Goal: Task Accomplishment & Management: Manage account settings

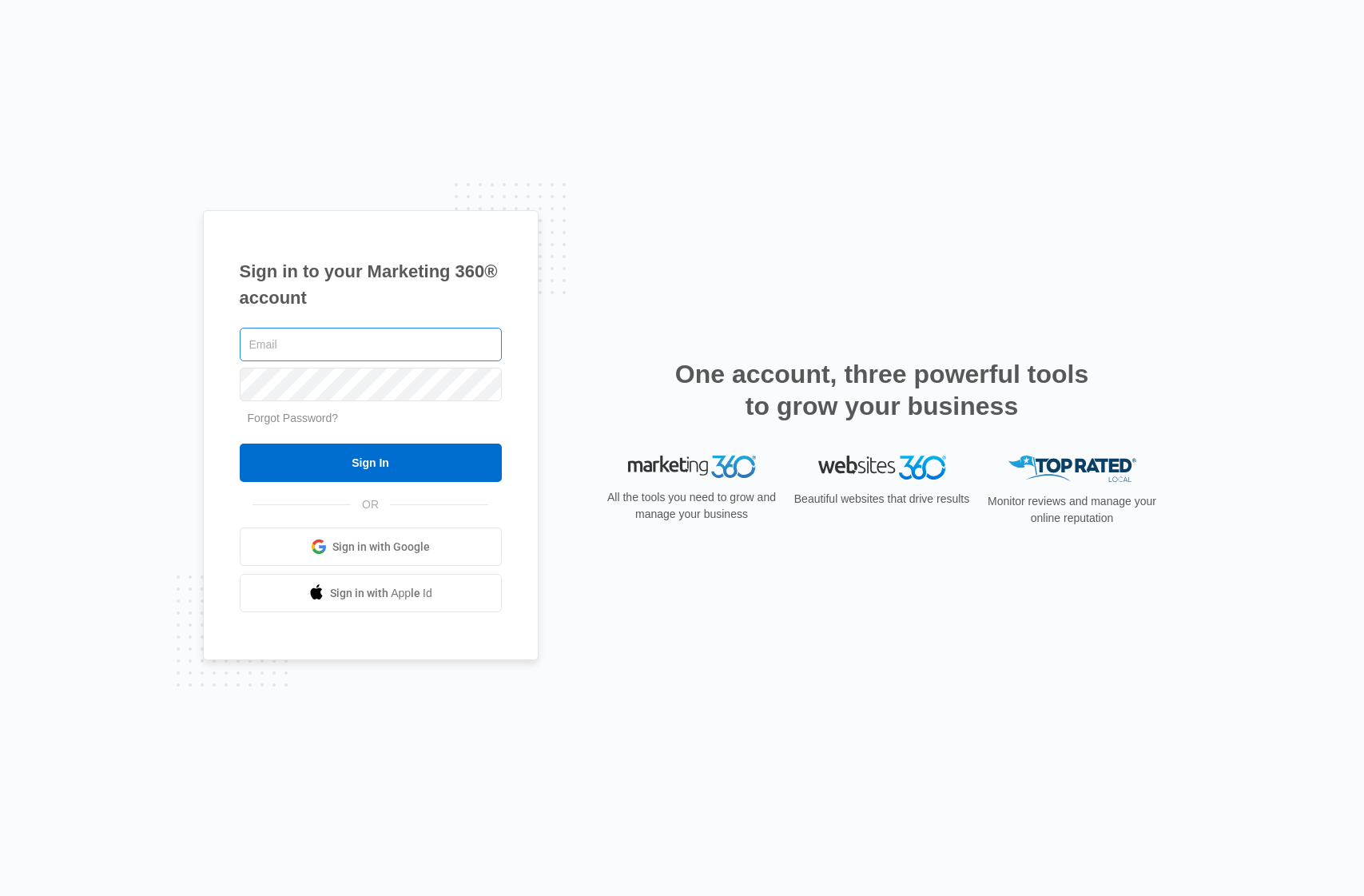
type input "[PERSON_NAME][EMAIL_ADDRESS][PERSON_NAME][DOMAIN_NAME]"
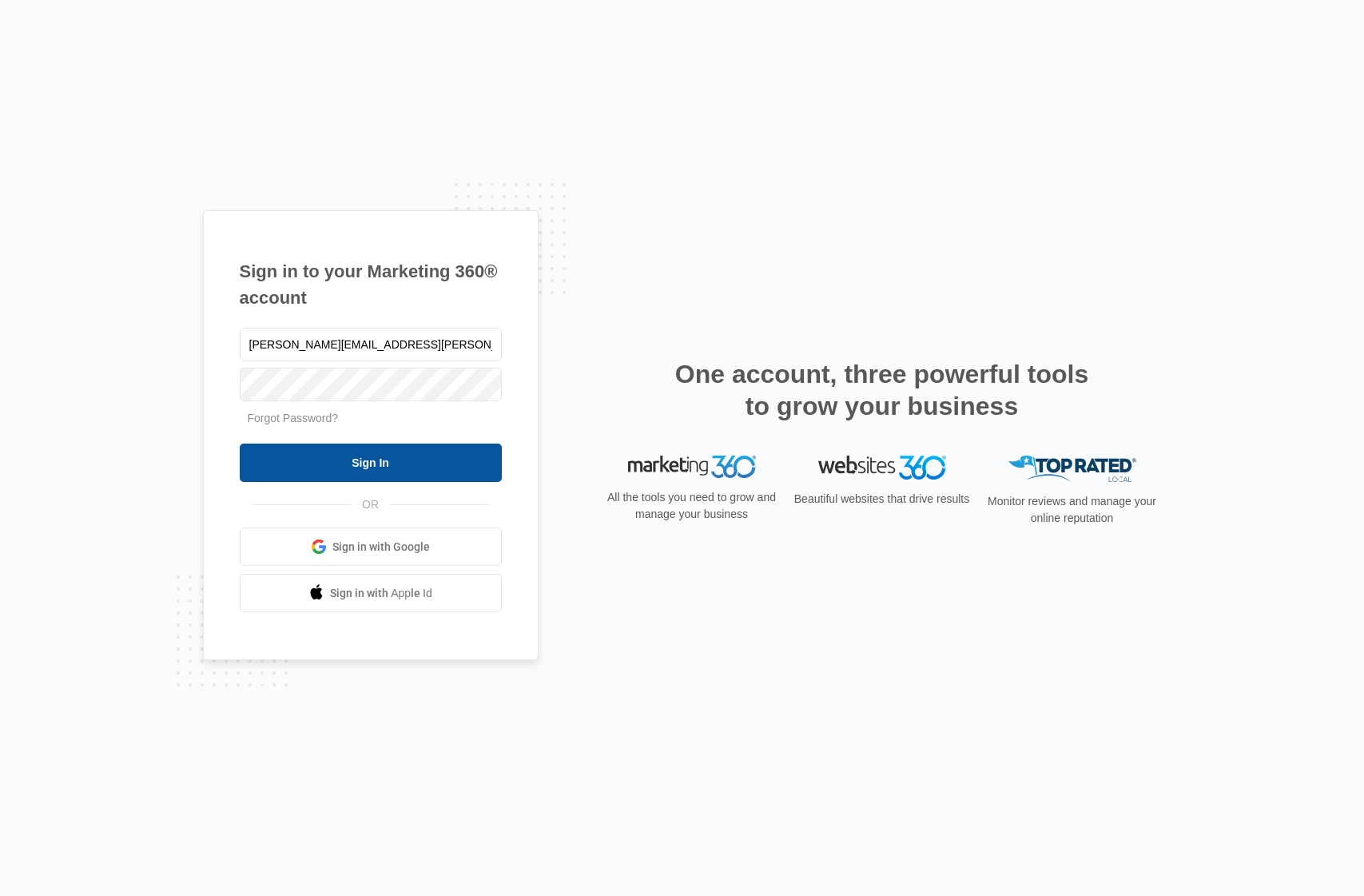
click at [374, 457] on input "Sign In" at bounding box center [371, 462] width 262 height 39
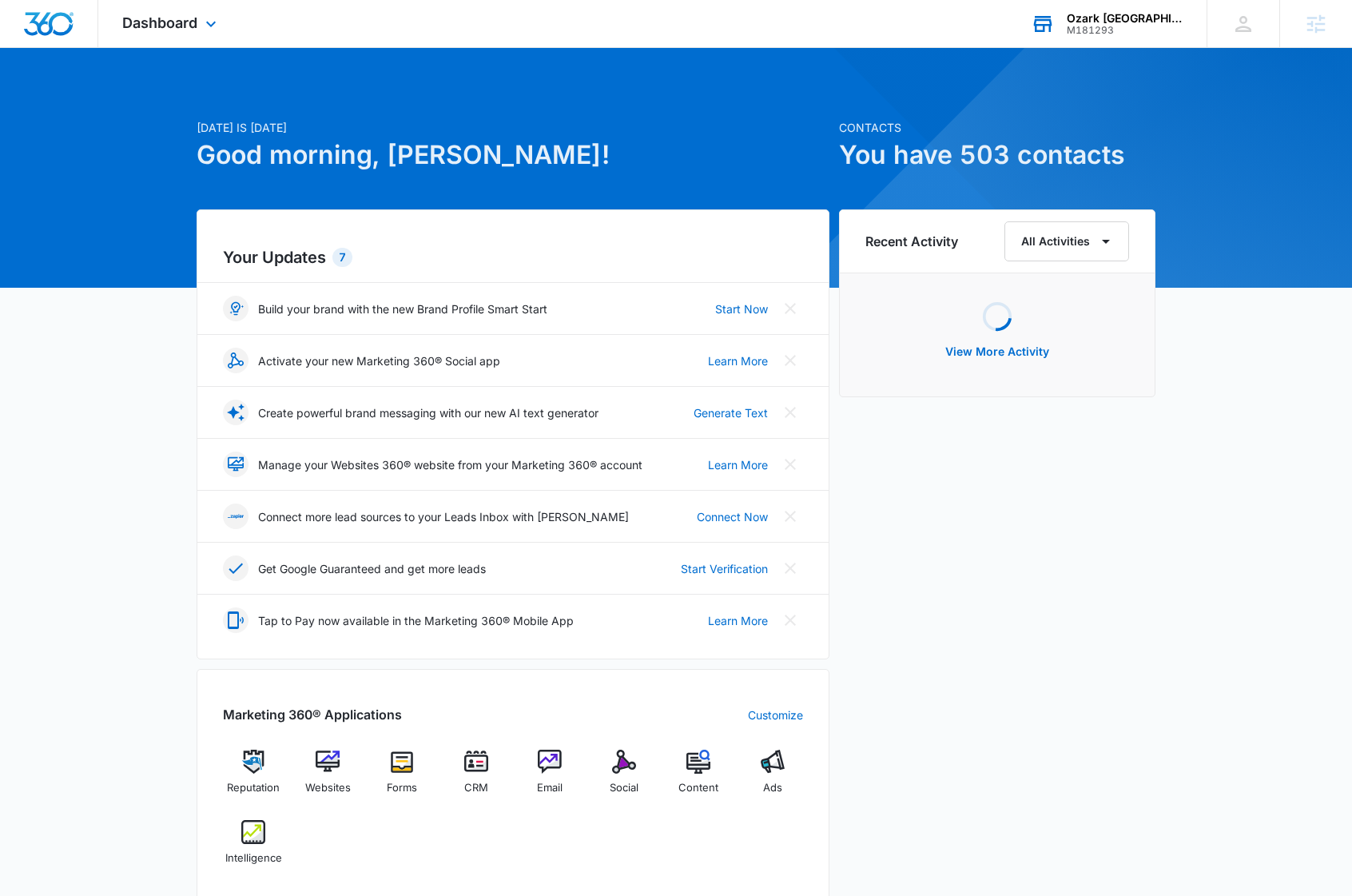
click at [1138, 14] on div "Ozark Stone Yard" at bounding box center [1125, 17] width 117 height 13
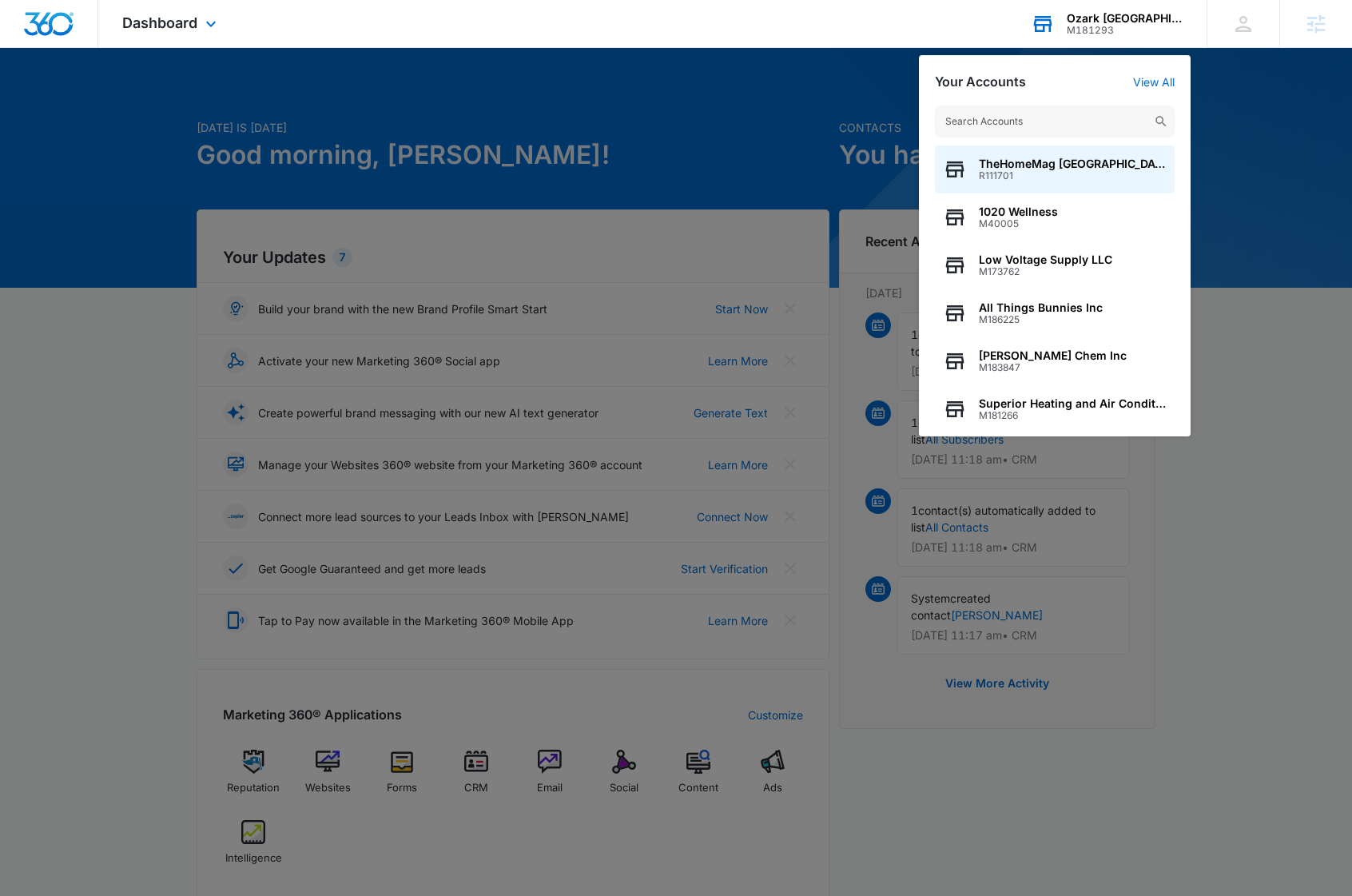
click at [1021, 124] on input "text" at bounding box center [1054, 120] width 240 height 32
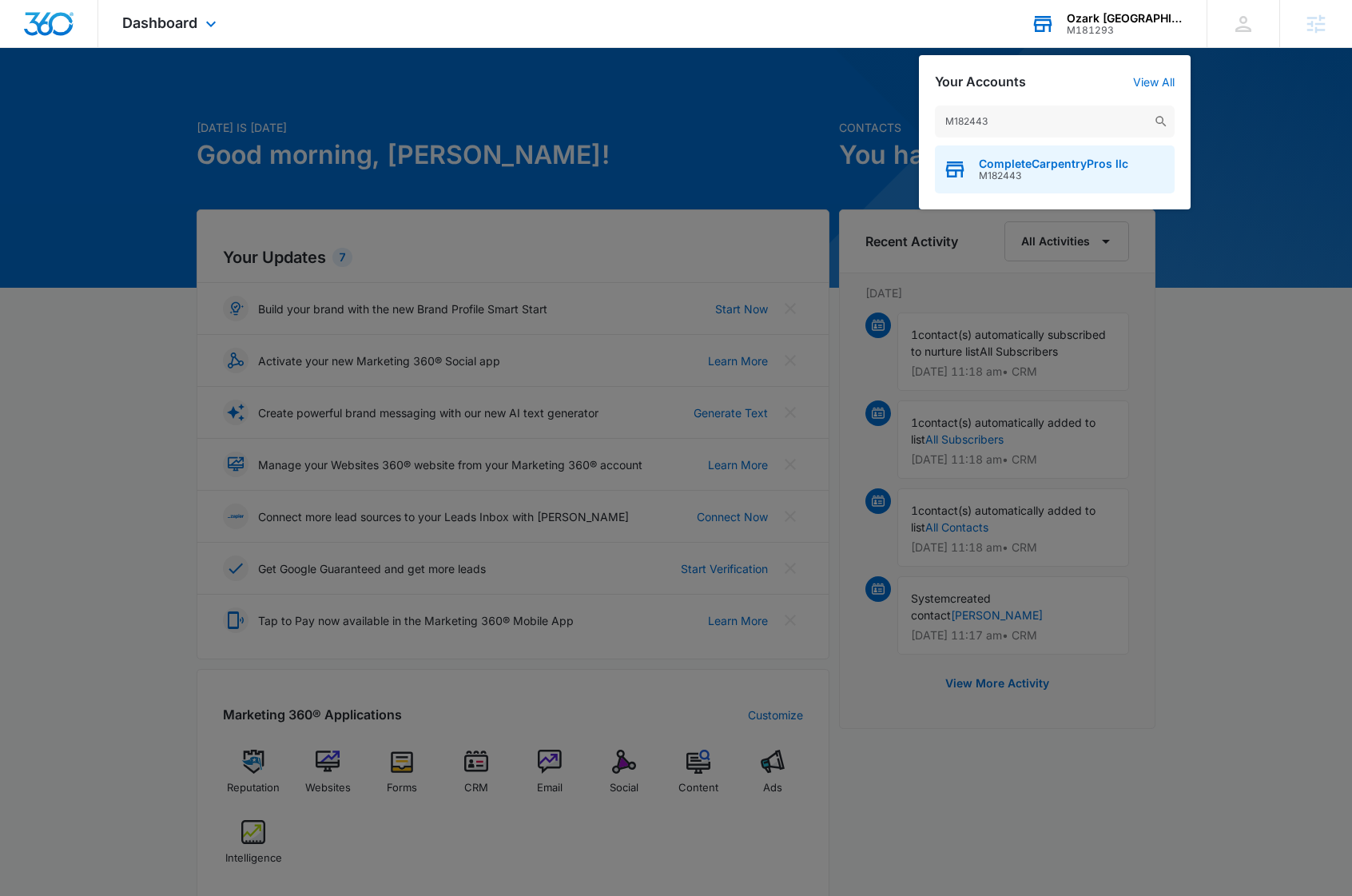
type input "M182443"
click at [1034, 170] on span "CompleteCarpentryPros llc" at bounding box center [1053, 163] width 149 height 13
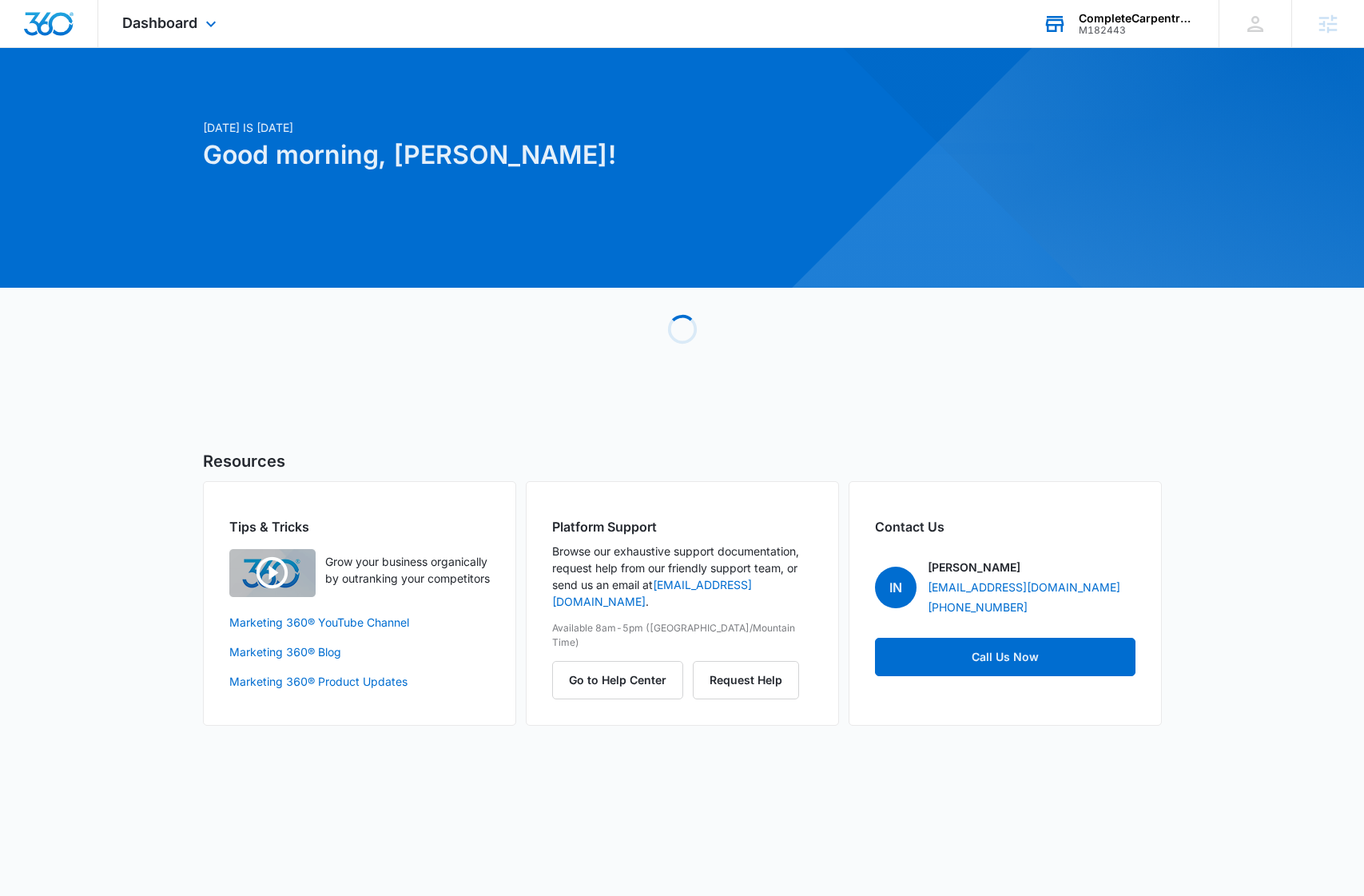
click at [1156, 25] on div "M182443" at bounding box center [1137, 31] width 117 height 12
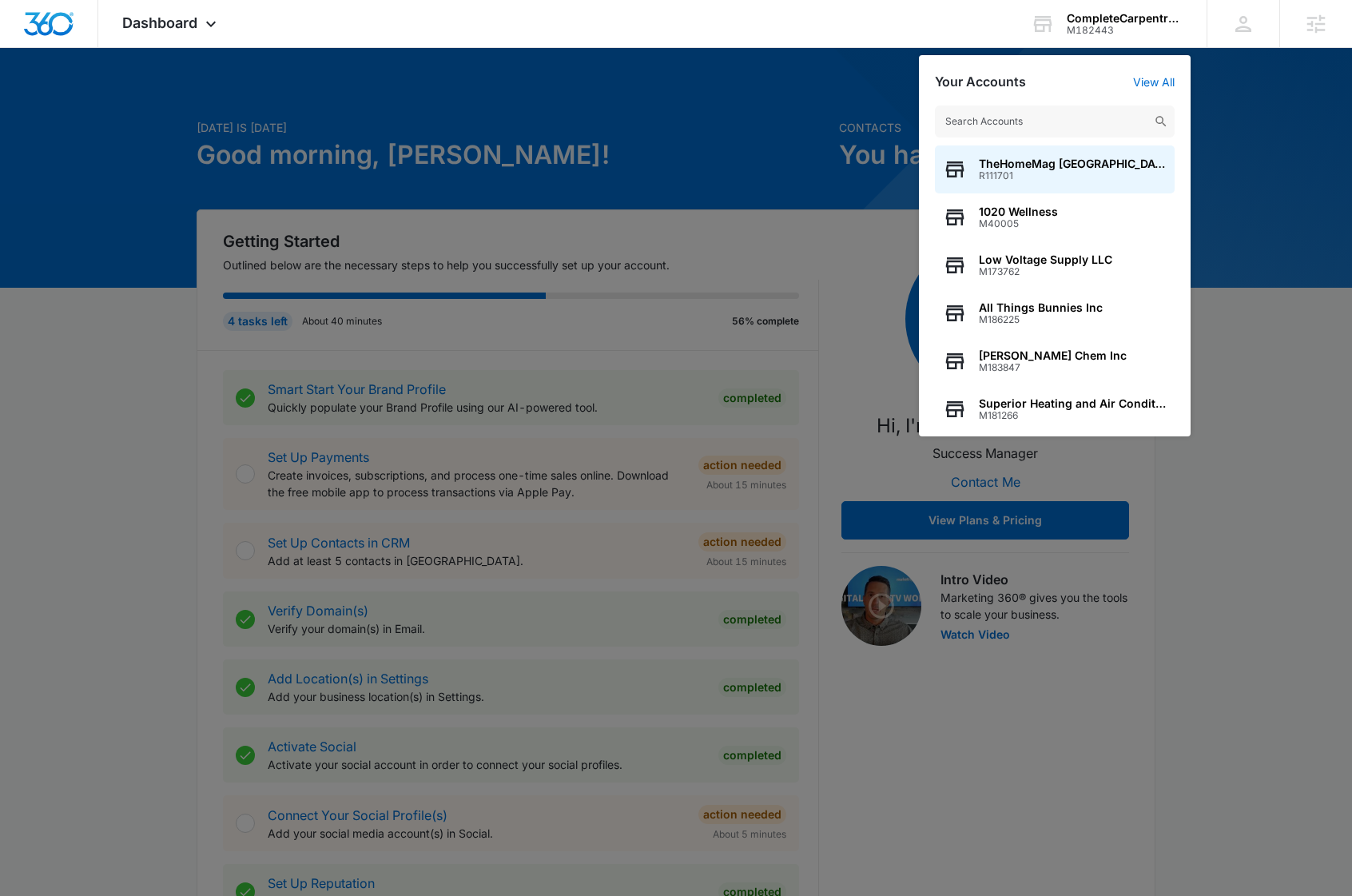
drag, startPoint x: 1281, startPoint y: 145, endPoint x: 1271, endPoint y: 143, distance: 10.2
click at [1277, 144] on div at bounding box center [676, 448] width 1352 height 896
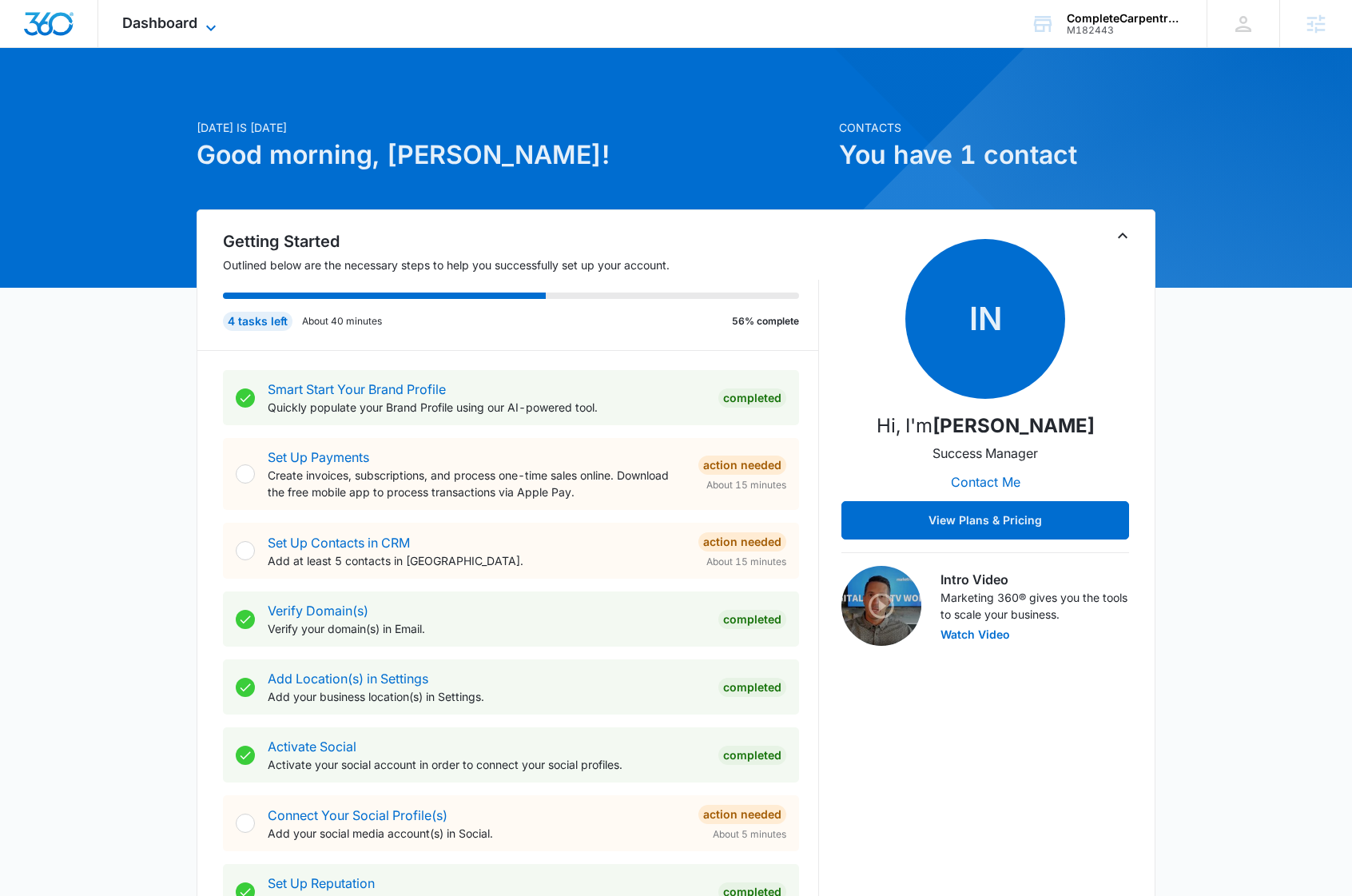
click at [182, 21] on span "Dashboard" at bounding box center [160, 22] width 75 height 16
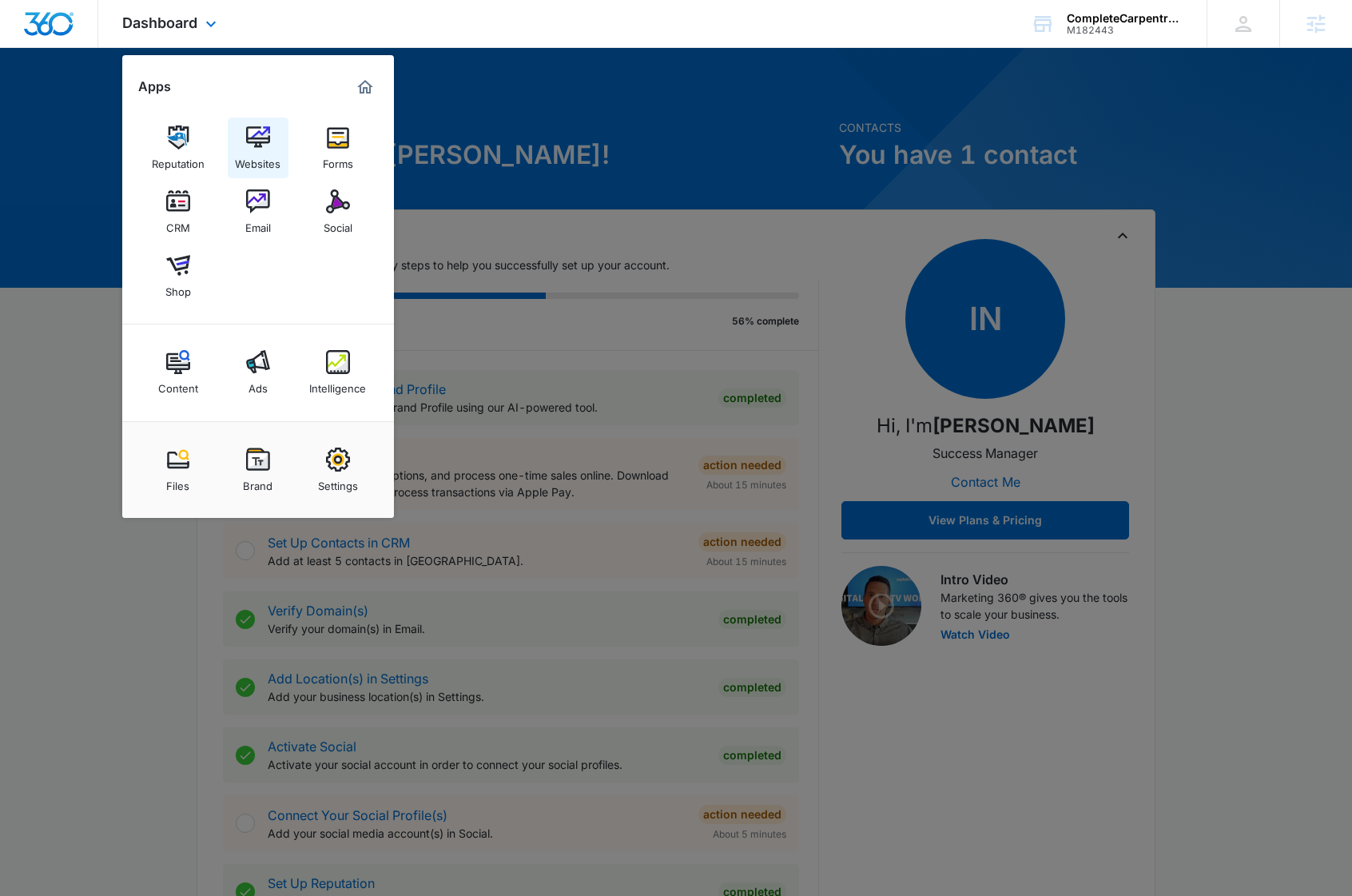
click at [246, 125] on img at bounding box center [257, 137] width 24 height 24
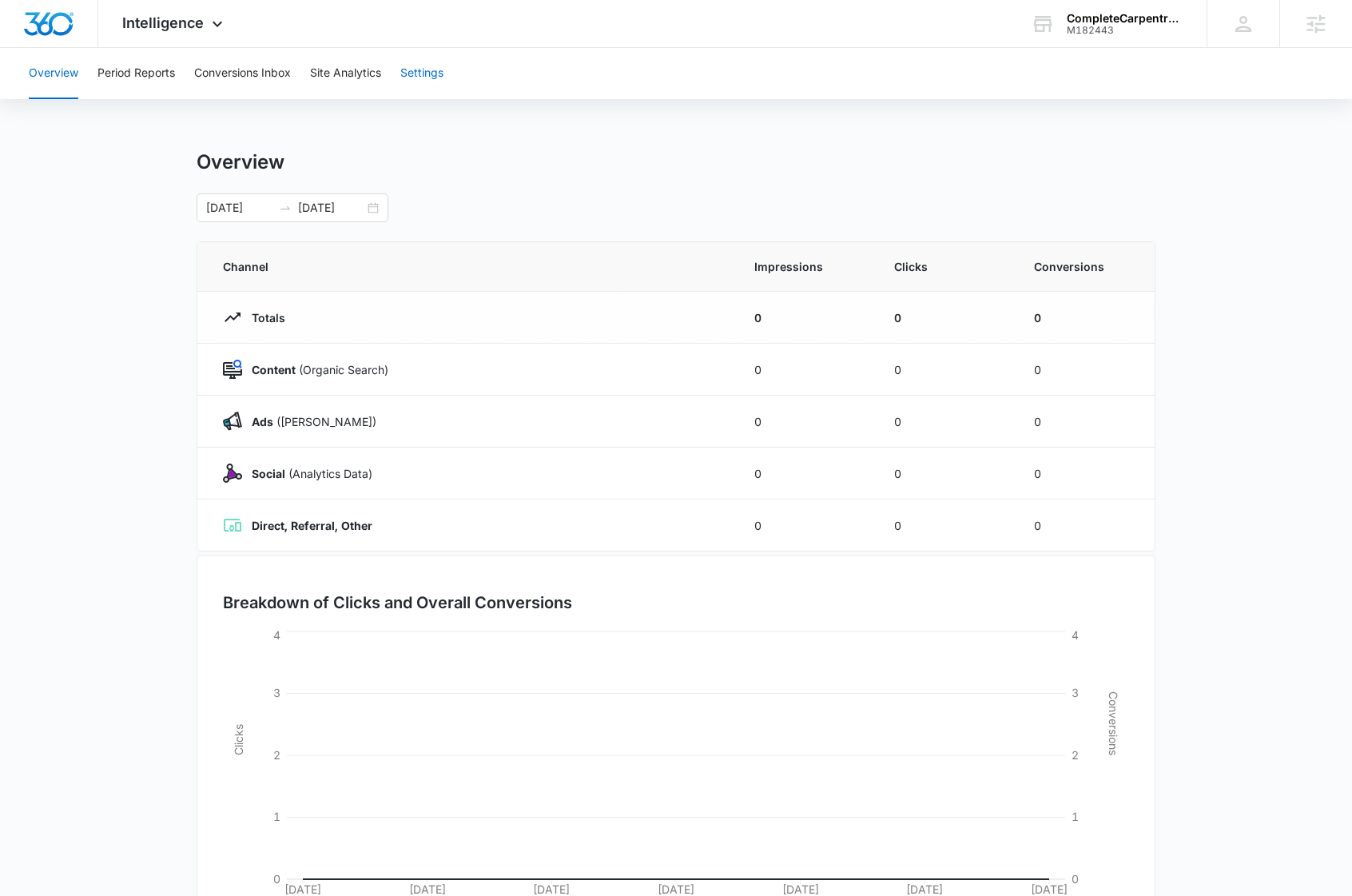
click at [421, 76] on button "Settings" at bounding box center [422, 73] width 43 height 51
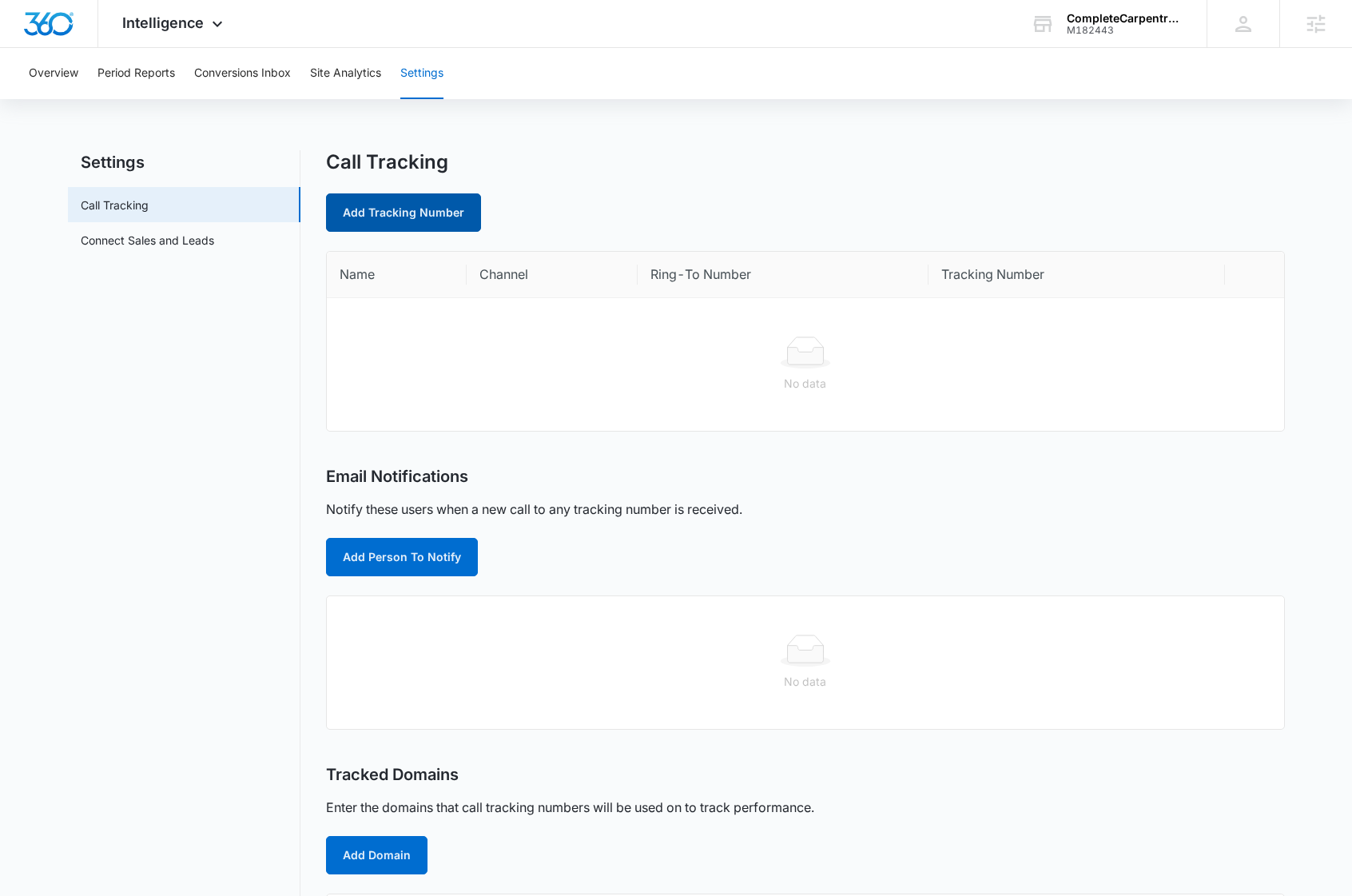
click at [393, 214] on link "Add Tracking Number" at bounding box center [403, 213] width 155 height 39
select select "by_area_code"
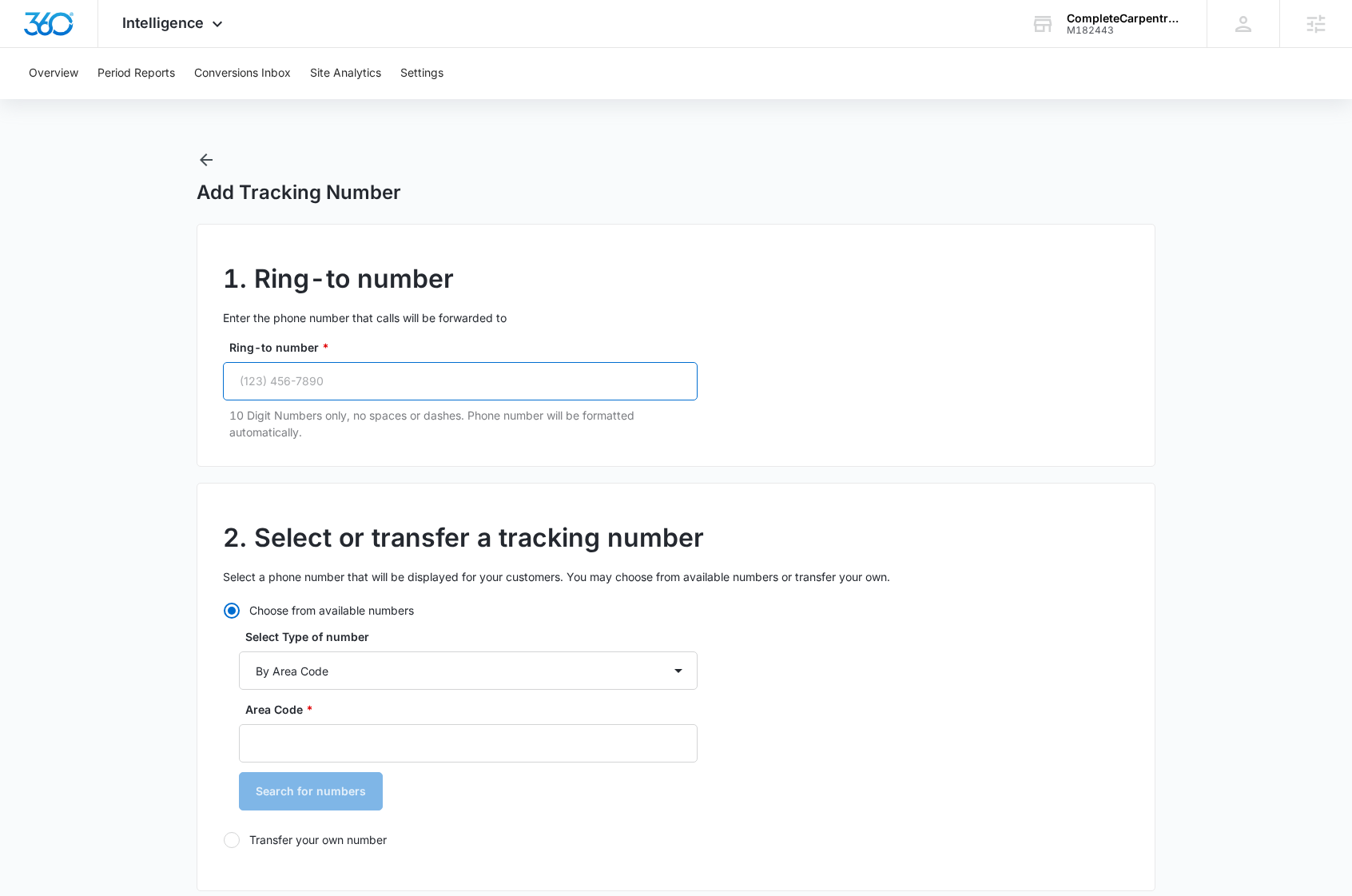
click at [311, 376] on input "Ring-to number *" at bounding box center [460, 382] width 475 height 39
paste input "[PHONE_NUMBER]"
type input "(617) 369-1799"
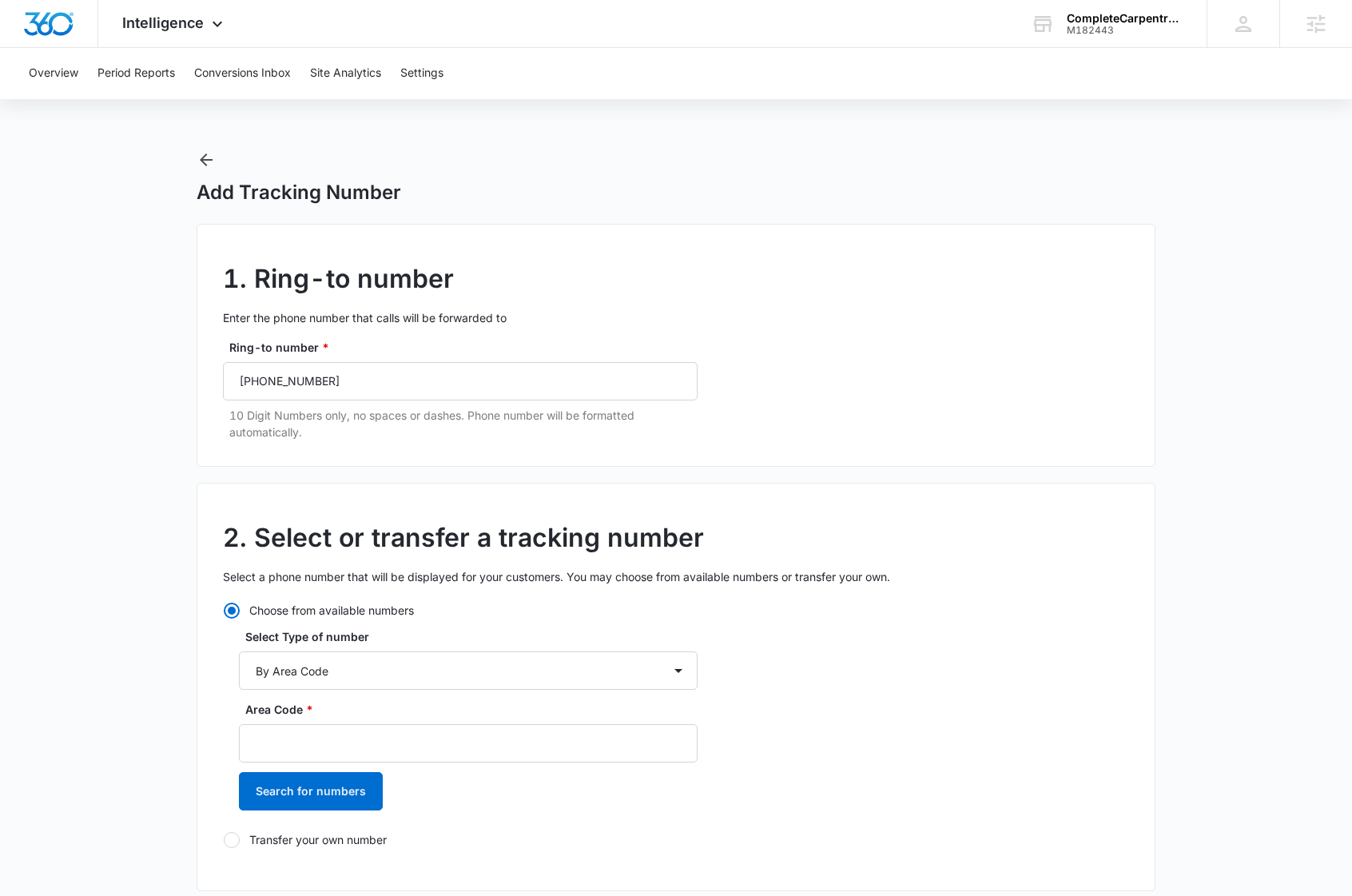
drag, startPoint x: 981, startPoint y: 422, endPoint x: 505, endPoint y: 449, distance: 476.8
click at [979, 422] on div "1. Ring-to number Enter the phone number that calls will be forwarded to Ring-t…" at bounding box center [676, 345] width 959 height 243
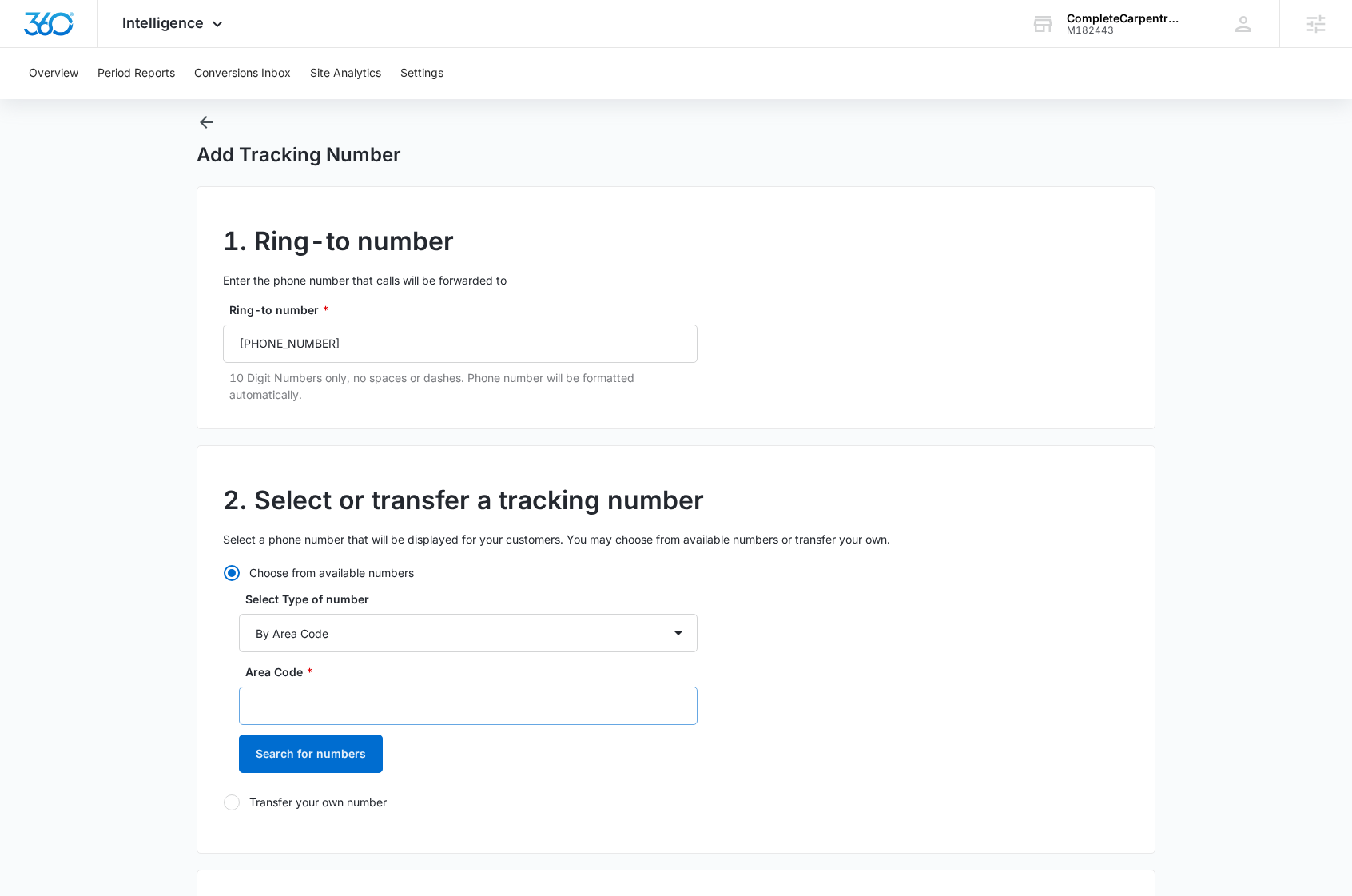
scroll to position [125, 0]
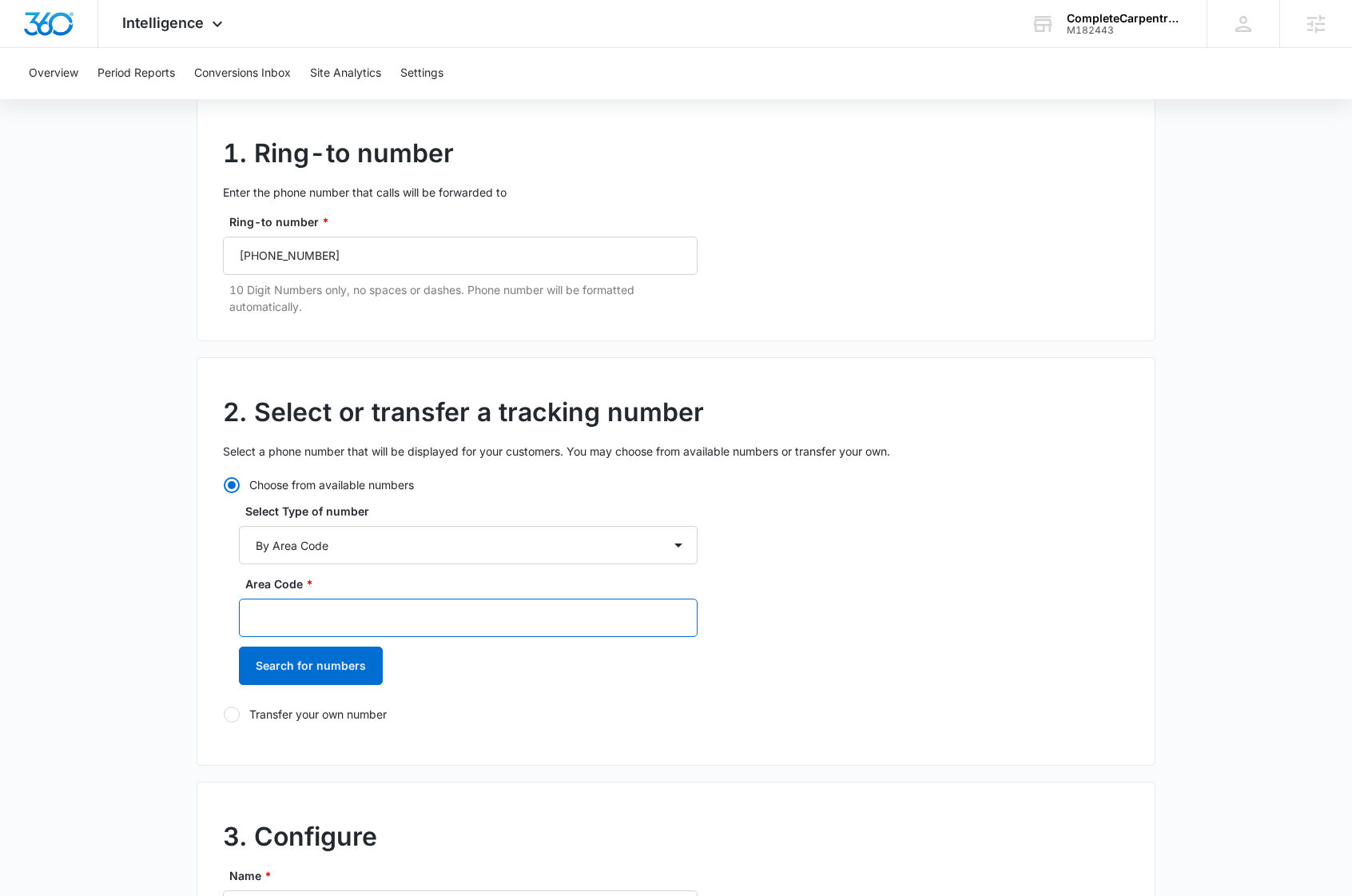
click at [329, 624] on input "Area Code *" at bounding box center [468, 618] width 459 height 39
type input "617"
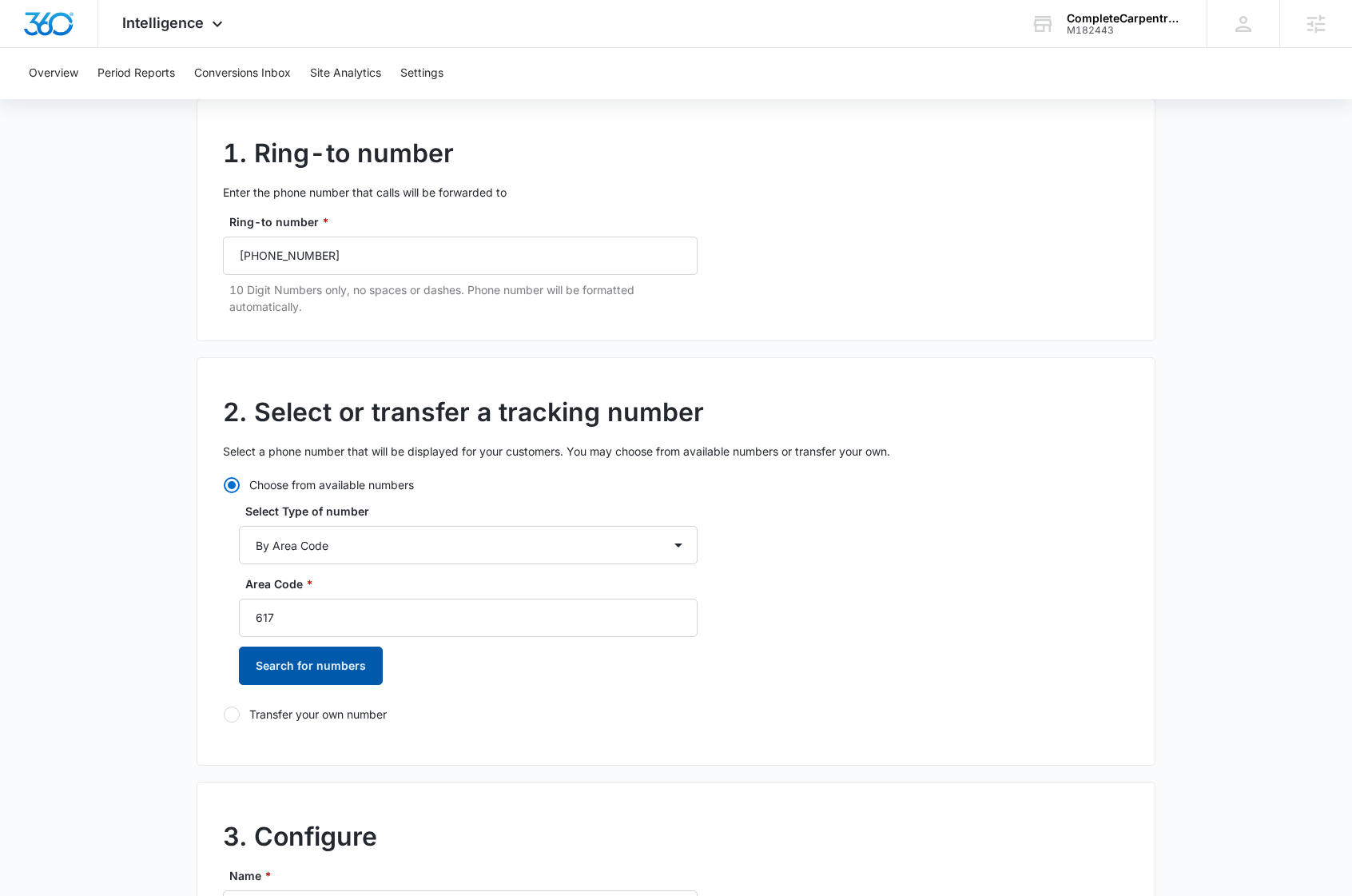
click at [288, 663] on button "Search for numbers" at bounding box center [310, 666] width 144 height 39
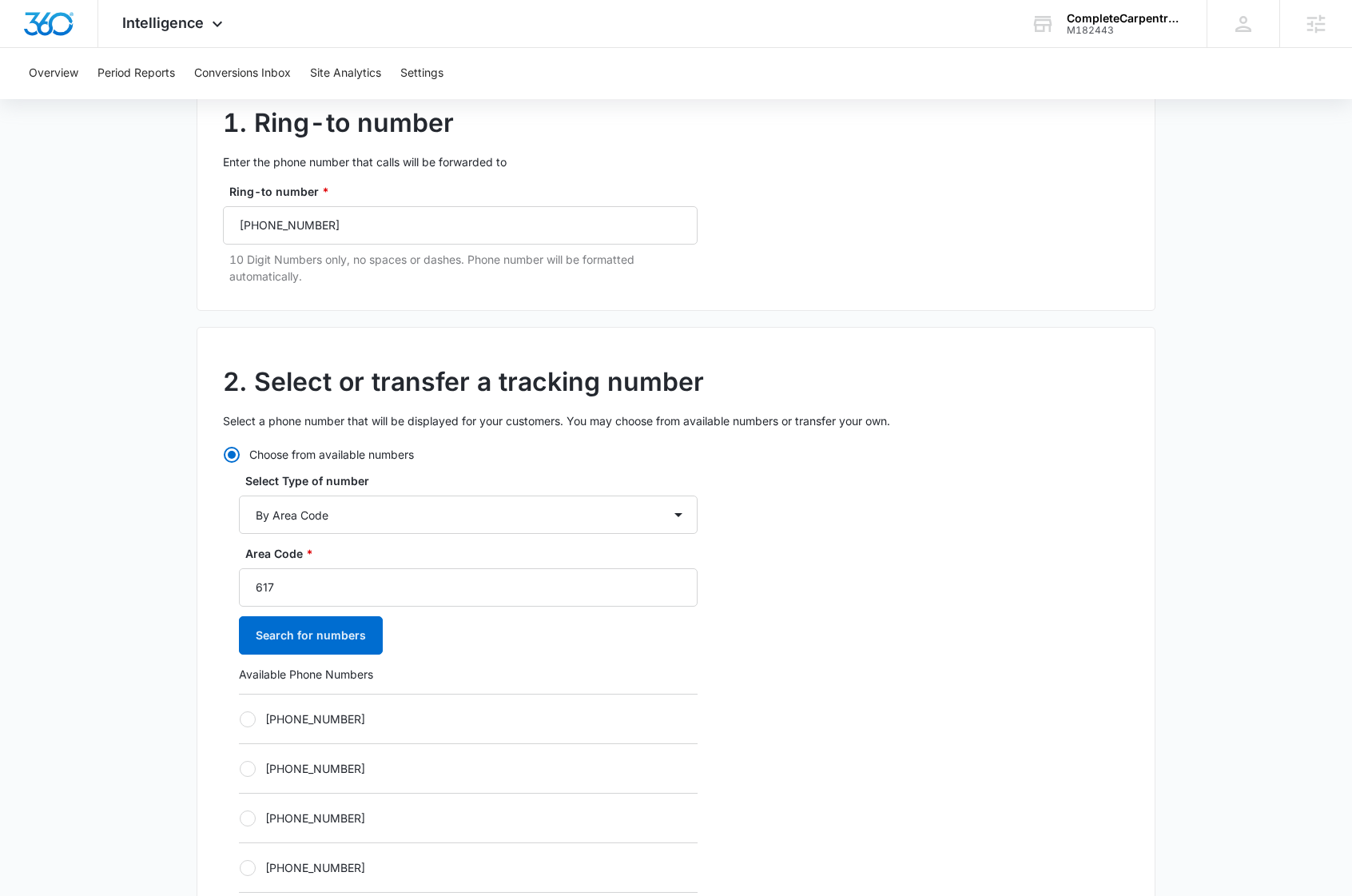
scroll to position [364, 0]
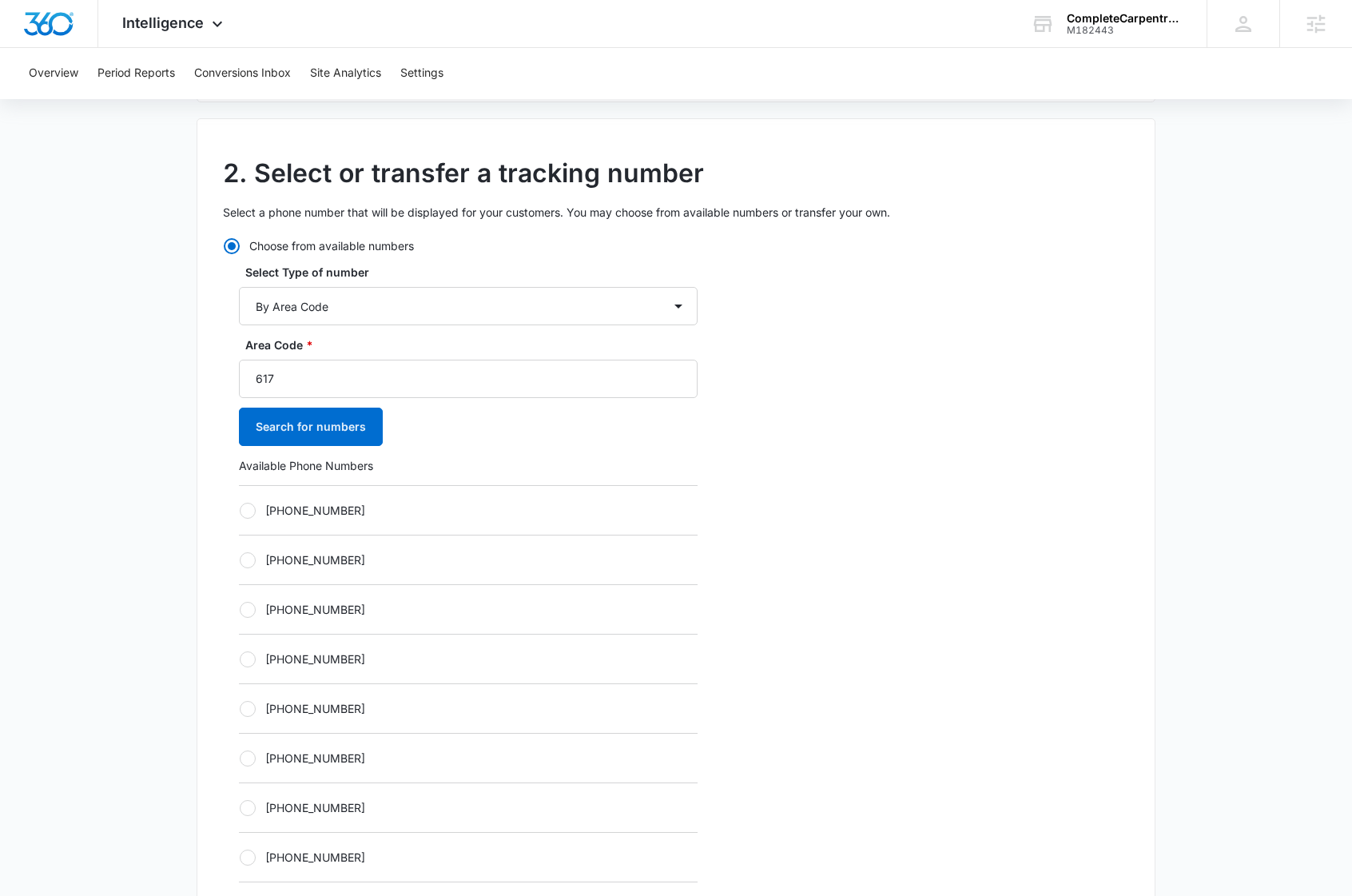
click at [251, 662] on div at bounding box center [248, 659] width 16 height 16
click at [240, 659] on input "[PHONE_NUMBER]" at bounding box center [239, 658] width 1 height 1
radio input "true"
click at [818, 569] on div "2. Select or transfer a tracking number Select a phone number that will be disp…" at bounding box center [676, 584] width 959 height 932
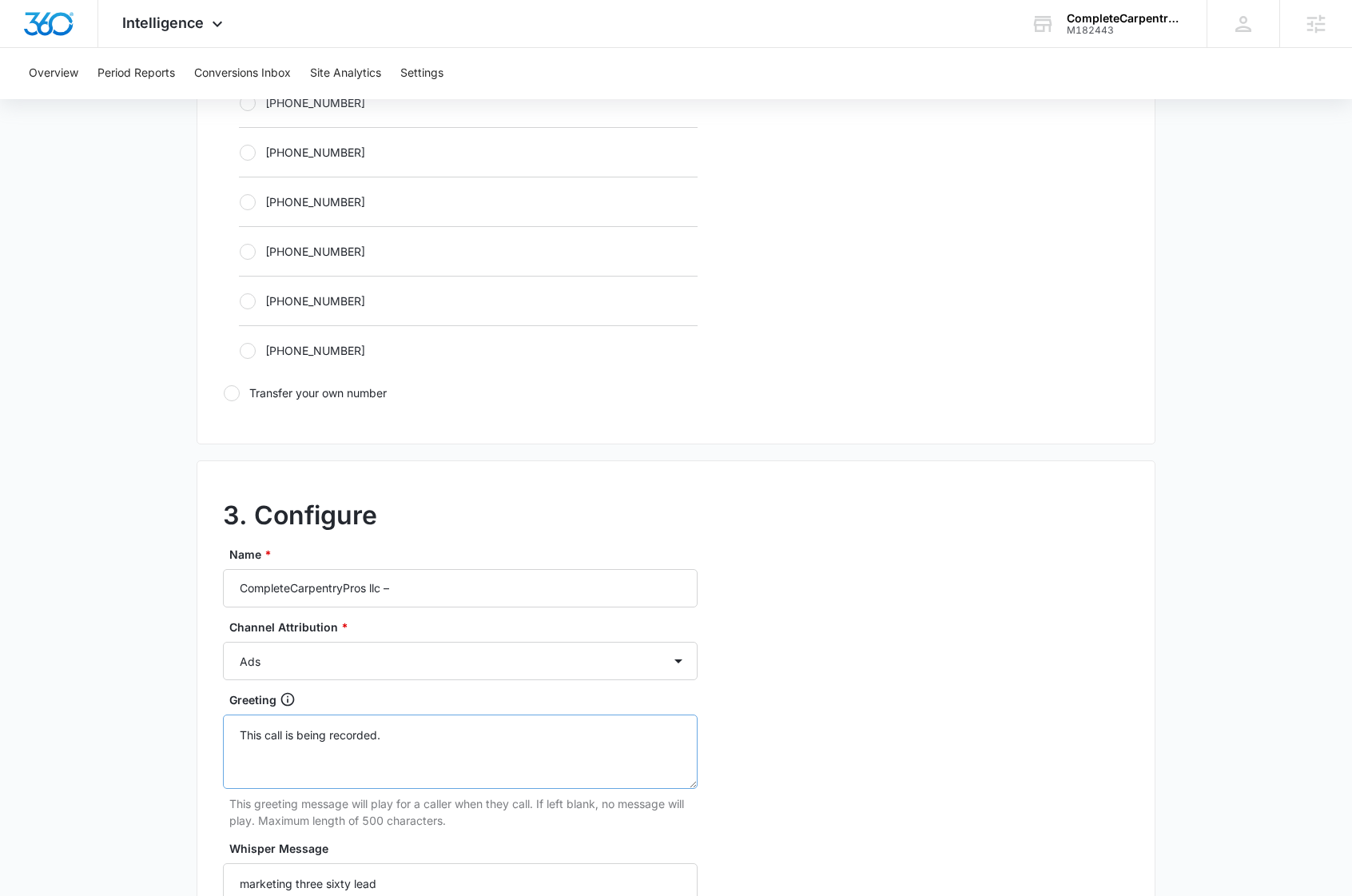
scroll to position [1122, 0]
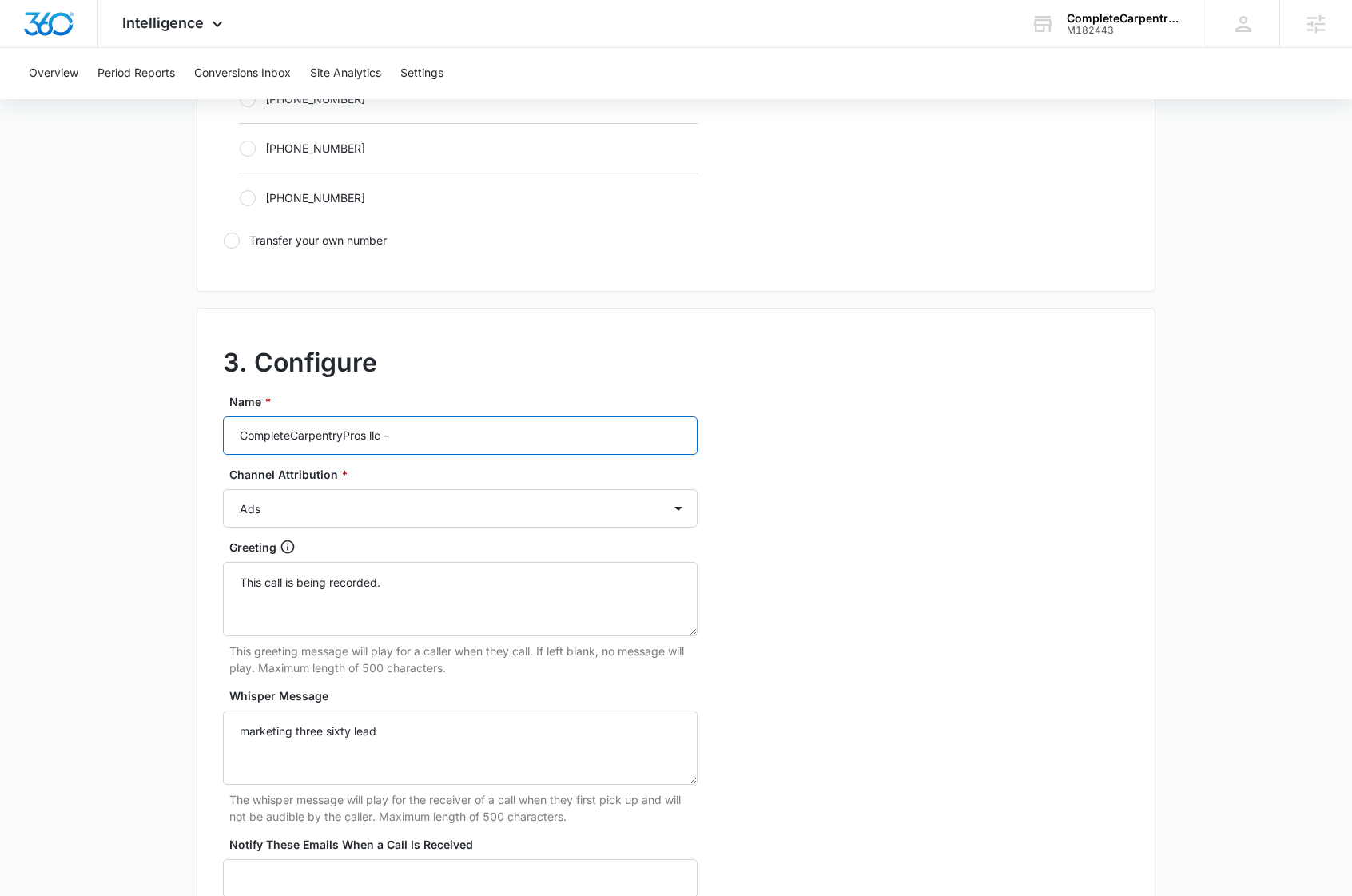
click at [415, 430] on input "CompleteCarpentryPros llc –" at bounding box center [460, 435] width 475 height 39
click at [414, 430] on input "CompleteCarpentryPros llc –" at bounding box center [460, 435] width 475 height 39
paste input "Carpentry Pros - Ads"
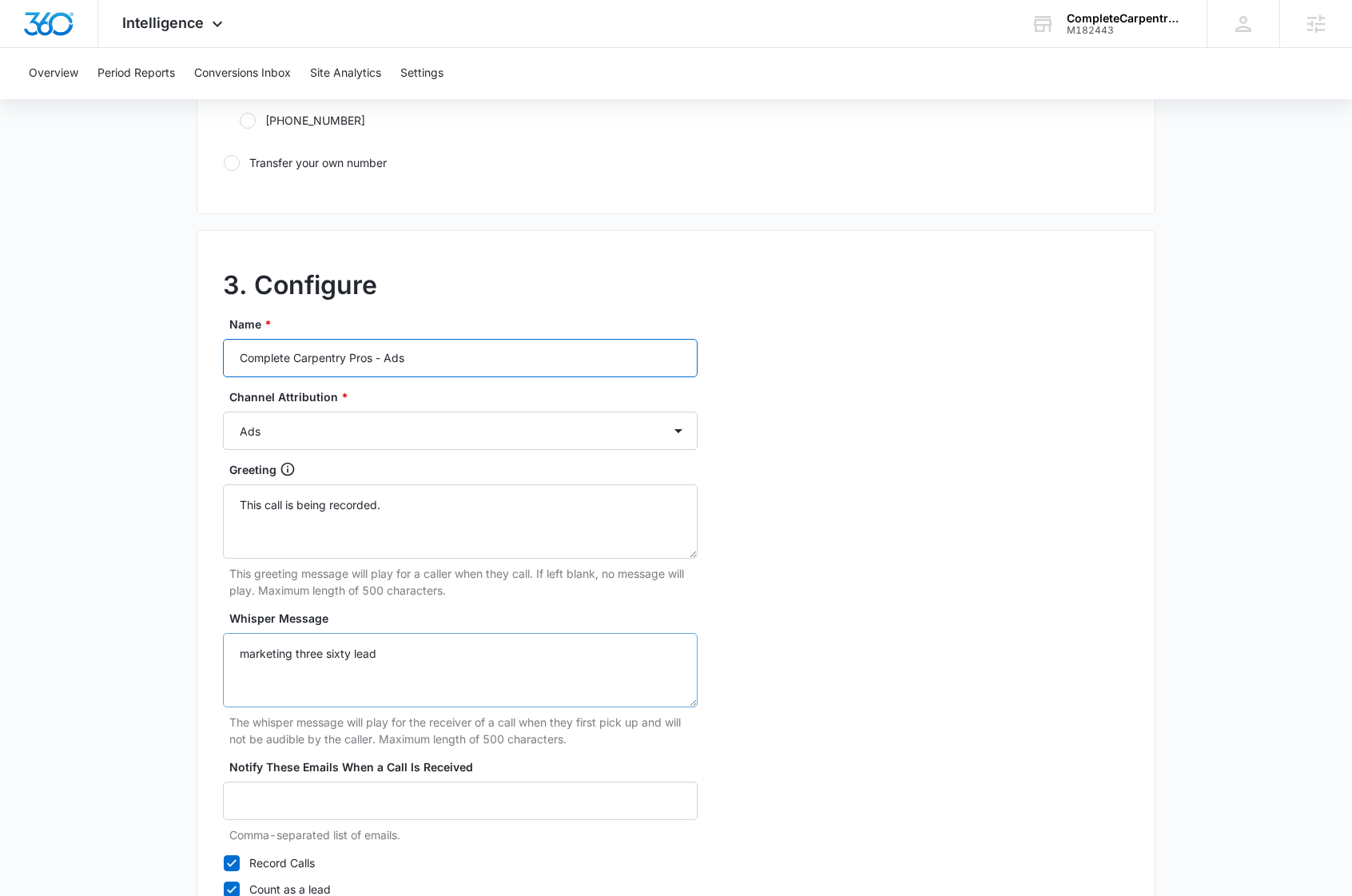
scroll to position [1329, 0]
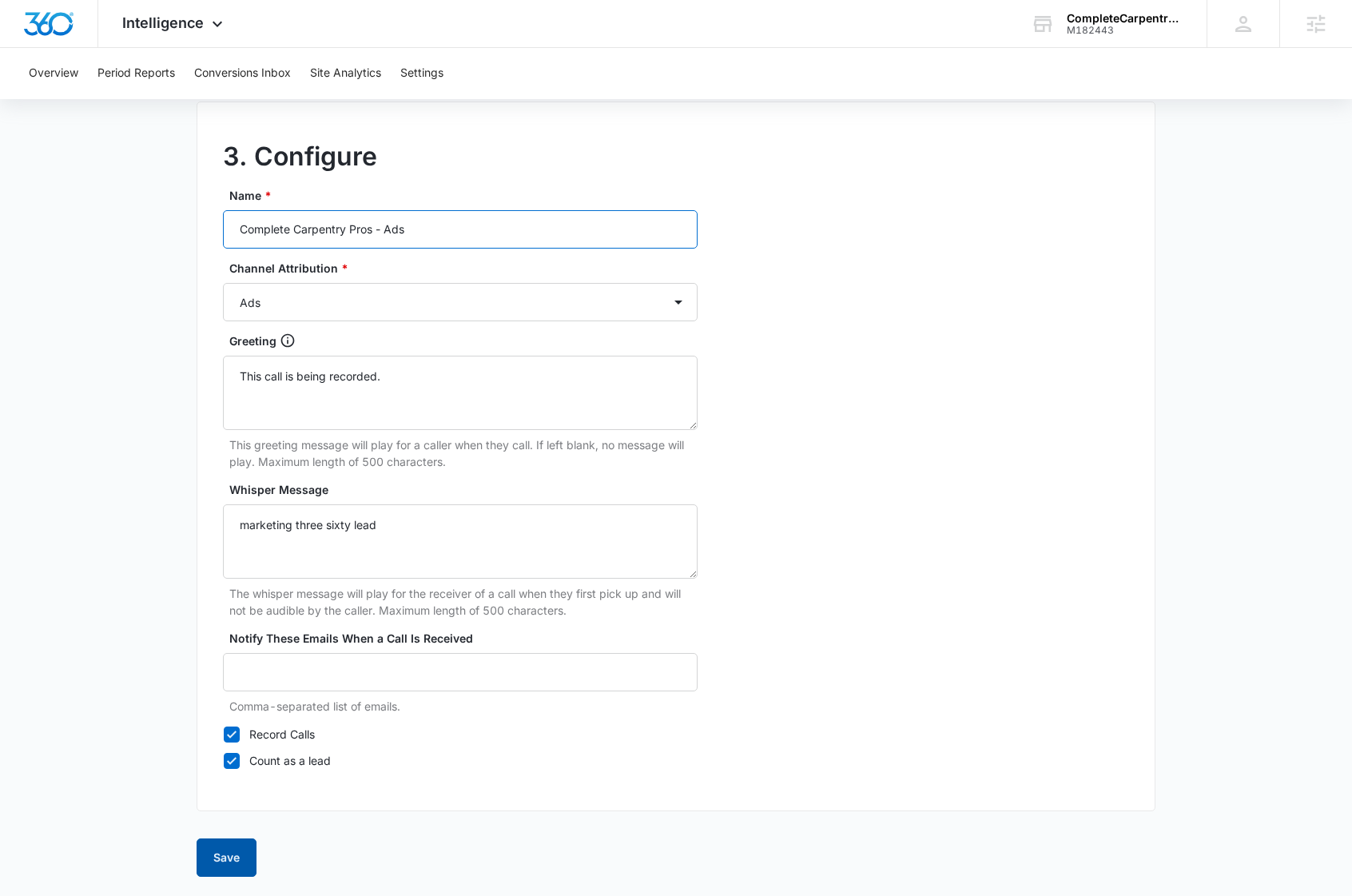
type input "Complete Carpentry Pros - Ads"
click at [228, 856] on button "Save" at bounding box center [226, 857] width 60 height 39
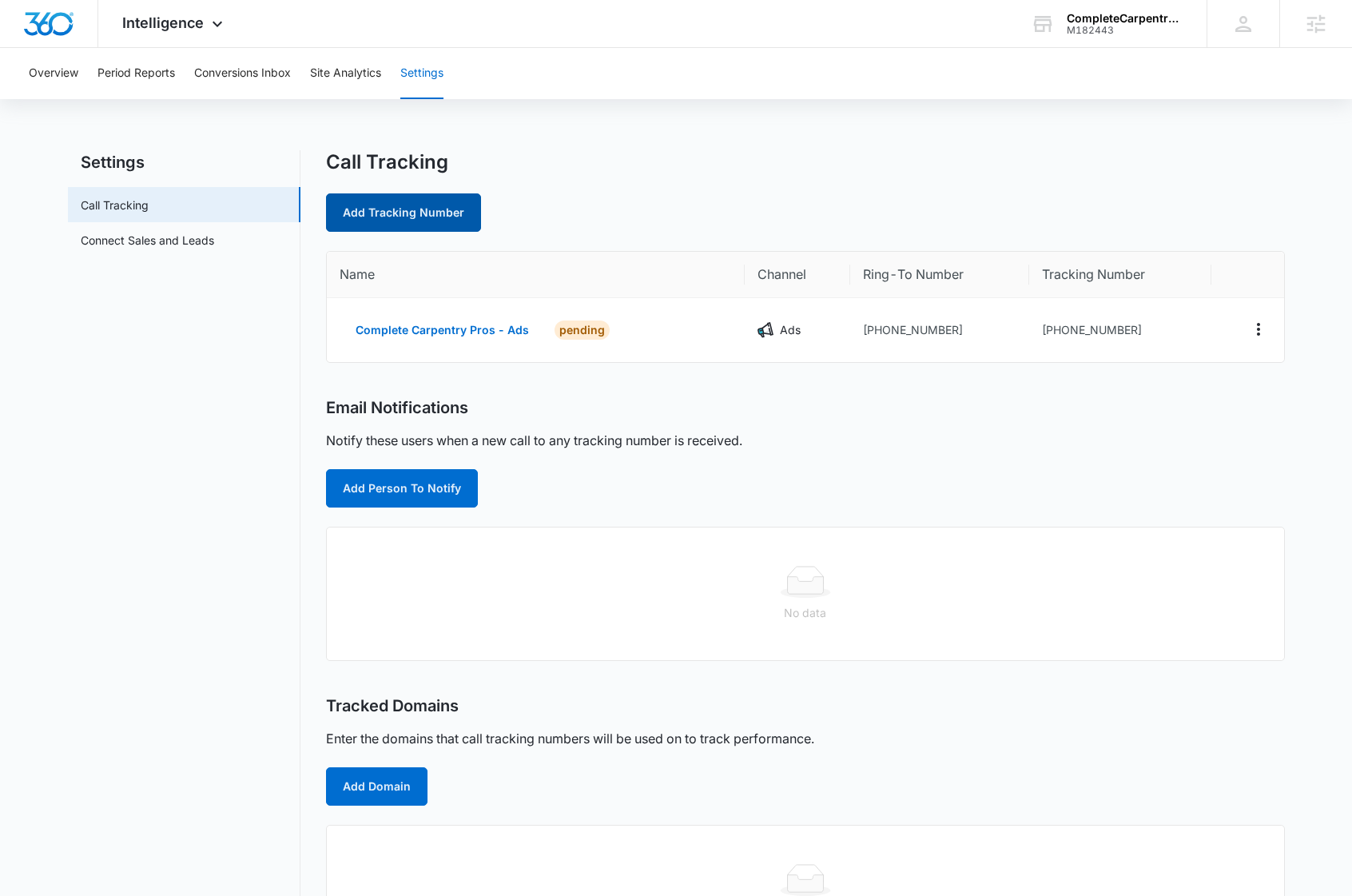
click at [434, 210] on link "Add Tracking Number" at bounding box center [403, 213] width 155 height 39
select select "by_area_code"
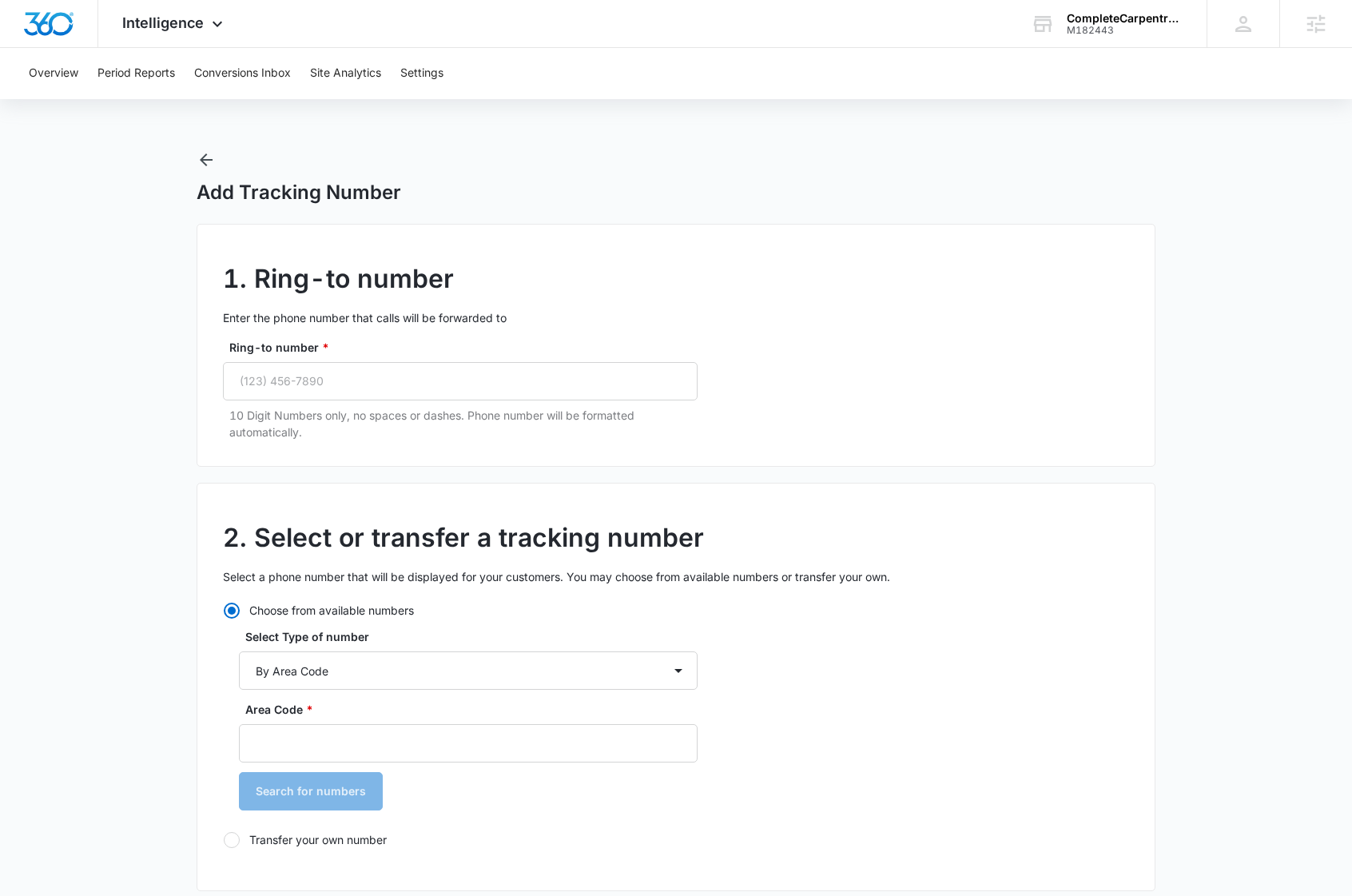
radio input "true"
click at [307, 378] on input "Ring-to number *" at bounding box center [460, 382] width 475 height 39
paste input "tel"
click at [335, 374] on input "Ring-to number *" at bounding box center [460, 382] width 475 height 39
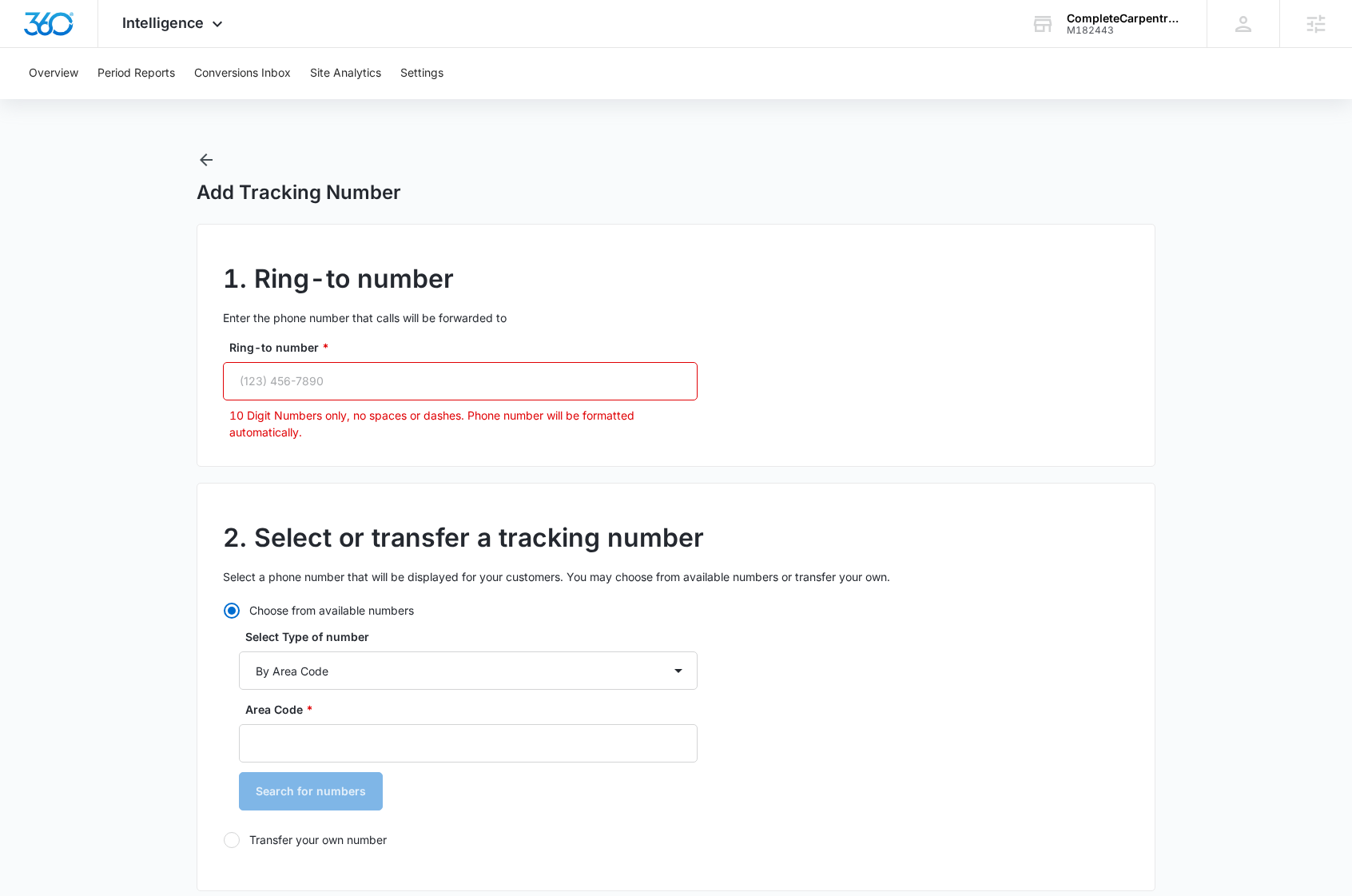
click at [336, 374] on input "Ring-to number *" at bounding box center [460, 382] width 475 height 39
paste input "(617) 369-1799"
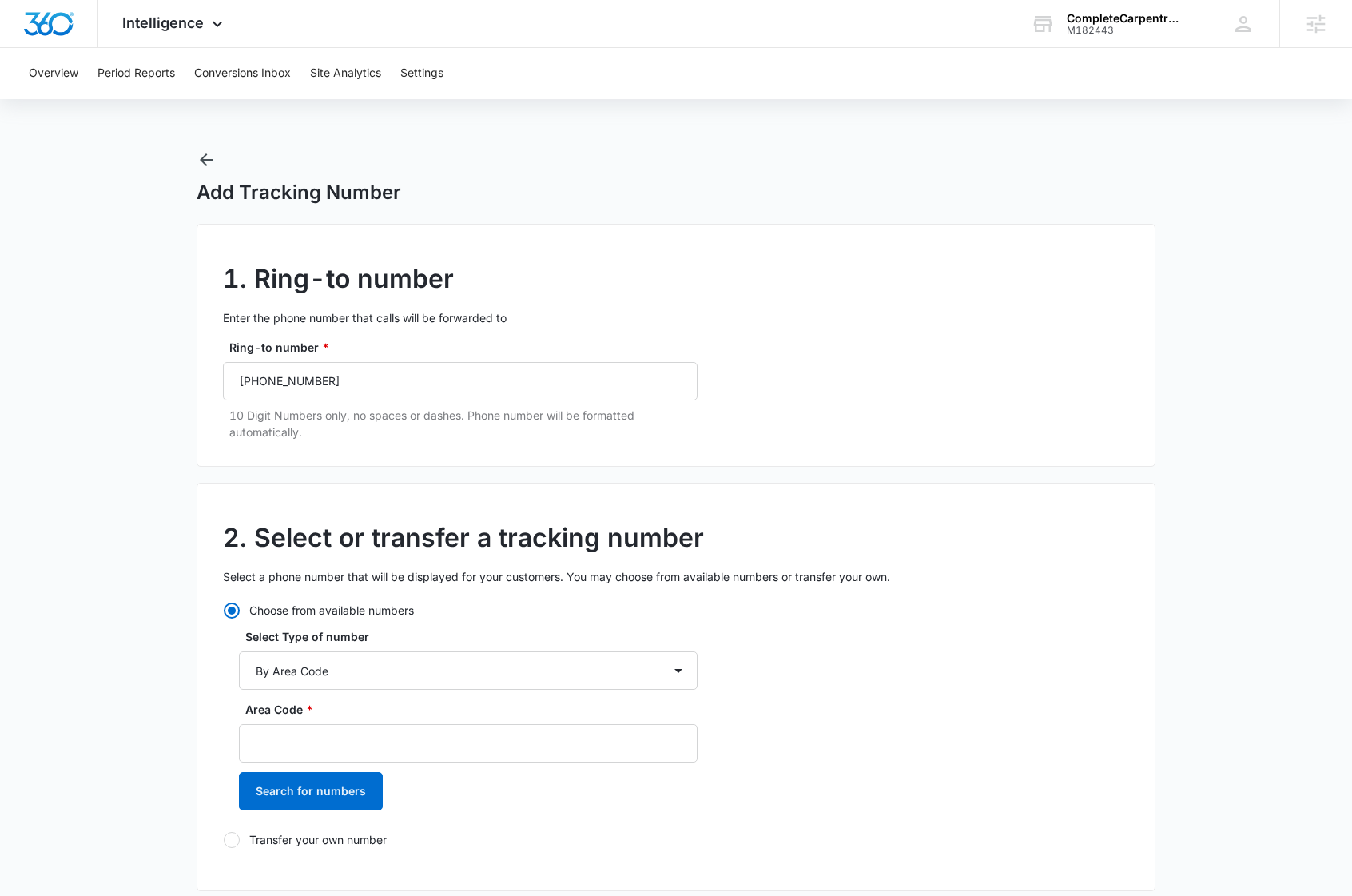
scroll to position [27, 0]
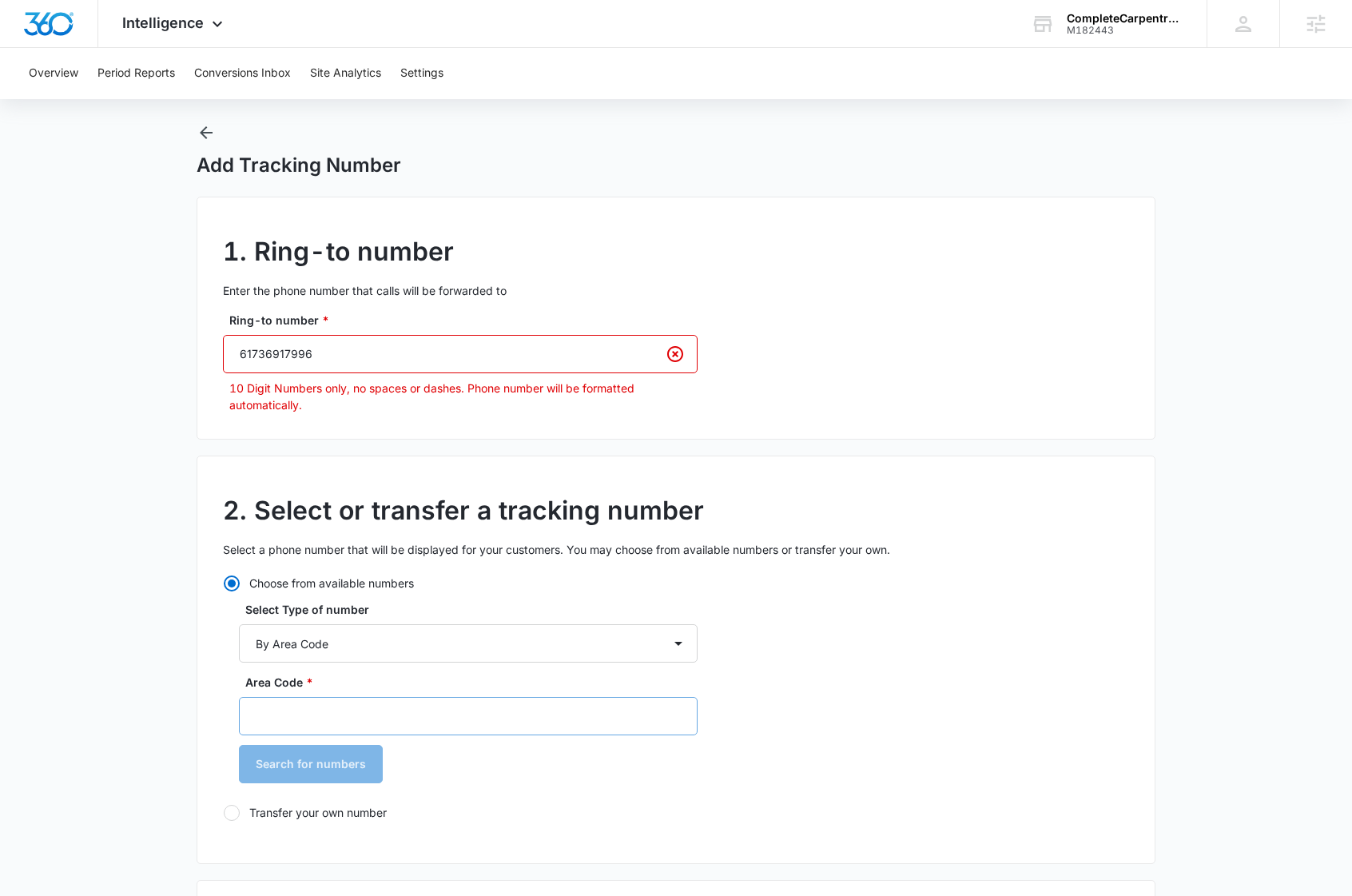
type input "61736917996"
click at [331, 702] on input "Area Code *" at bounding box center [468, 716] width 459 height 39
type input "617"
click at [278, 356] on input "61736917996" at bounding box center [460, 355] width 475 height 39
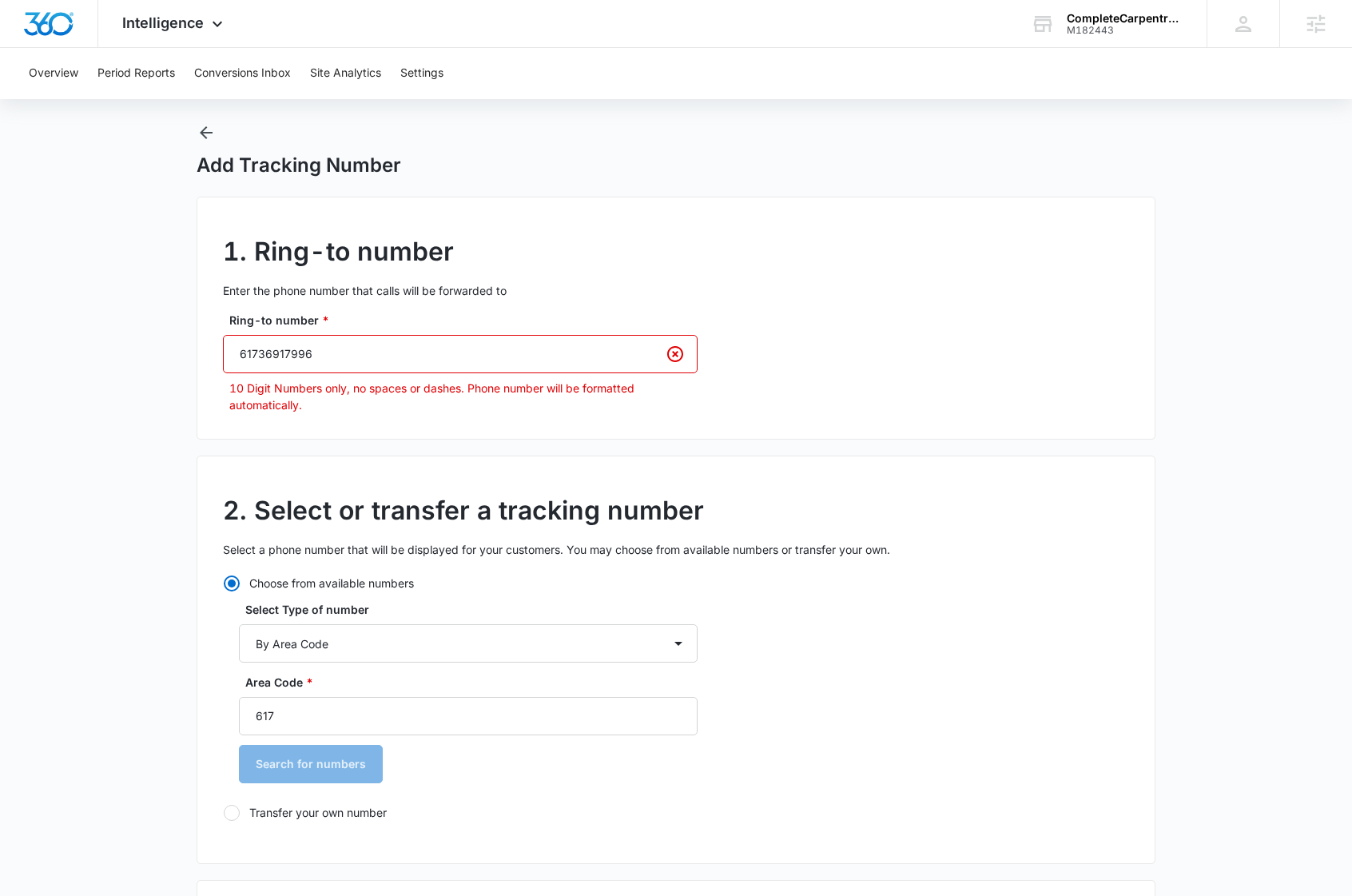
click at [278, 356] on input "61736917996" at bounding box center [460, 355] width 475 height 39
paste input "(617) 369-1799"
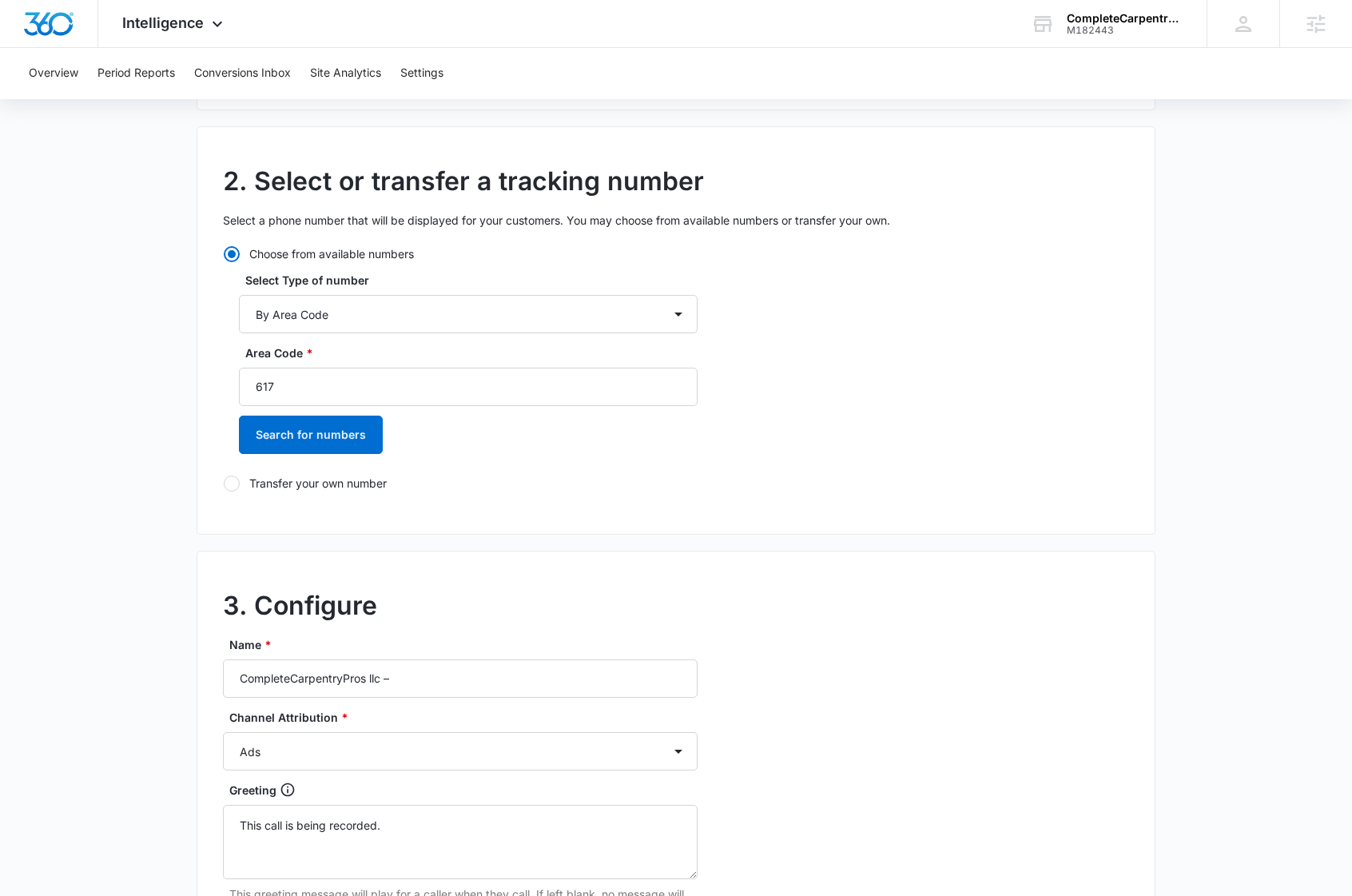
scroll to position [398, 0]
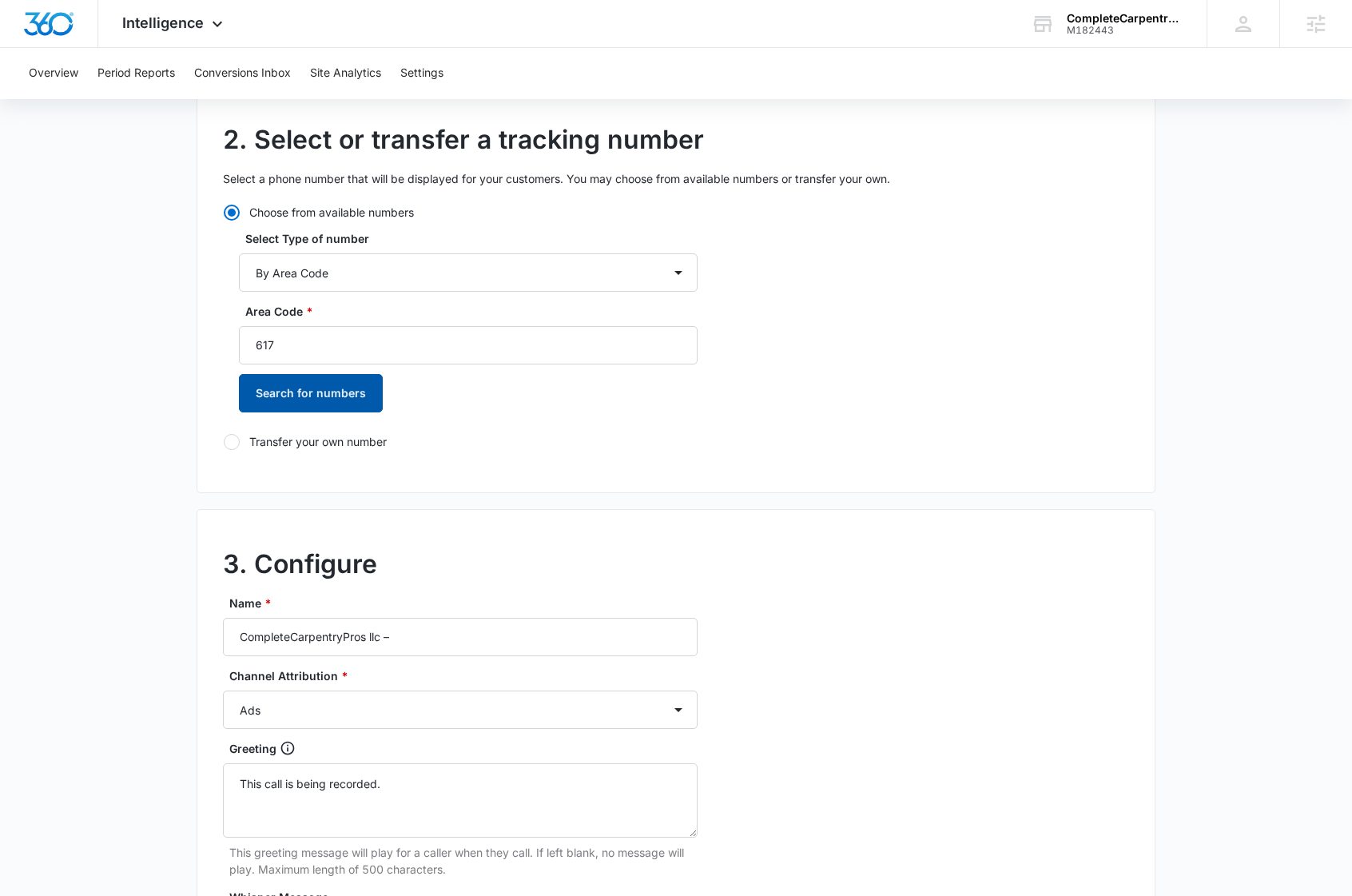
type input "(617) 369-1799"
drag, startPoint x: 279, startPoint y: 400, endPoint x: 400, endPoint y: 386, distance: 121.8
click at [279, 401] on button "Search for numbers" at bounding box center [310, 393] width 144 height 39
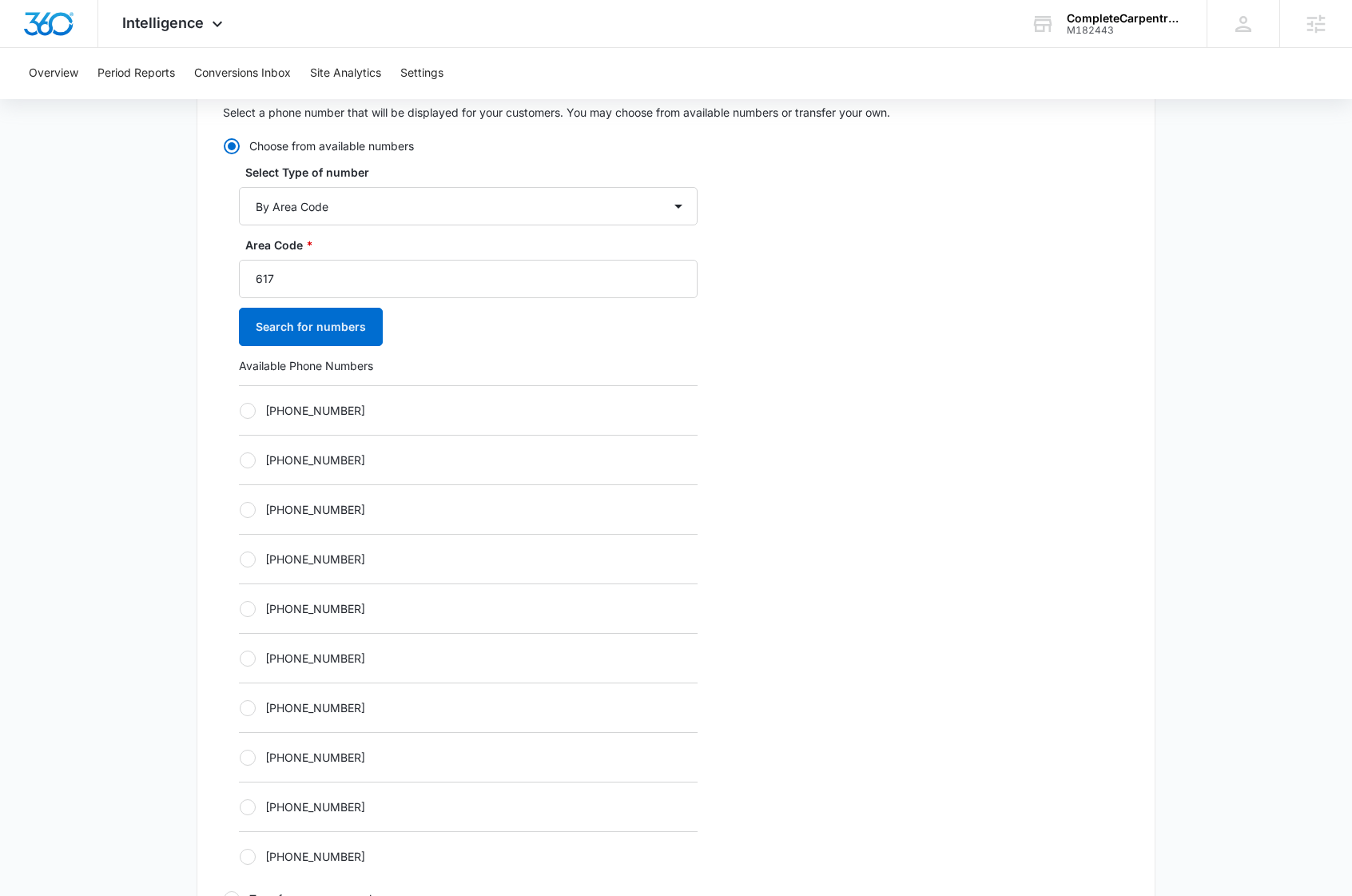
scroll to position [533, 0]
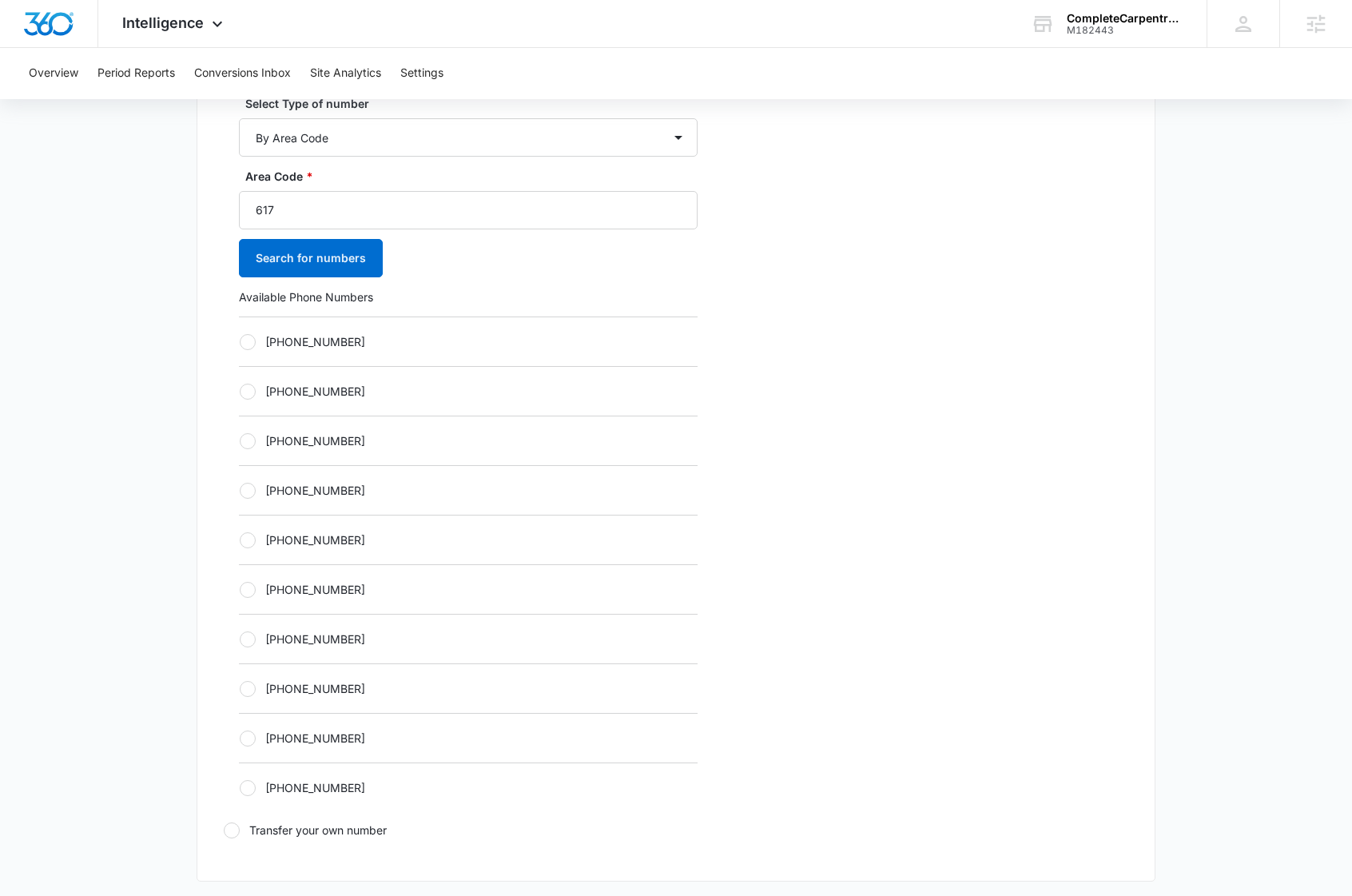
drag, startPoint x: 246, startPoint y: 540, endPoint x: 316, endPoint y: 532, distance: 70.5
click at [246, 540] on div at bounding box center [248, 540] width 16 height 16
click at [240, 540] on input "[PHONE_NUMBER]" at bounding box center [239, 540] width 1 height 1
radio input "true"
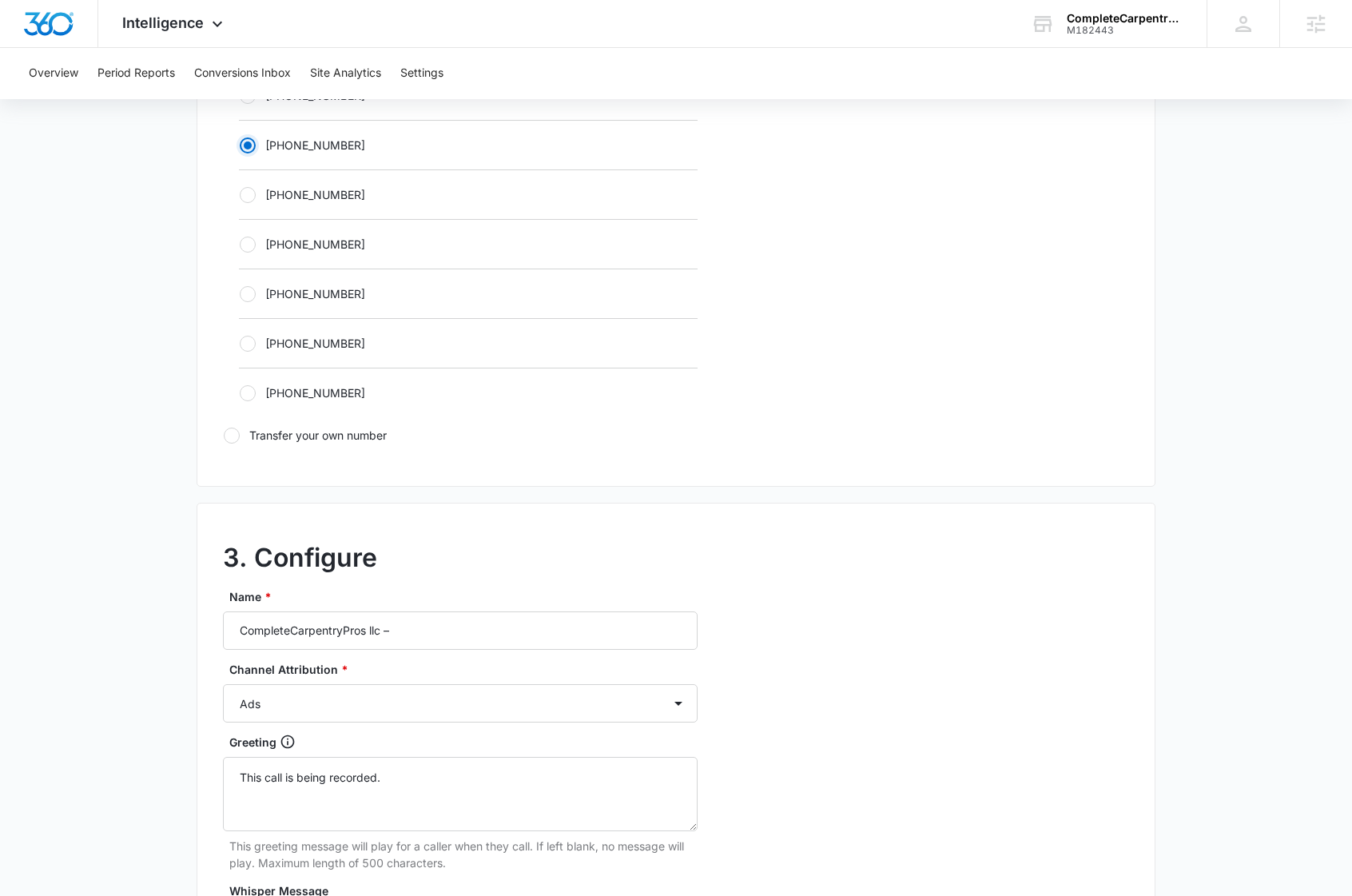
scroll to position [992, 0]
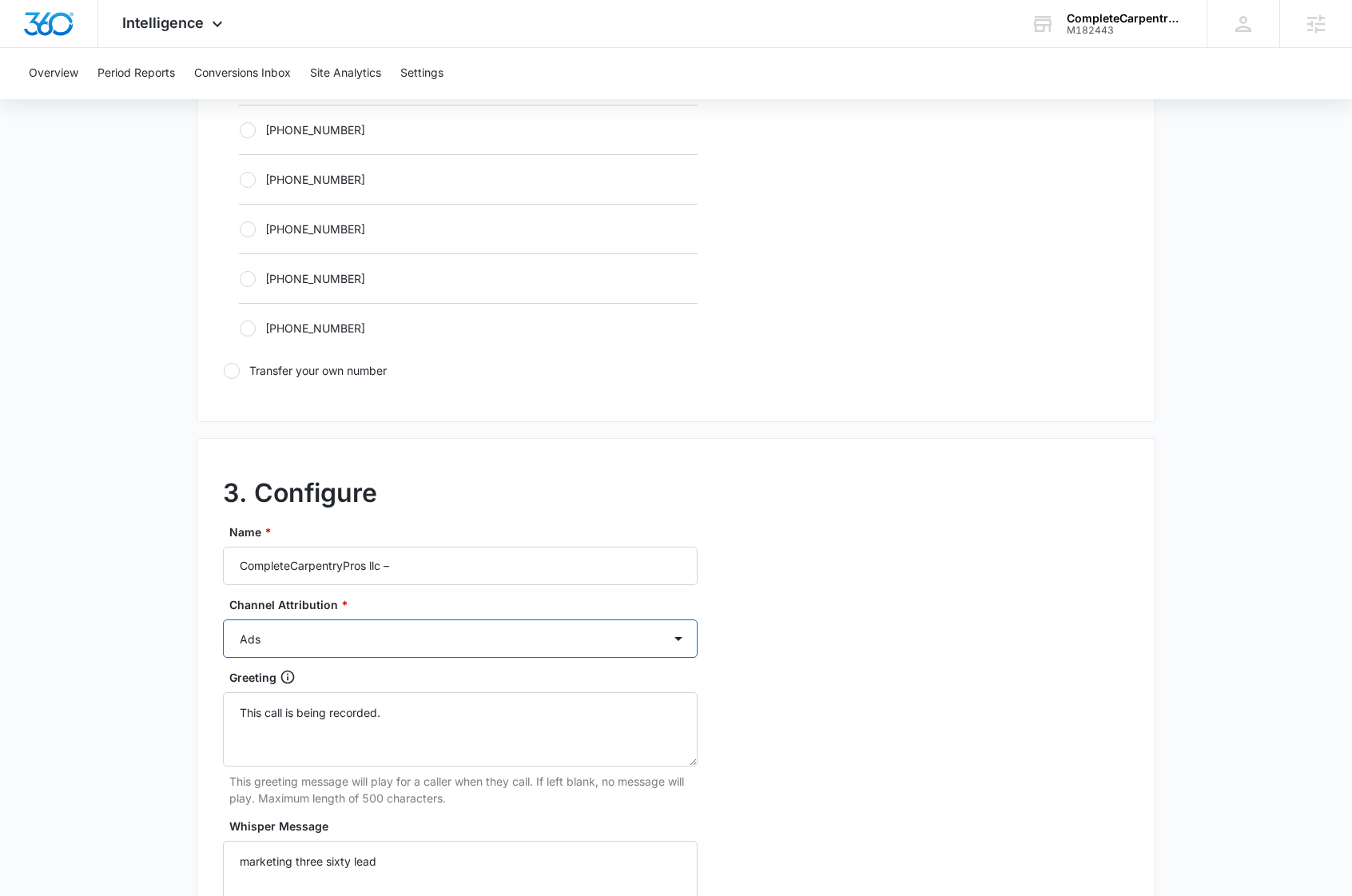
click at [681, 635] on select "Ads Local Service Ads Content Social Other" at bounding box center [460, 639] width 475 height 39
select select "CONTENT"
click at [223, 619] on select "Ads Local Service Ads Content Social Other" at bounding box center [460, 639] width 475 height 39
click at [444, 559] on input "CompleteCarpentryPros llc –" at bounding box center [460, 566] width 475 height 39
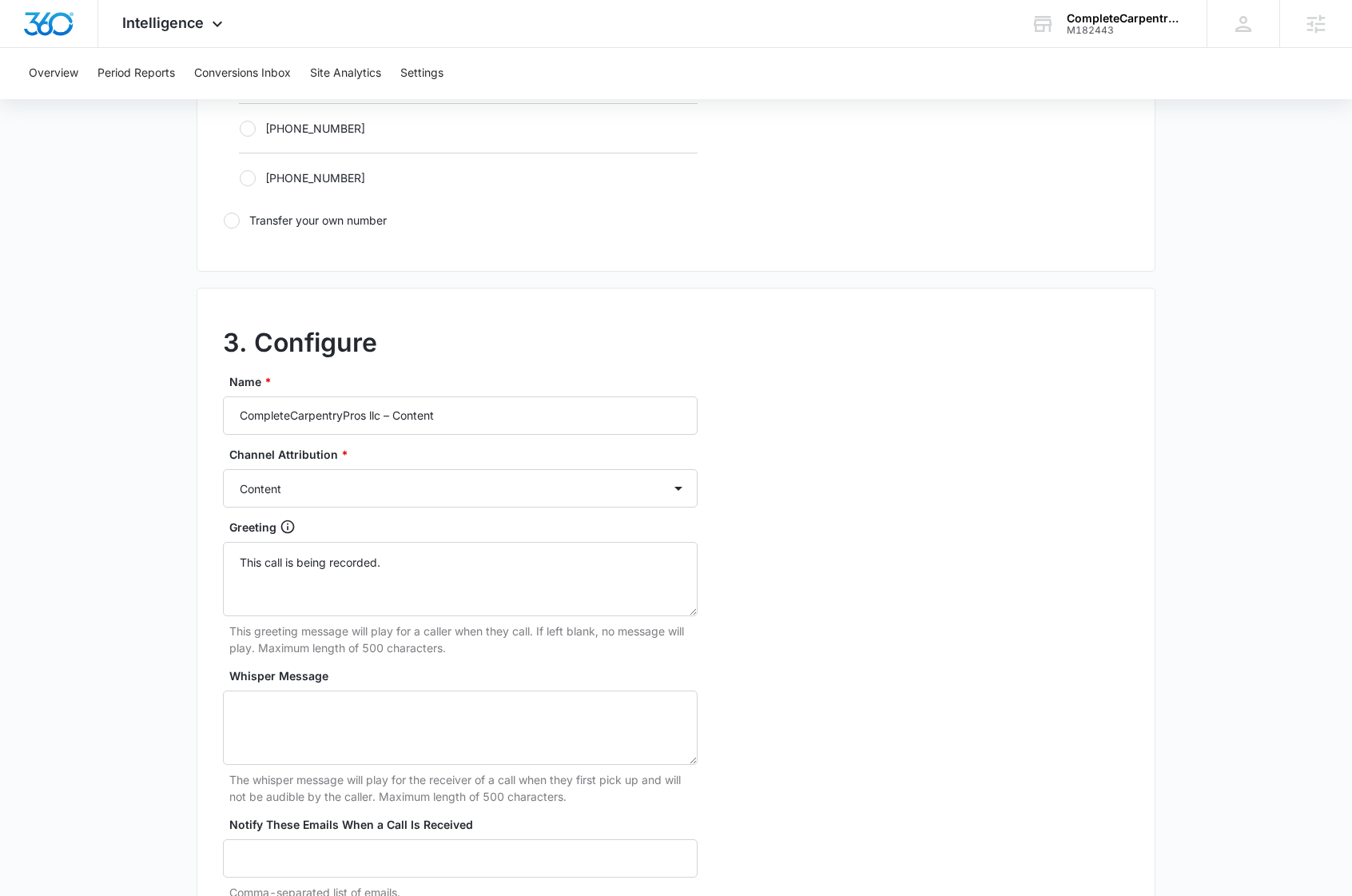
scroll to position [1143, 0]
click at [377, 414] on input "CompleteCarpentryPros llc – Content" at bounding box center [460, 415] width 475 height 39
paste input "Carpentry Pros -"
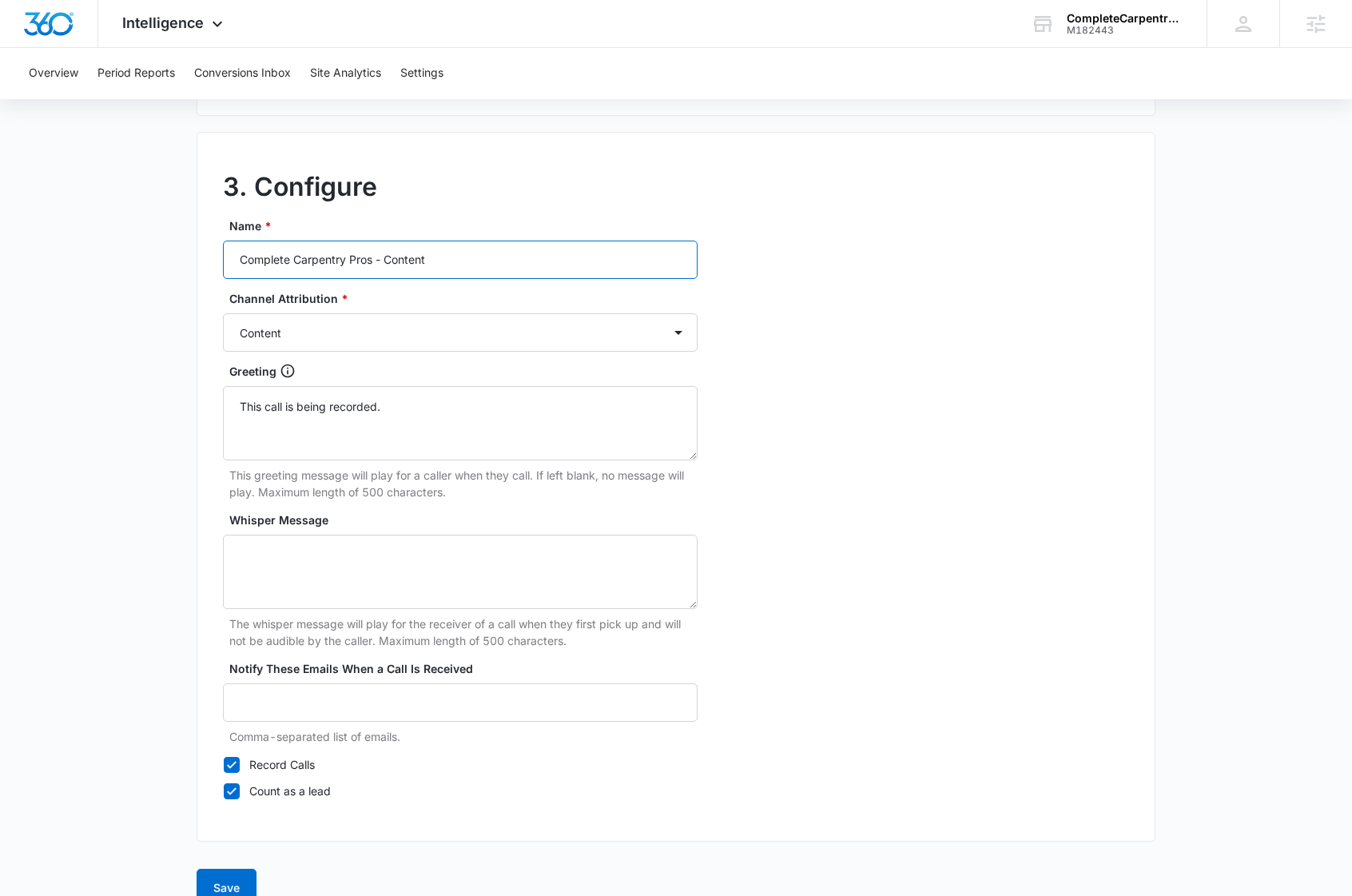
scroll to position [1329, 0]
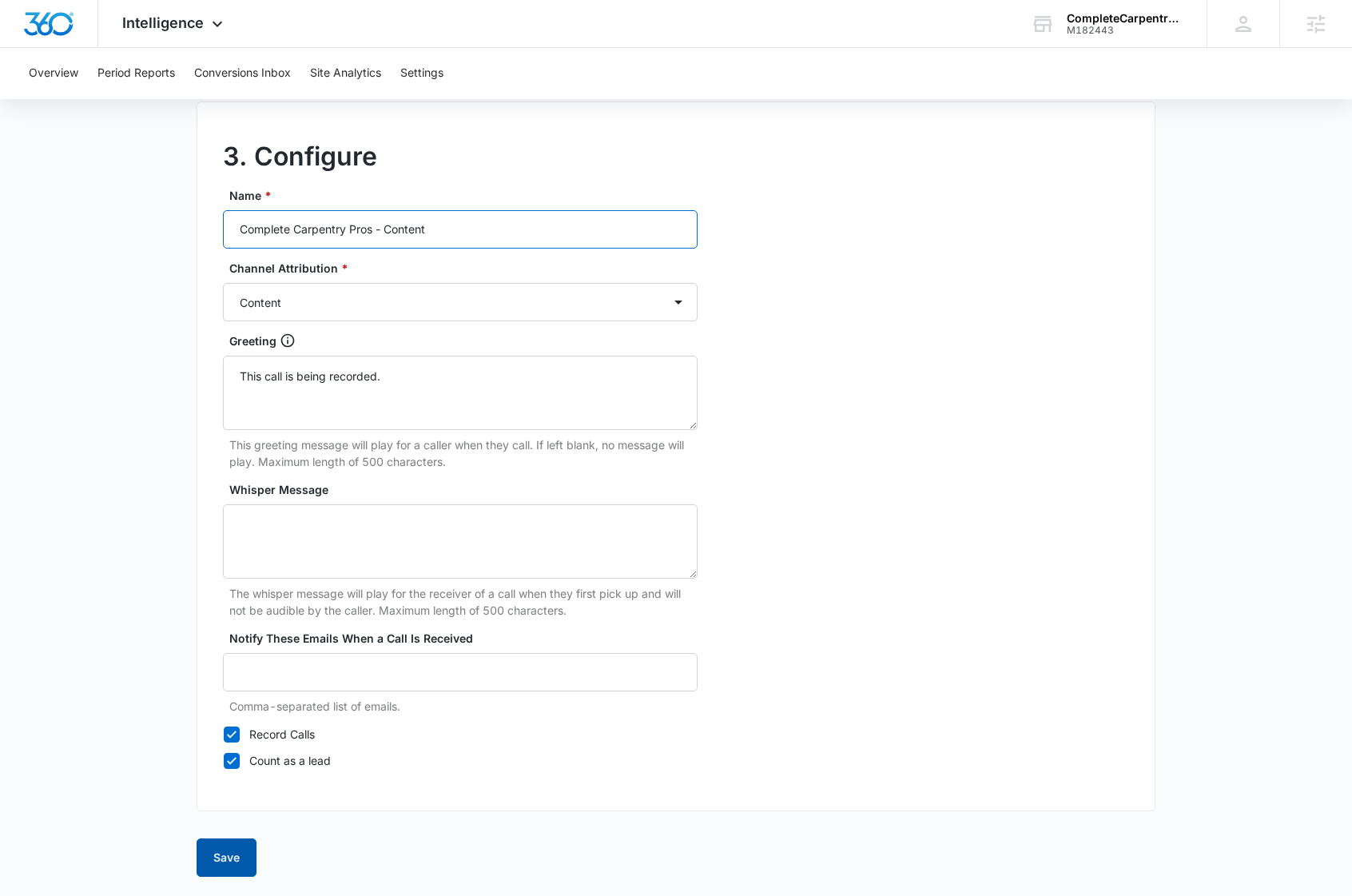
type input "Complete Carpentry Pros - Content"
click at [237, 861] on button "Save" at bounding box center [226, 857] width 60 height 39
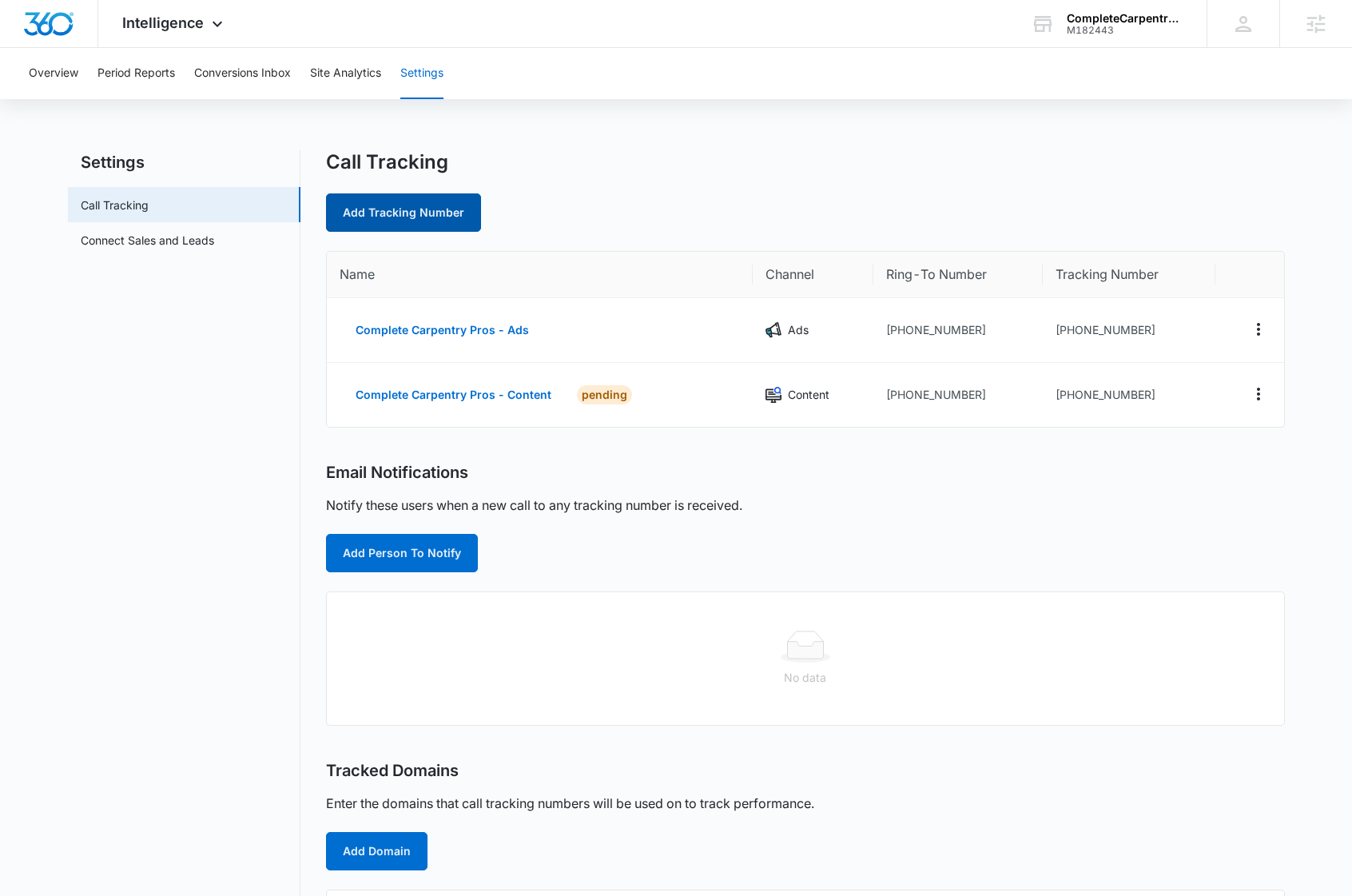
click at [437, 209] on link "Add Tracking Number" at bounding box center [403, 213] width 155 height 39
select select "by_area_code"
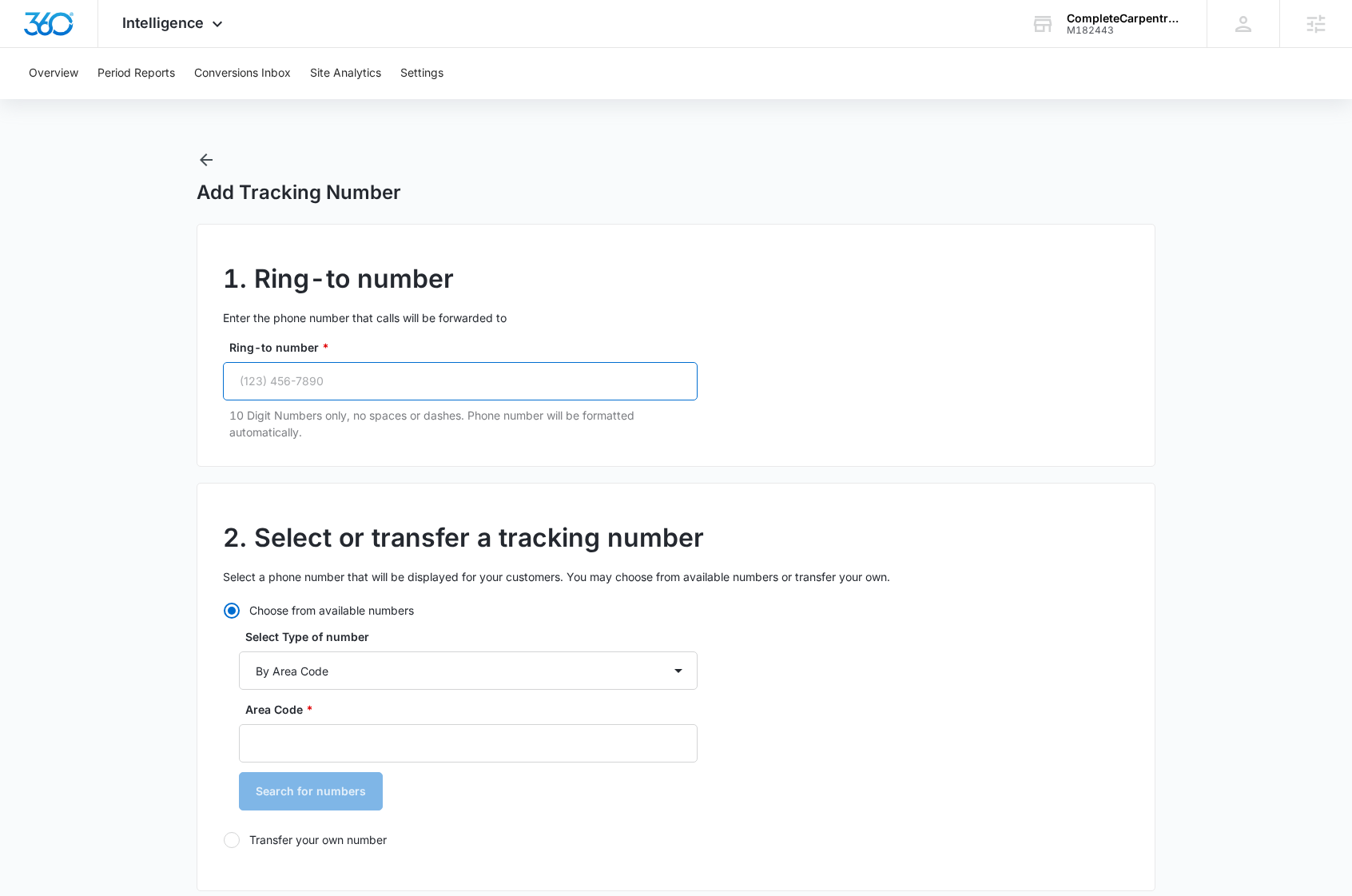
click at [338, 382] on input "Ring-to number *" at bounding box center [460, 382] width 475 height 39
paste input "(617) 369-1799"
type input "(617) 369-1799"
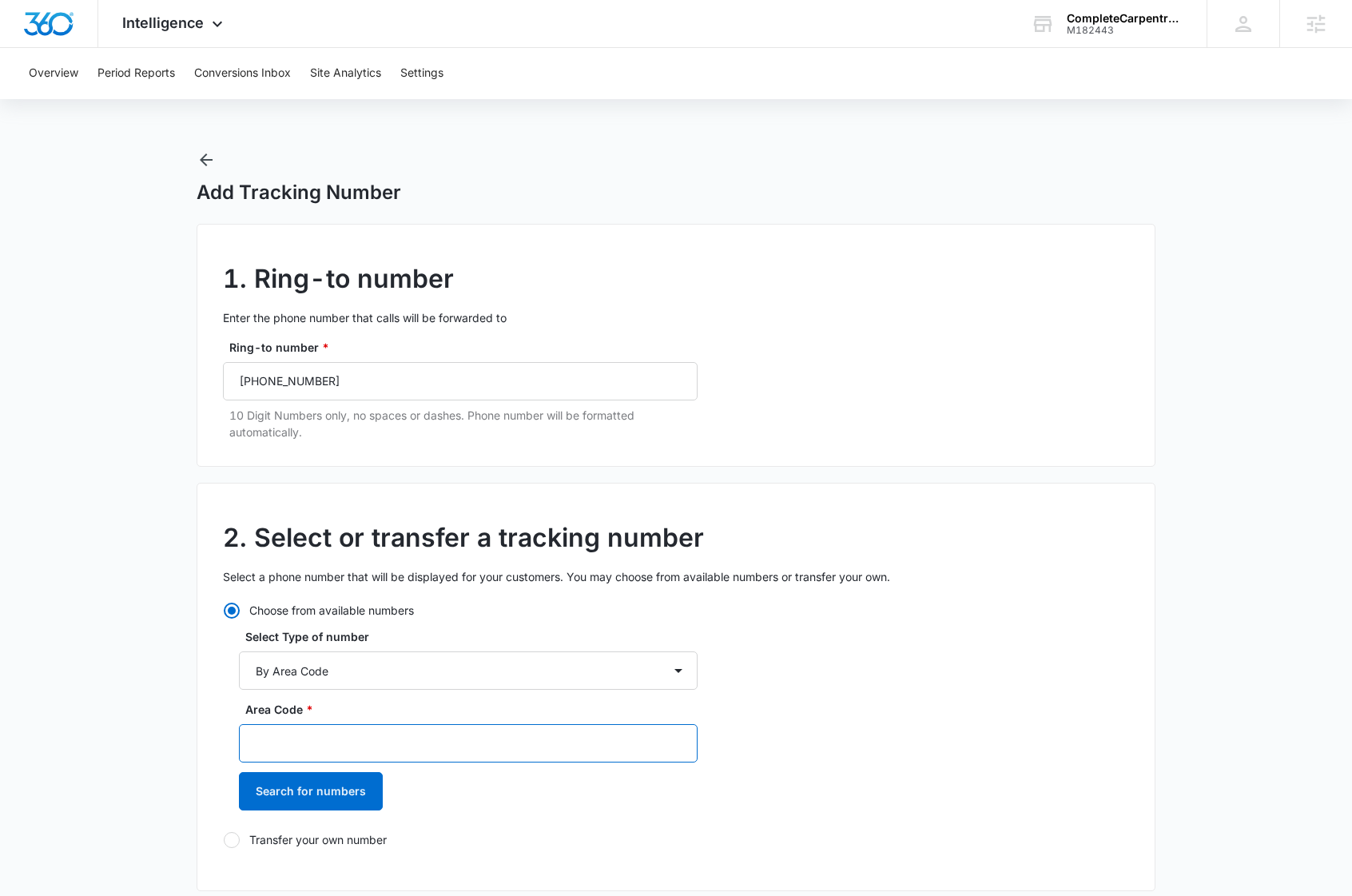
click at [423, 745] on input "Area Code *" at bounding box center [468, 743] width 459 height 39
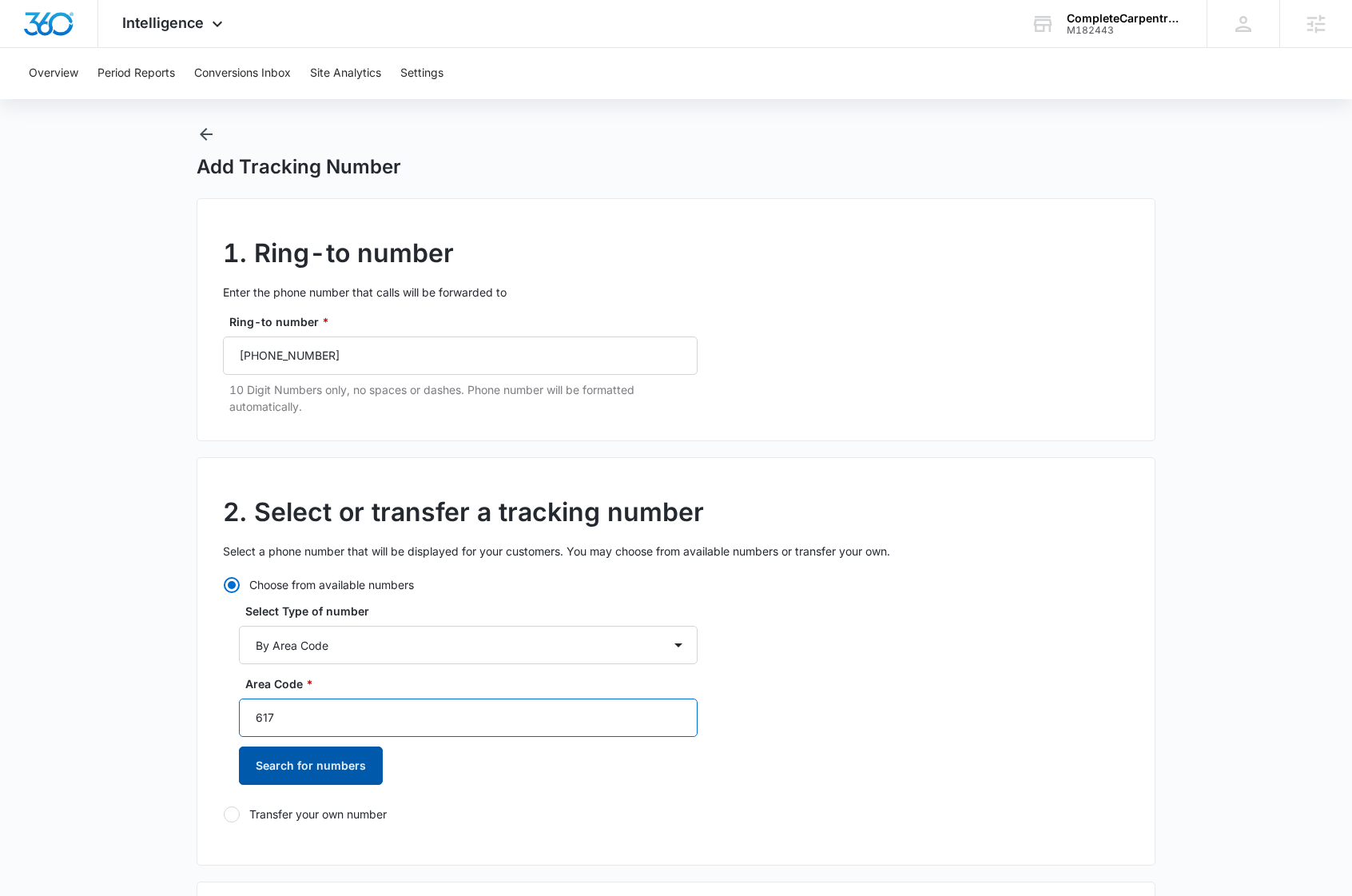
type input "617"
click at [308, 769] on button "Search for numbers" at bounding box center [310, 766] width 144 height 39
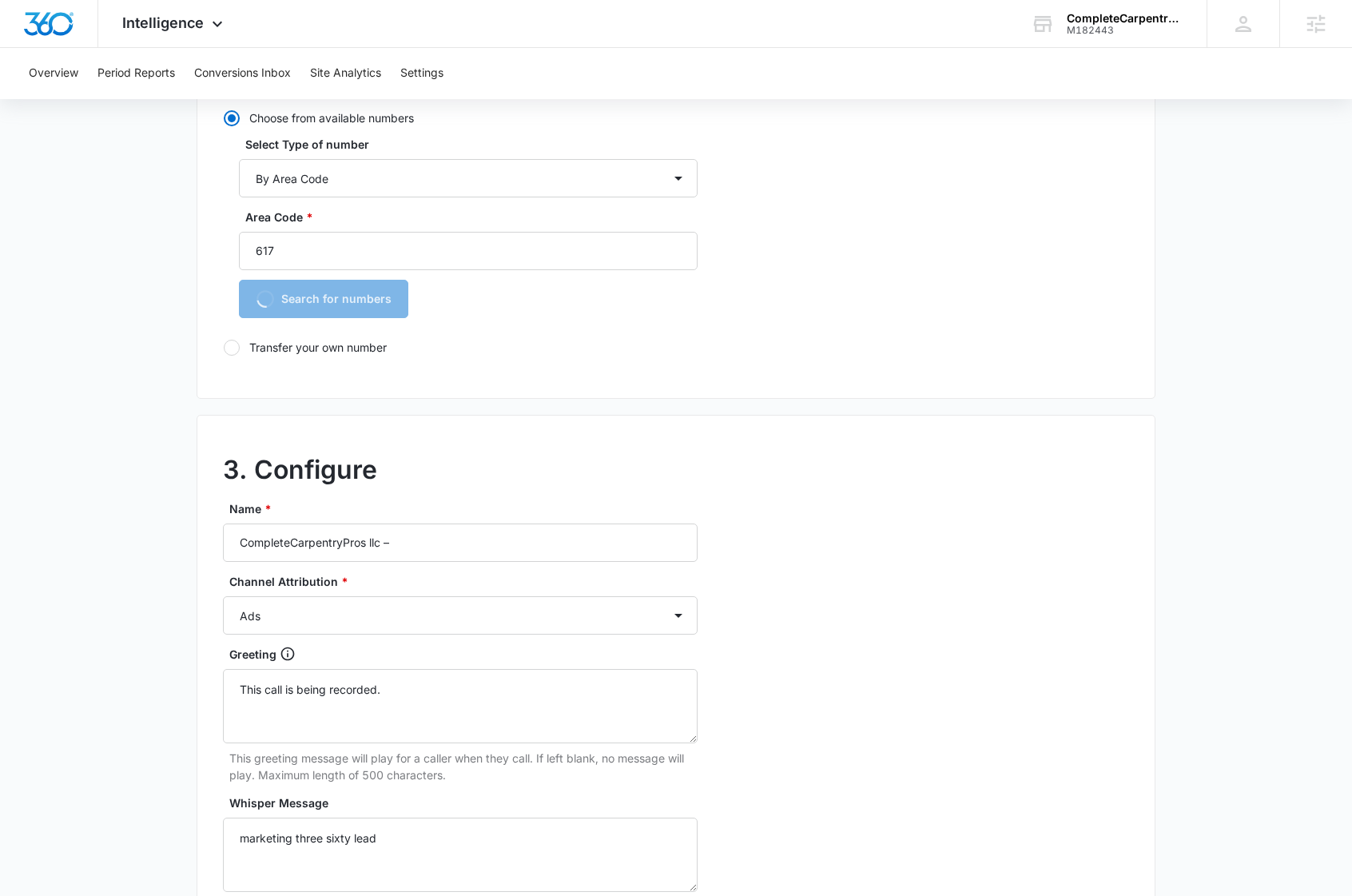
scroll to position [494, 0]
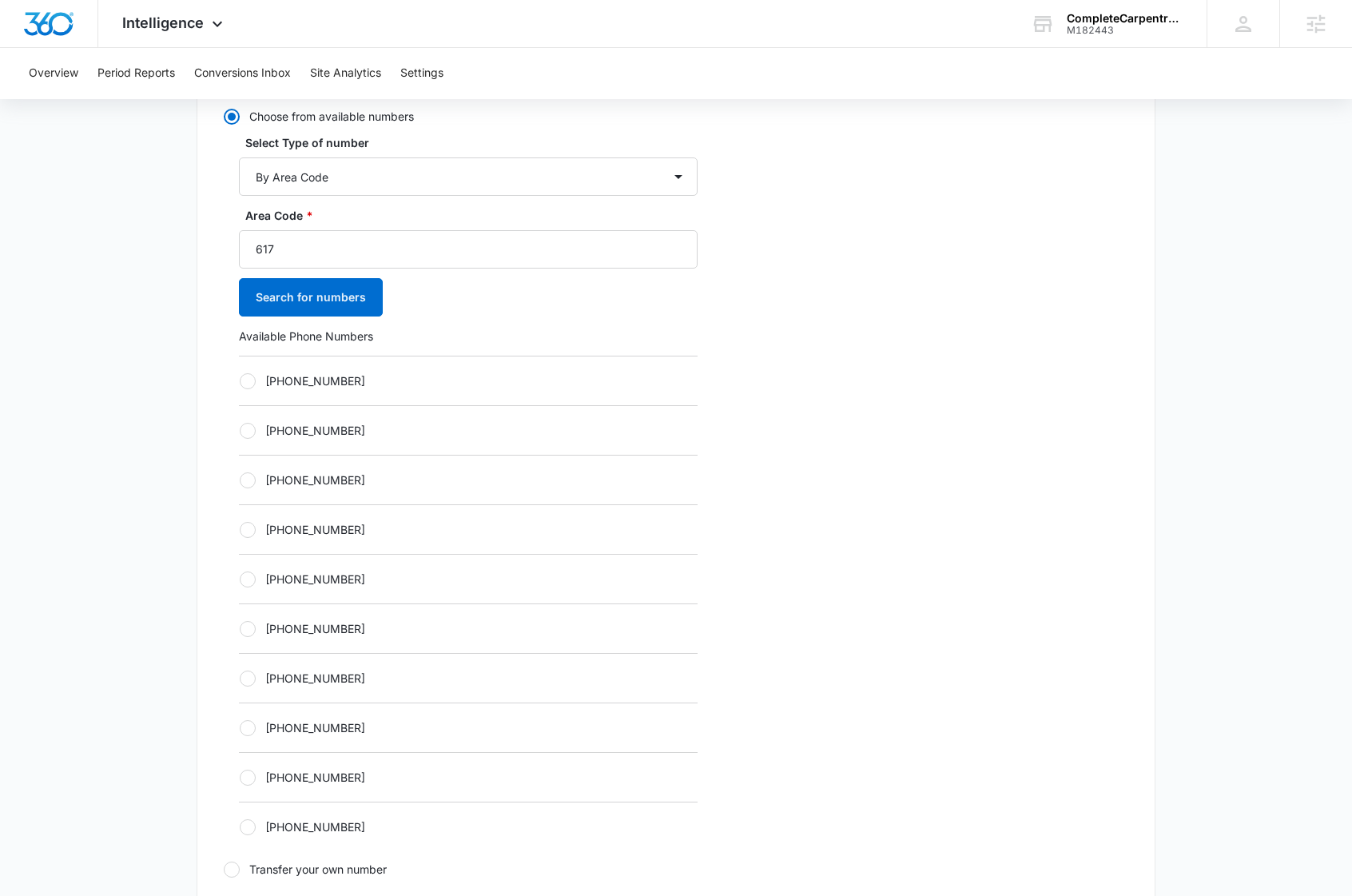
click at [248, 628] on div at bounding box center [248, 628] width 16 height 16
click at [240, 628] on input "[PHONE_NUMBER]" at bounding box center [239, 628] width 1 height 1
radio input "true"
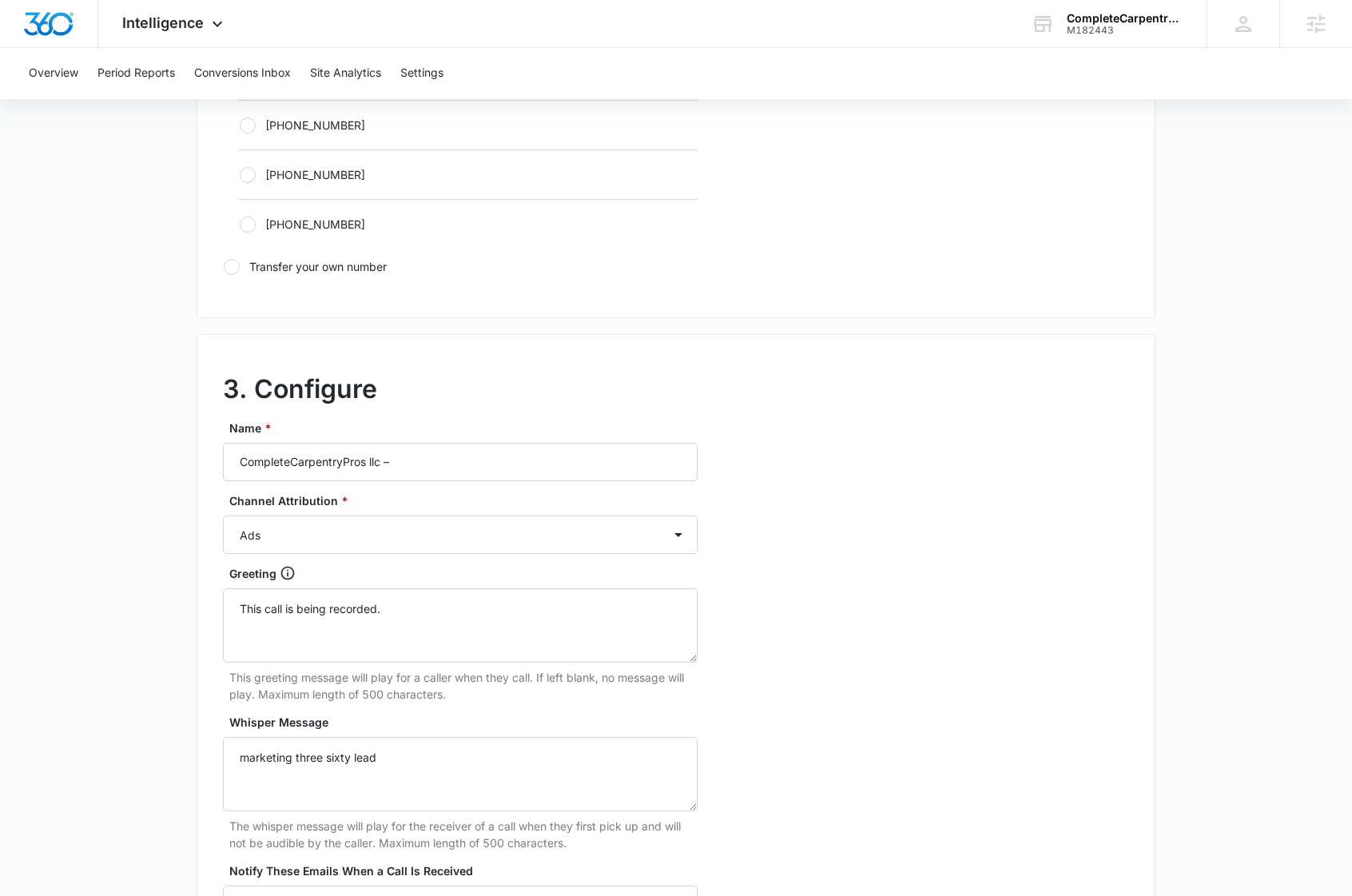
scroll to position [1275, 0]
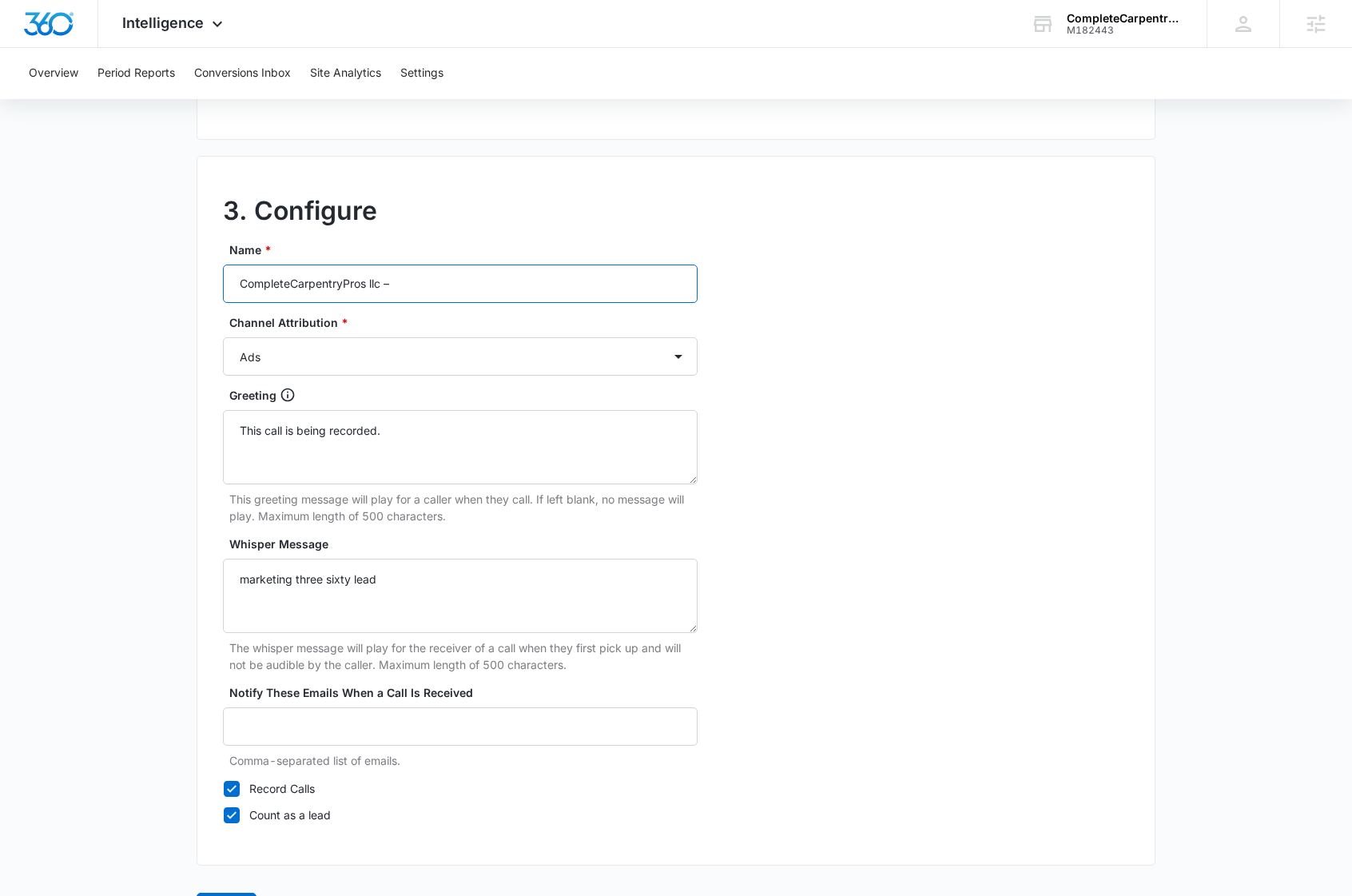
click at [423, 276] on input "CompleteCarpentryPros llc –" at bounding box center [460, 284] width 475 height 39
paste input "Carpentry Pros - Social"
type input "Complete Carpentry Pros - Social"
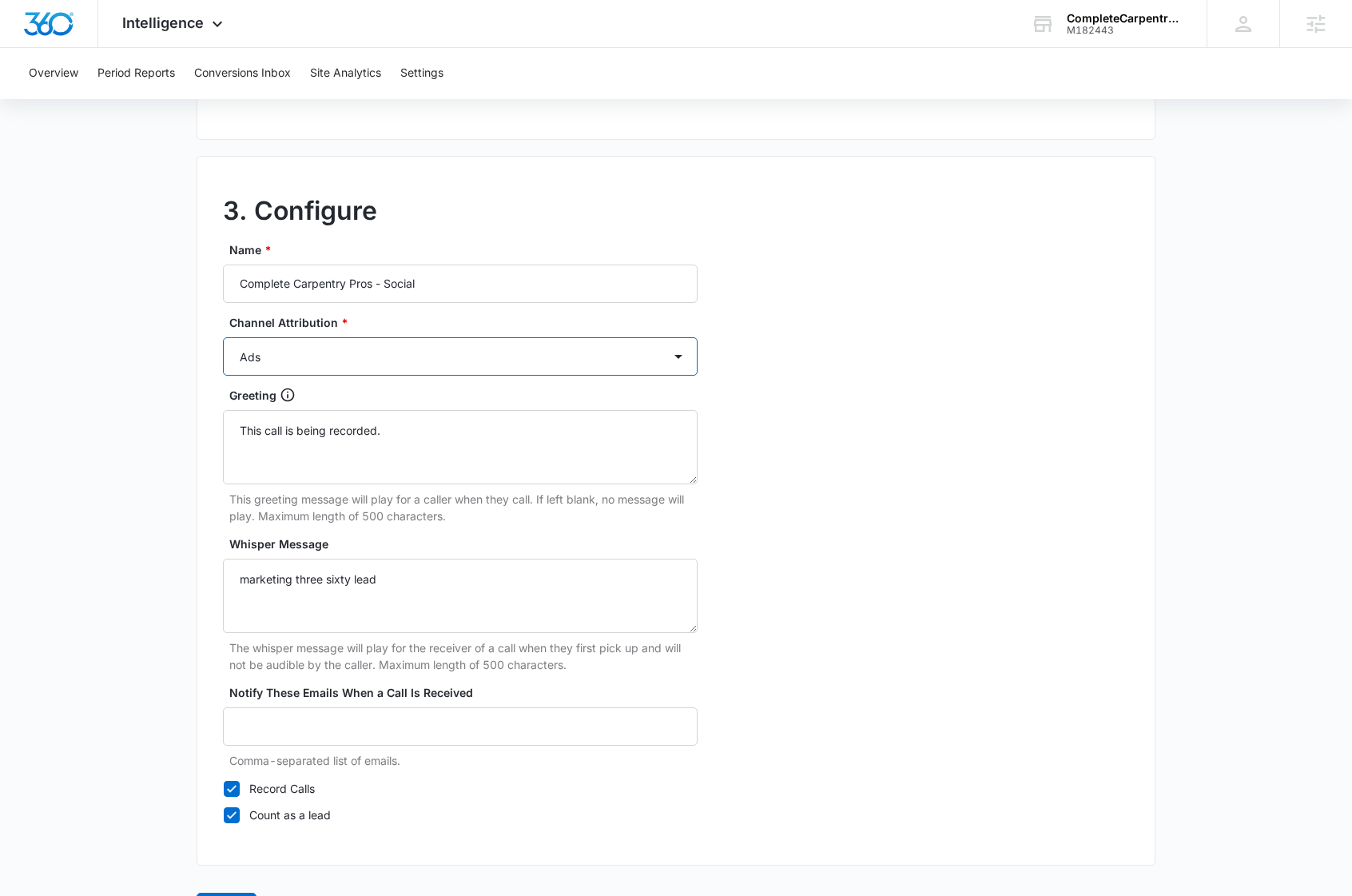
click at [541, 350] on select "Ads Local Service Ads Content Social Other" at bounding box center [460, 356] width 475 height 39
select select "SOCIAL"
click at [223, 337] on select "Ads Local Service Ads Content Social Other" at bounding box center [460, 356] width 475 height 39
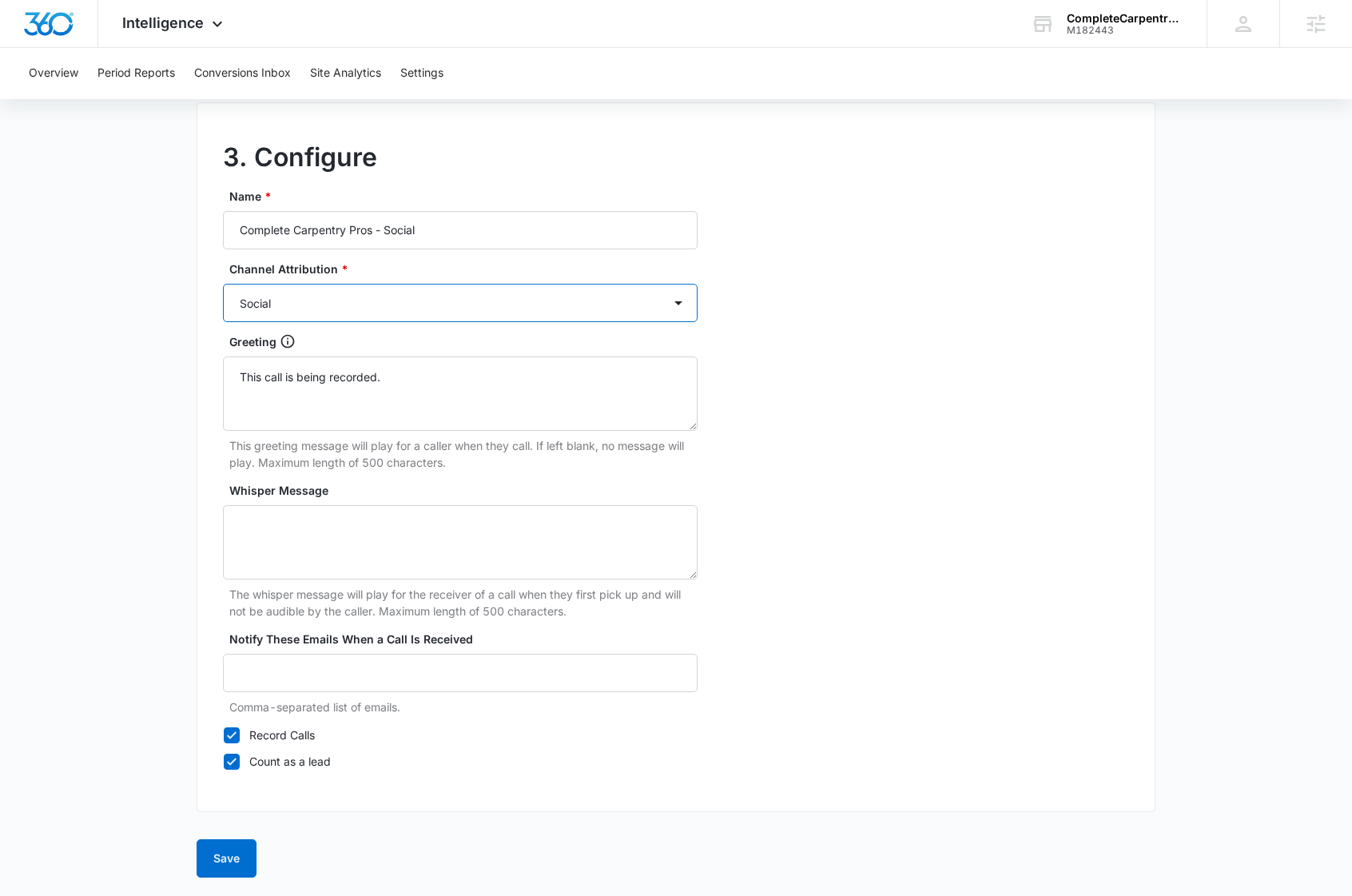
scroll to position [1329, 0]
drag, startPoint x: 230, startPoint y: 852, endPoint x: 396, endPoint y: 833, distance: 167.1
click at [232, 851] on button "Save" at bounding box center [226, 857] width 60 height 39
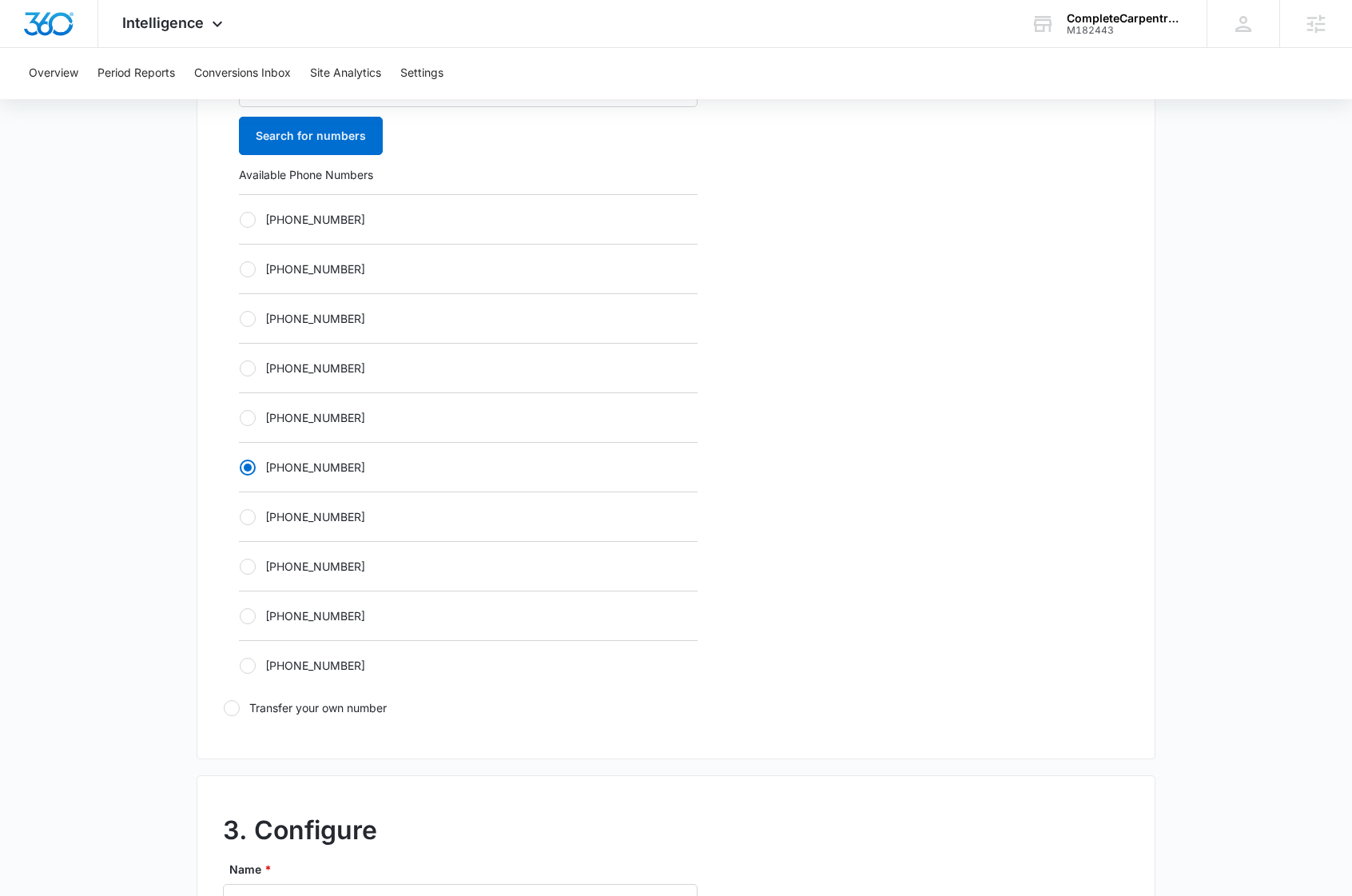
scroll to position [138, 0]
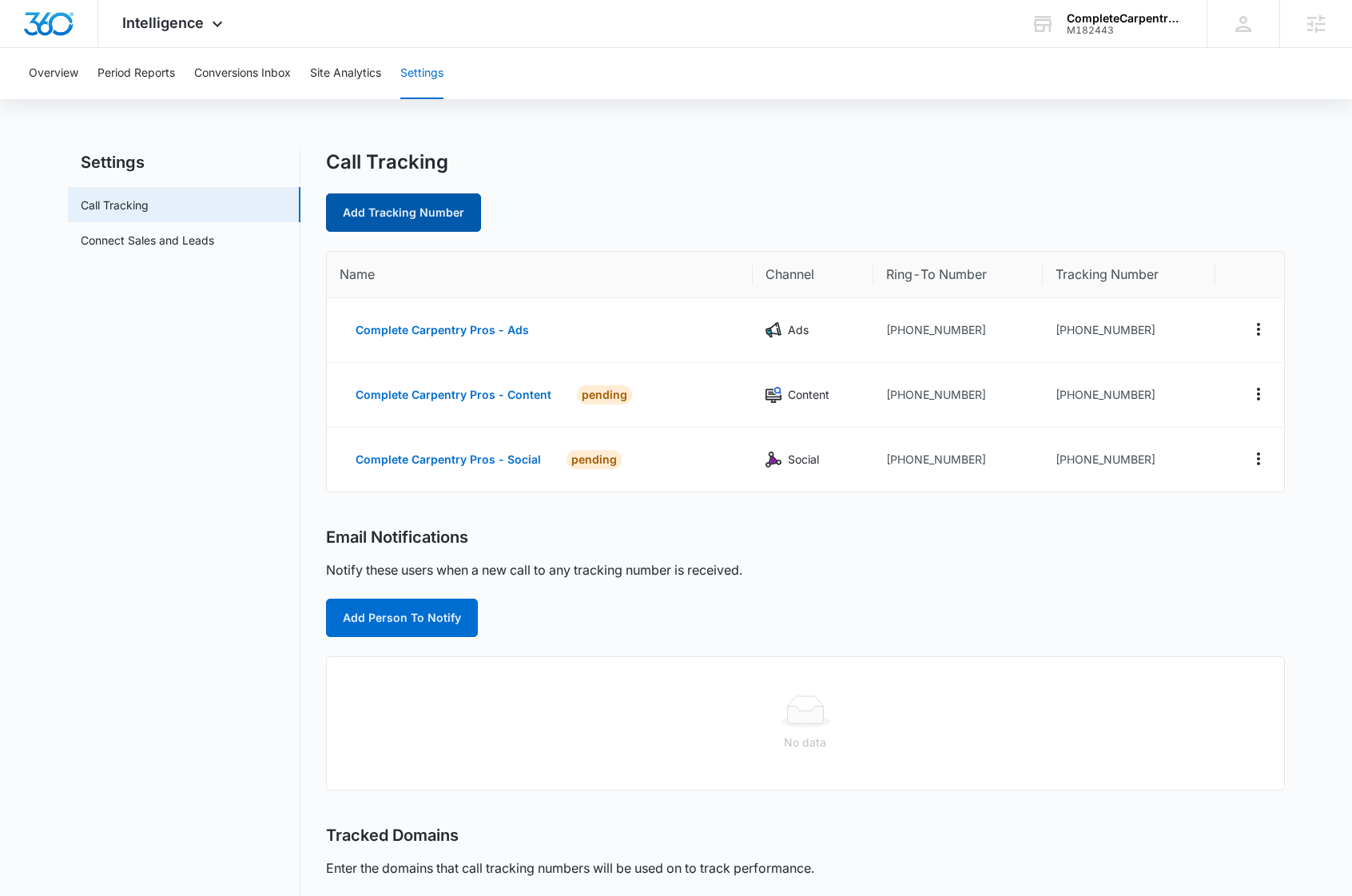
click at [400, 215] on link "Add Tracking Number" at bounding box center [403, 213] width 155 height 39
select select "by_area_code"
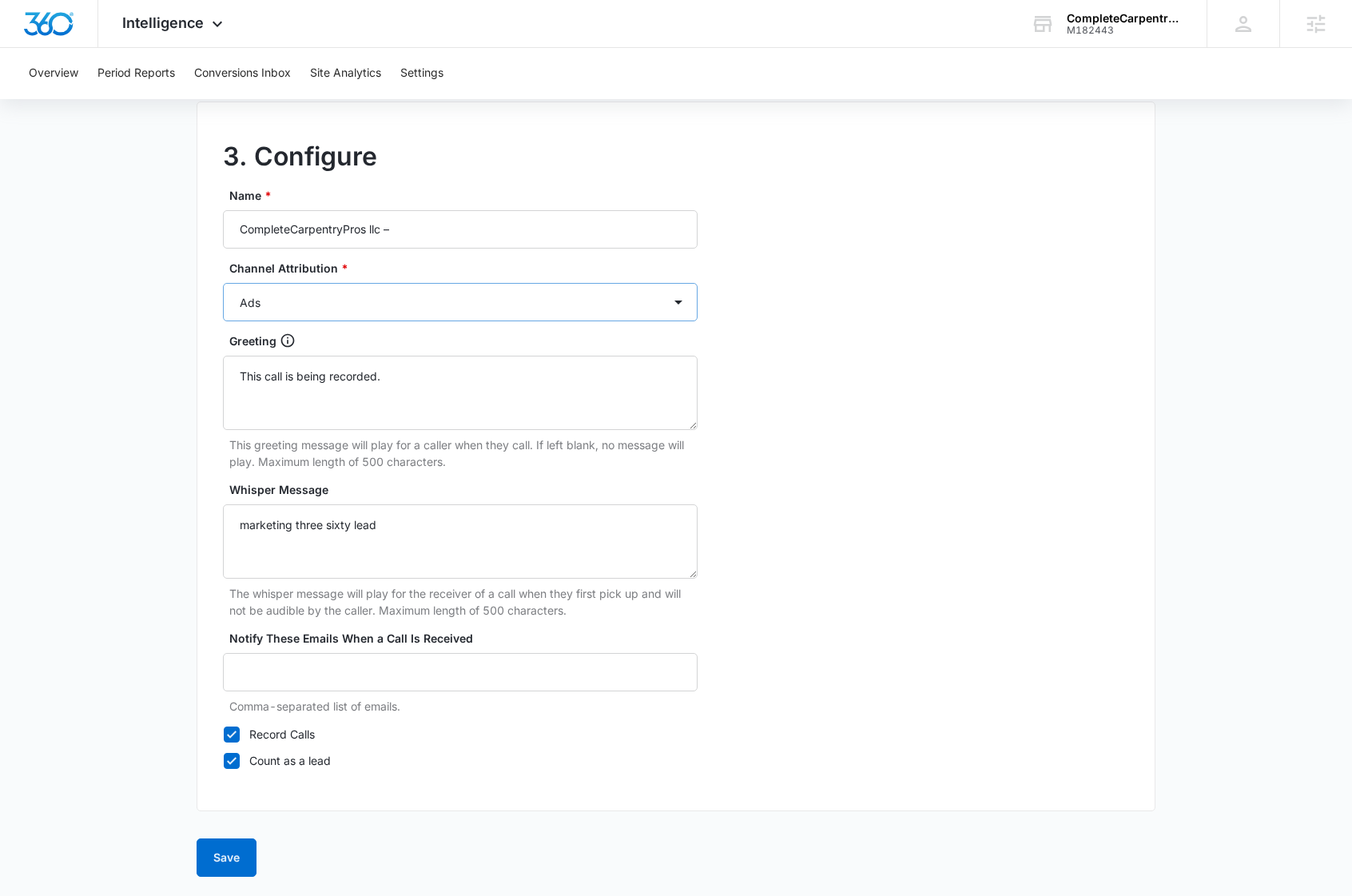
scroll to position [786, 0]
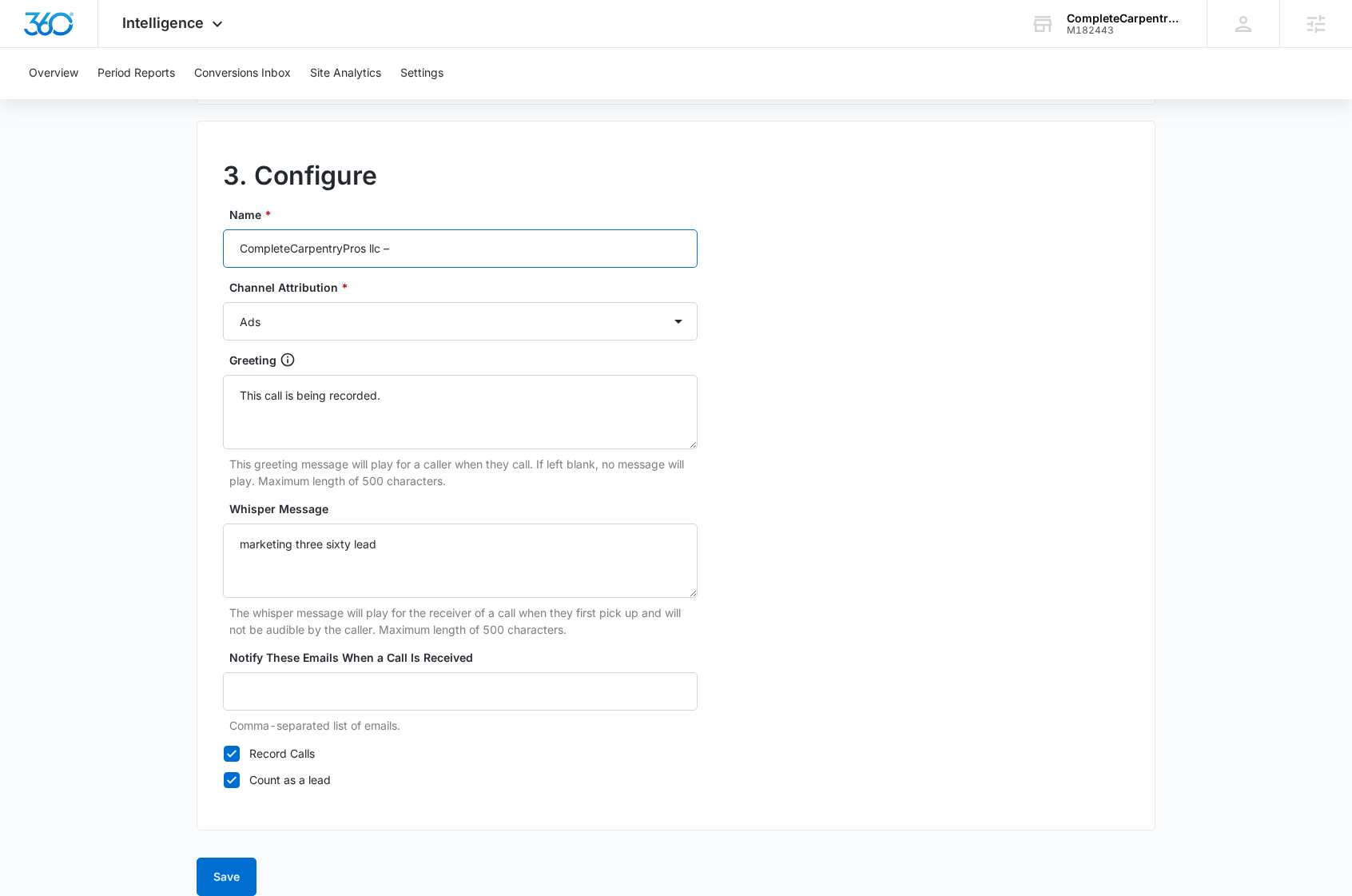
click at [375, 252] on input "CompleteCarpentryPros llc –" at bounding box center [460, 249] width 475 height 39
paste input "Carpentry Pros - Other"
type input "Complete Carpentry Pros - Other"
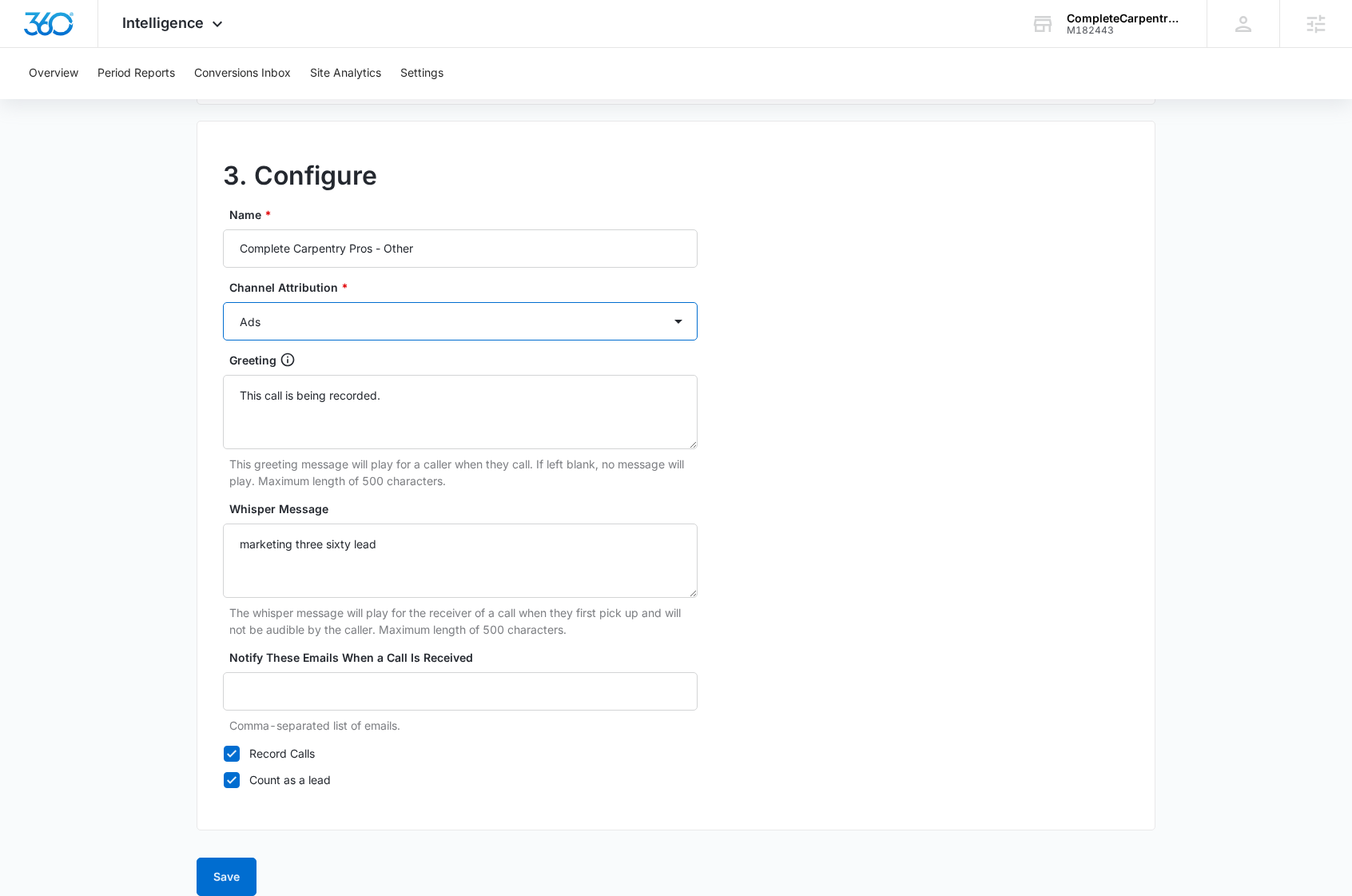
click at [662, 321] on select "Ads Local Service Ads Content Social Other" at bounding box center [460, 322] width 475 height 39
select select "OTHER"
click at [223, 303] on select "Ads Local Service Ads Content Social Other" at bounding box center [460, 322] width 475 height 39
click at [1019, 425] on div "3. Configure Name * Complete Carpentry Pros - Other Channel Attribution * Ads L…" at bounding box center [676, 475] width 959 height 710
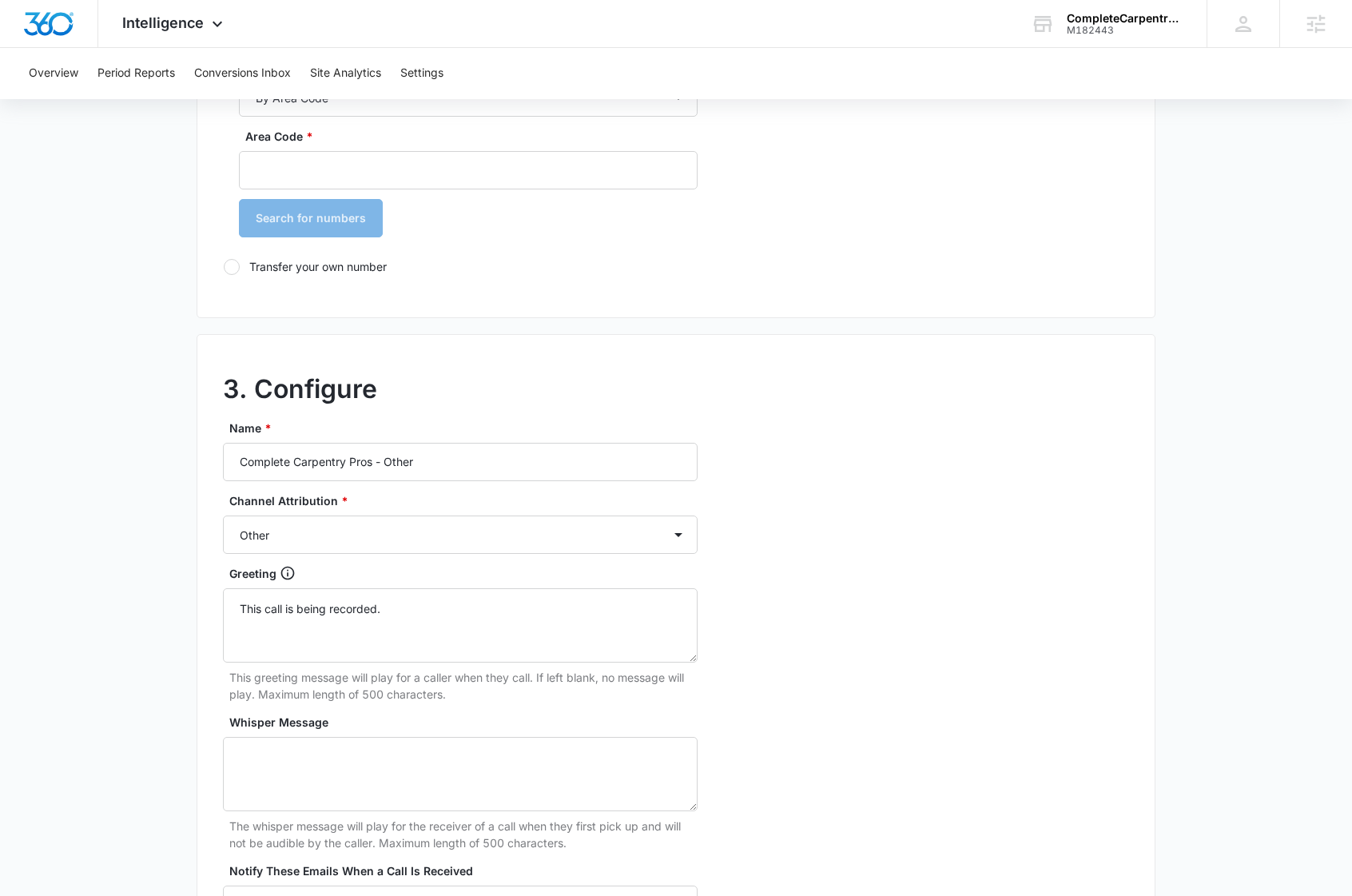
scroll to position [0, 0]
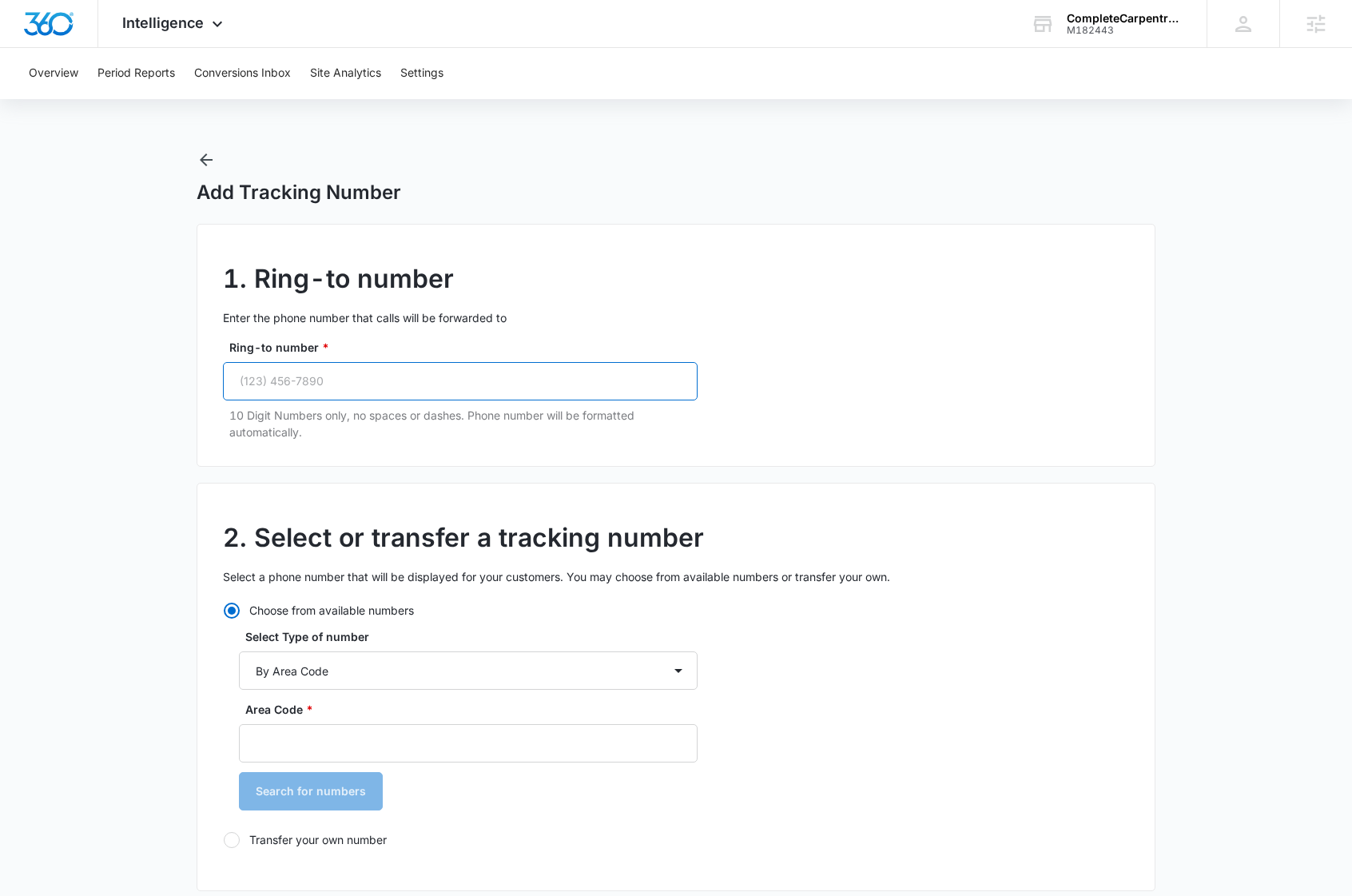
click at [265, 374] on input "Ring-to number *" at bounding box center [460, 382] width 475 height 39
paste input "(617) 369-1799"
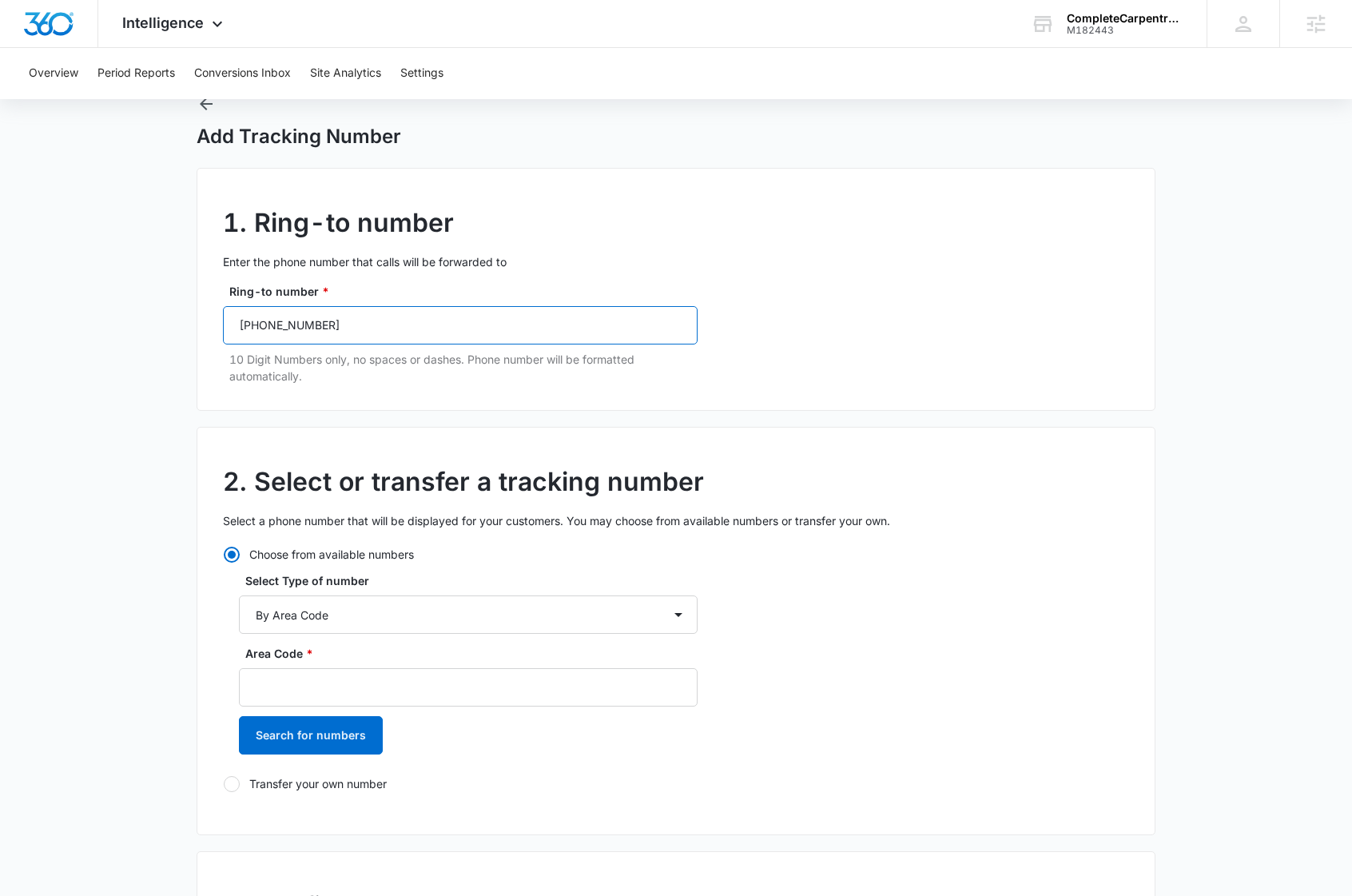
scroll to position [243, 0]
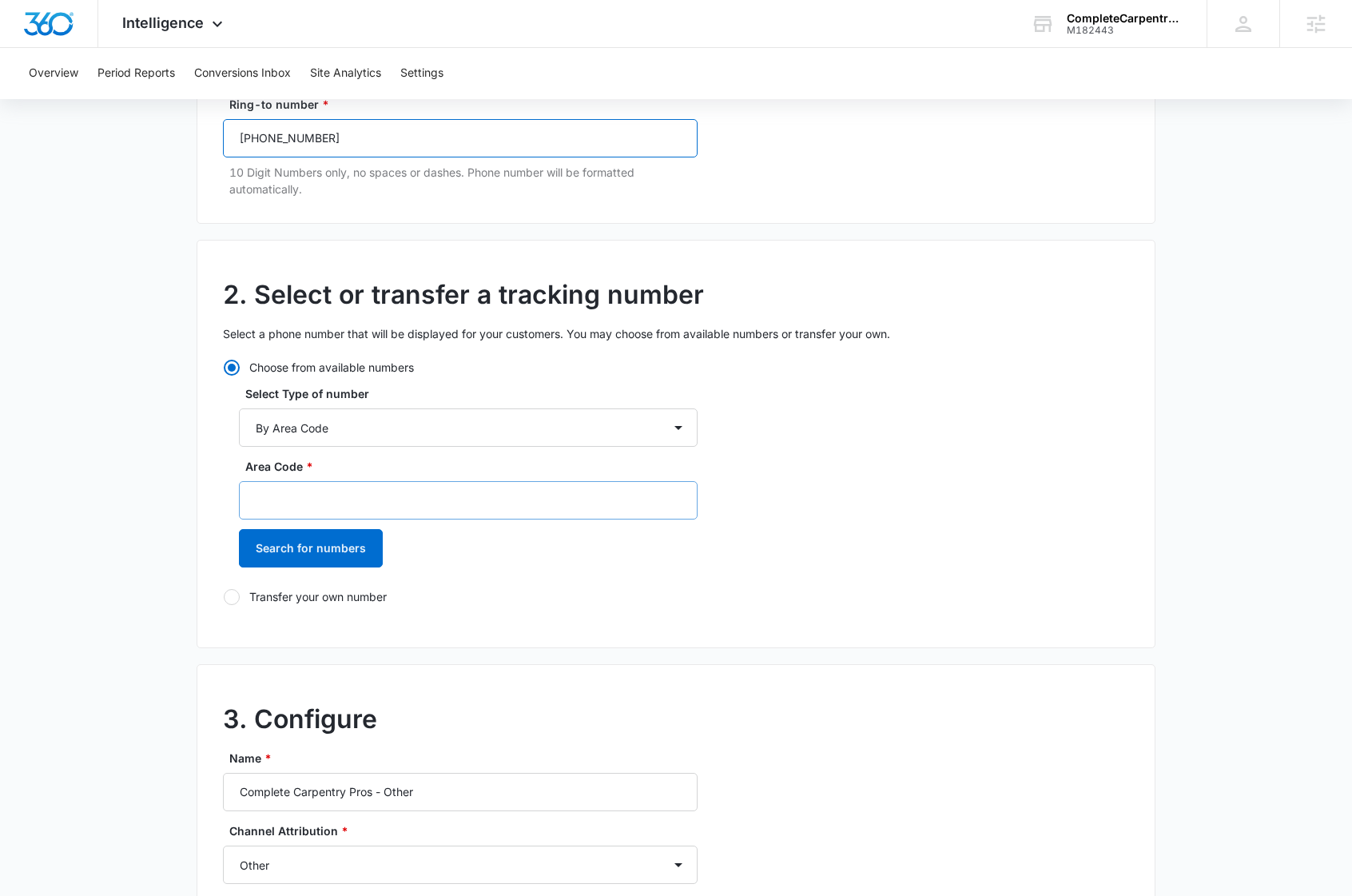
type input "(617) 369-1799"
click at [371, 492] on input "Area Code *" at bounding box center [468, 500] width 459 height 39
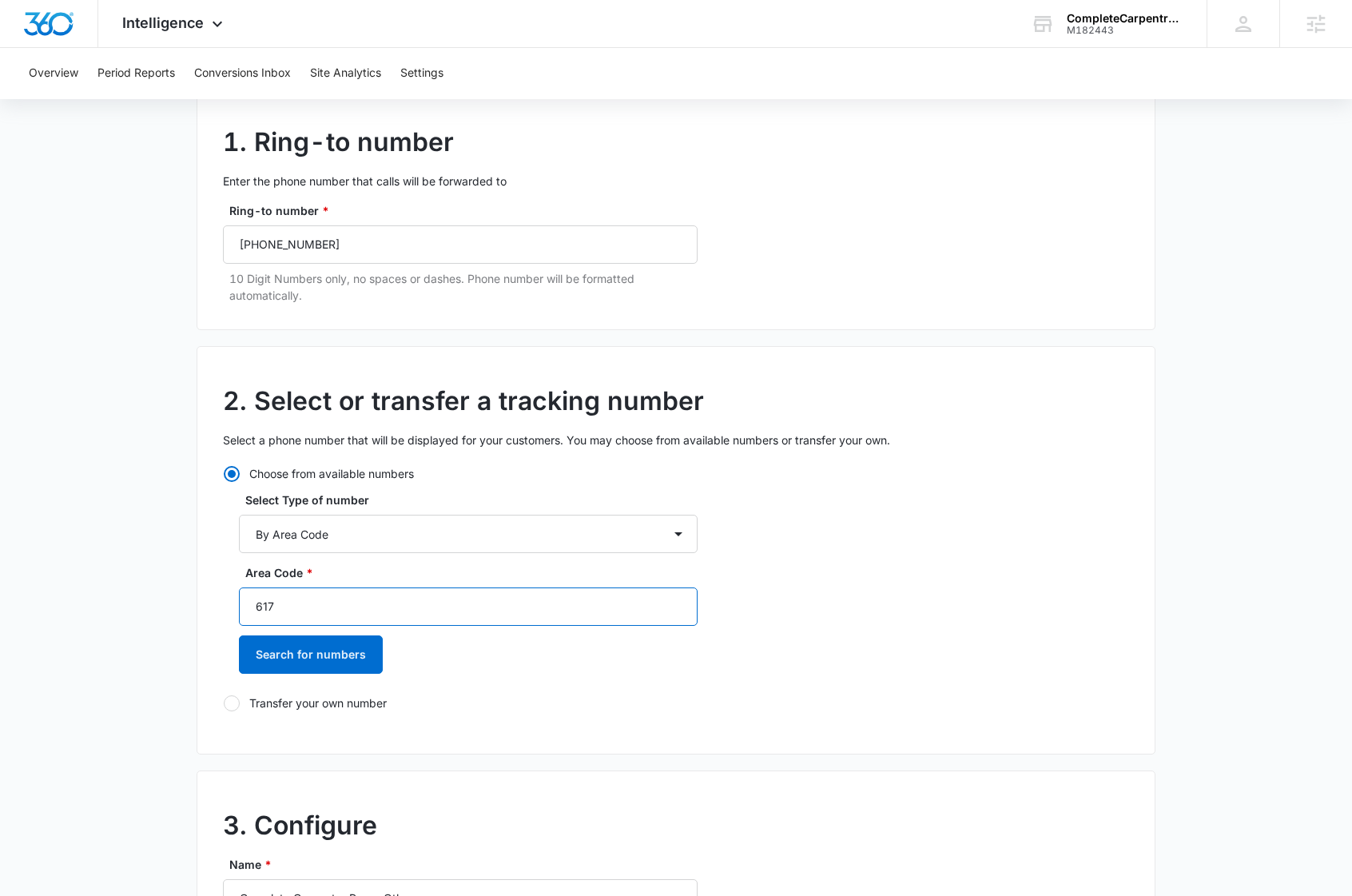
scroll to position [132, 0]
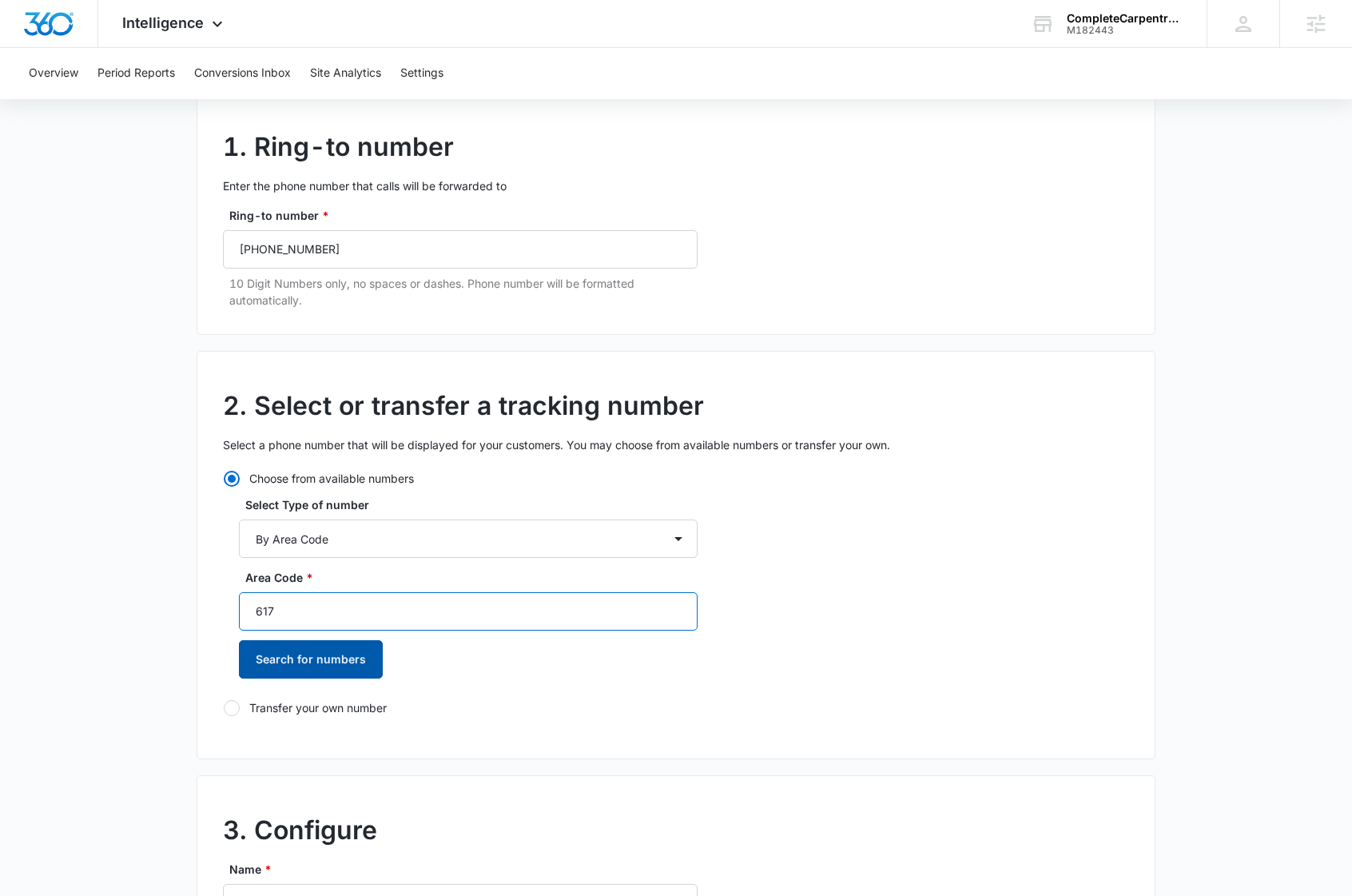
type input "617"
click at [288, 665] on button "Search for numbers" at bounding box center [310, 659] width 144 height 39
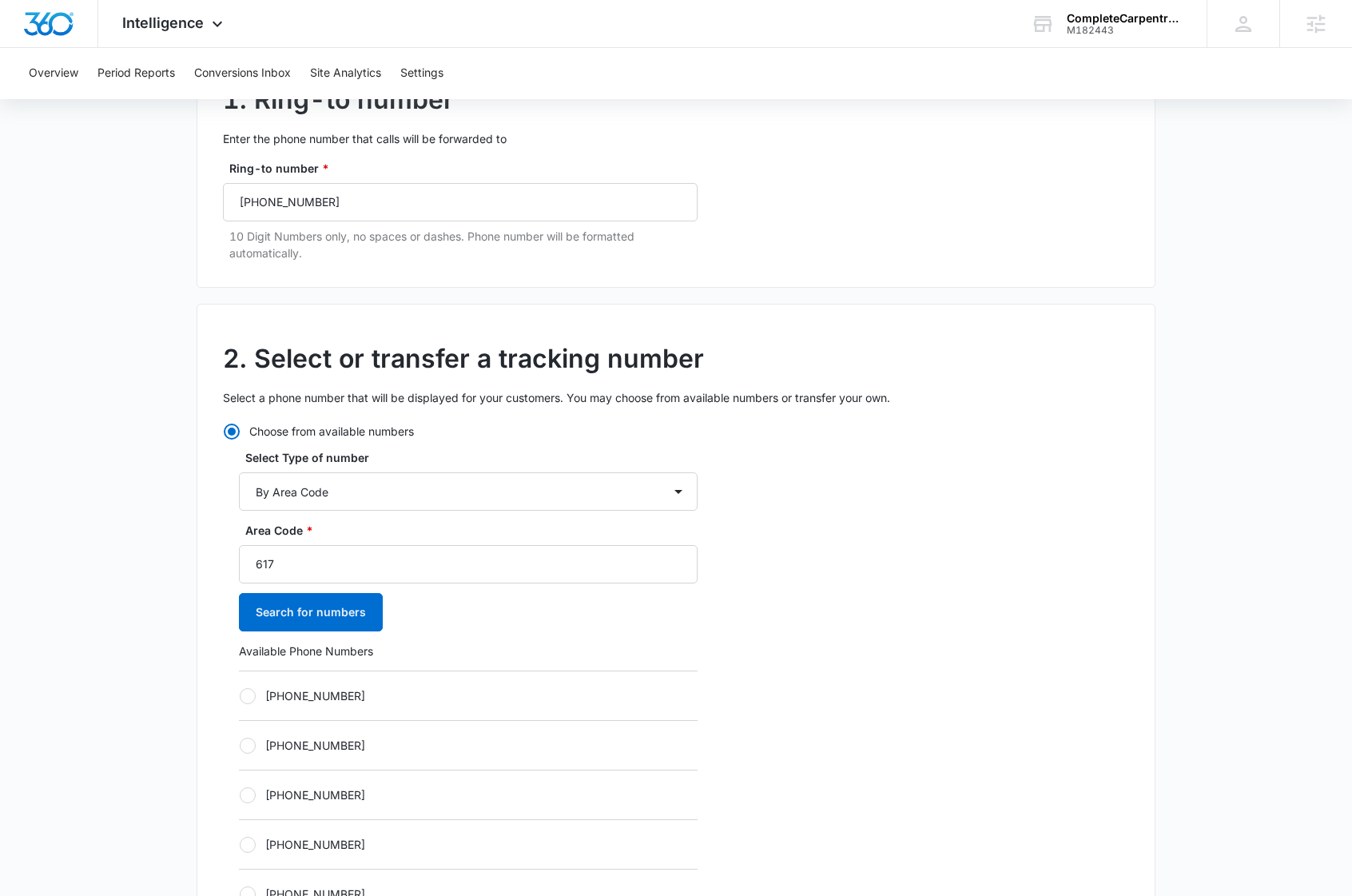
scroll to position [396, 0]
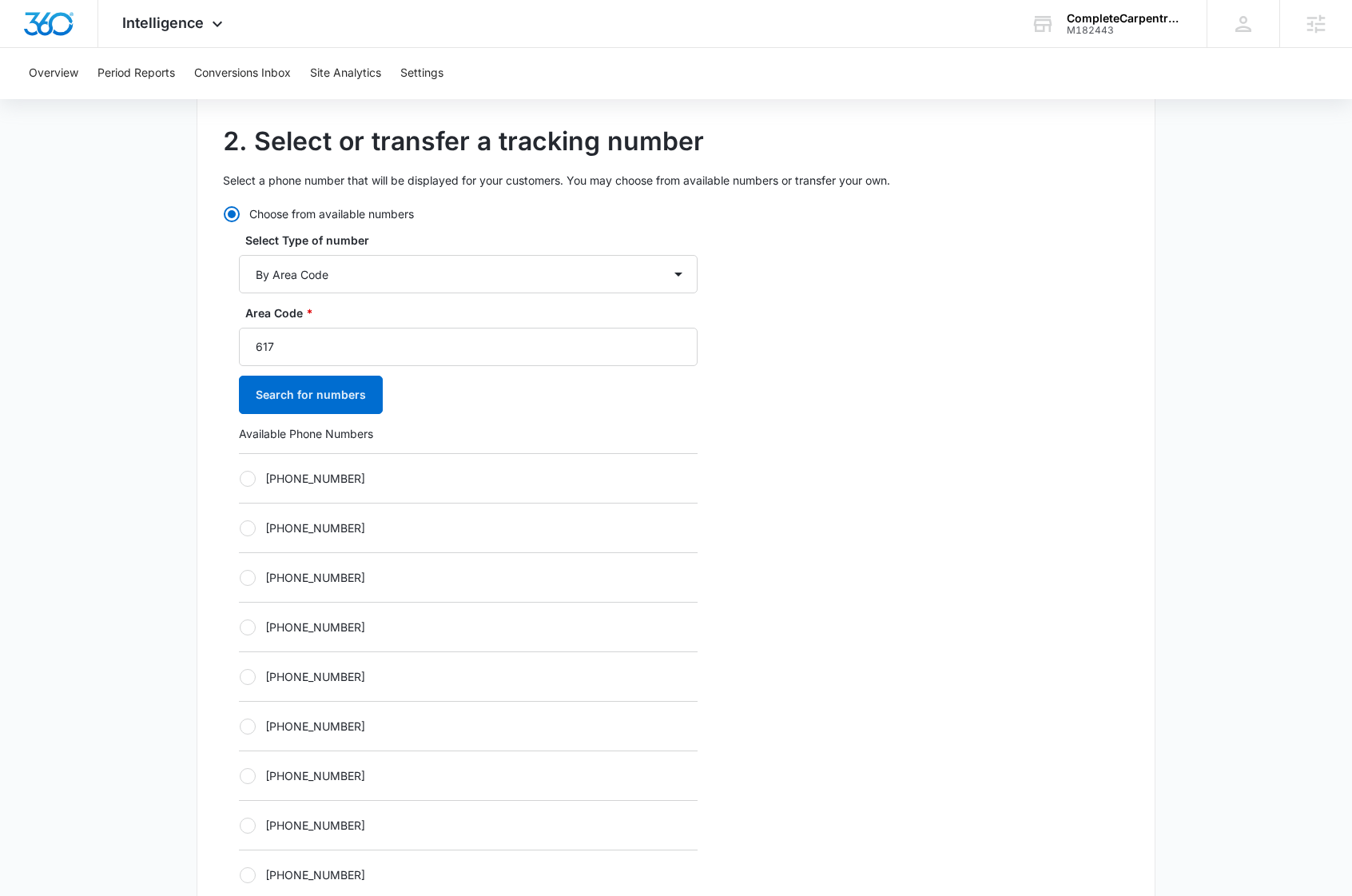
drag, startPoint x: 245, startPoint y: 725, endPoint x: 356, endPoint y: 705, distance: 112.8
click at [246, 724] on div at bounding box center [248, 726] width 16 height 16
click at [240, 725] on input "[PHONE_NUMBER]" at bounding box center [239, 725] width 1 height 1
radio input "true"
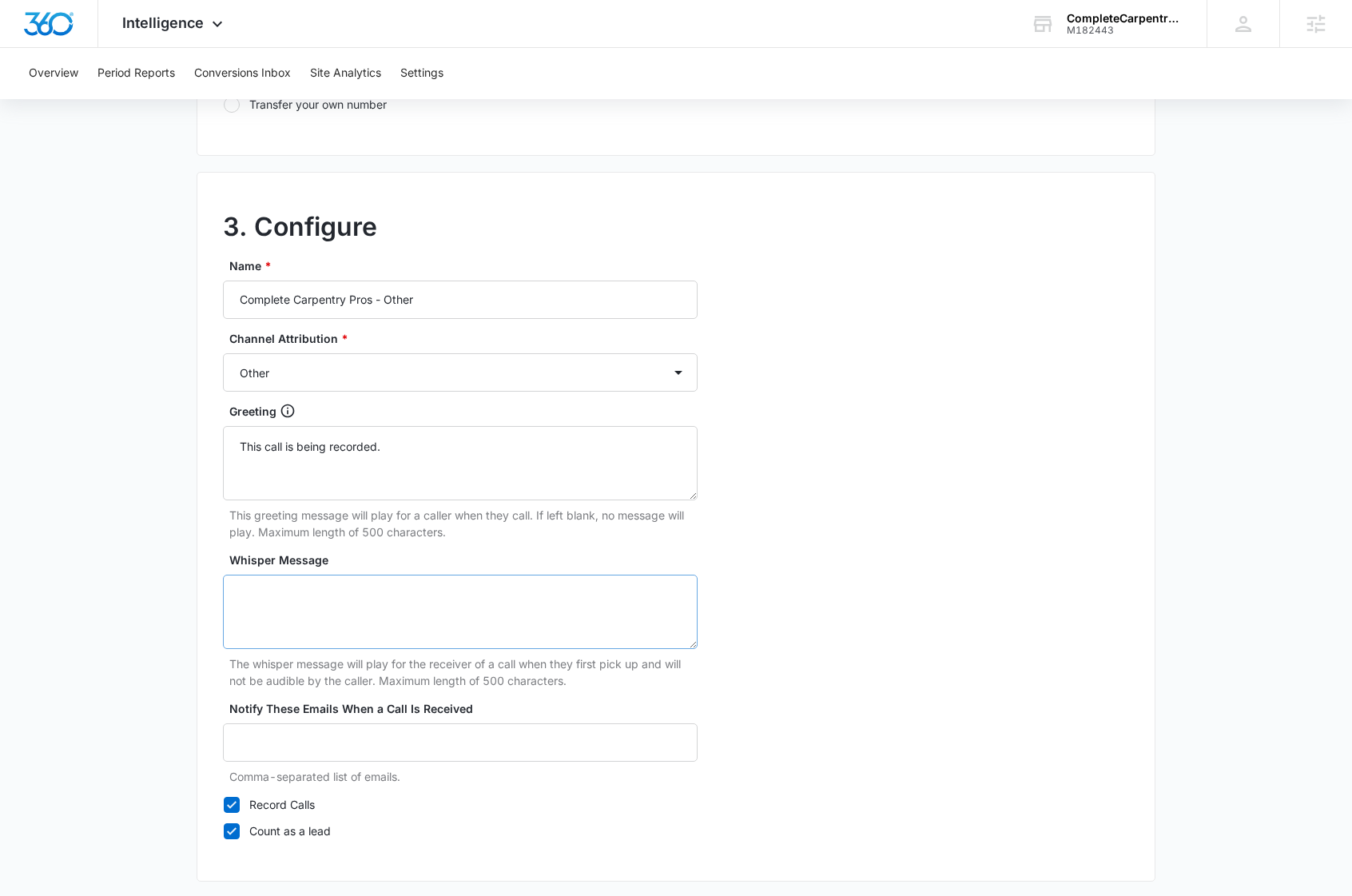
scroll to position [1329, 0]
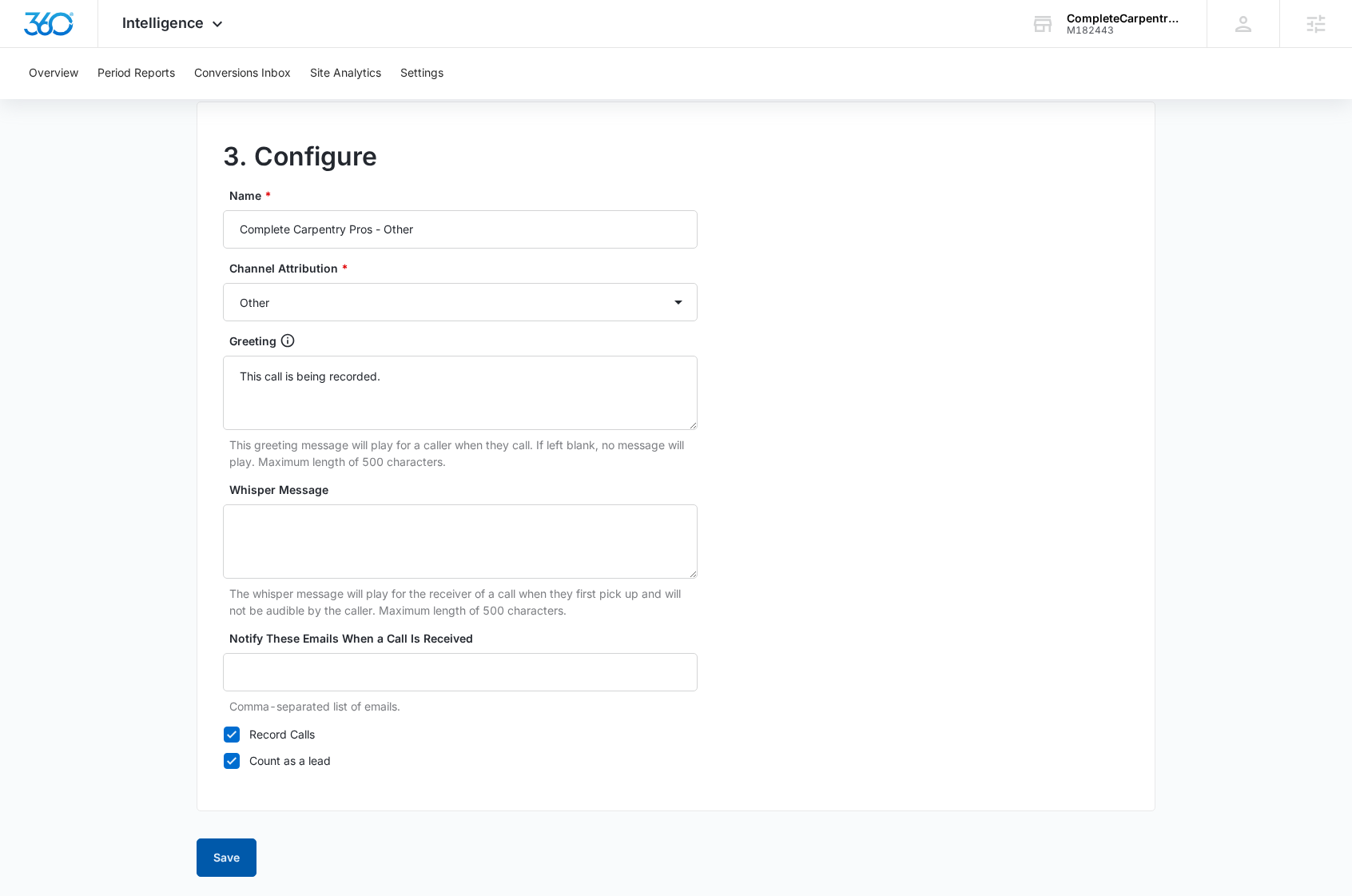
click at [232, 848] on button "Save" at bounding box center [226, 857] width 60 height 39
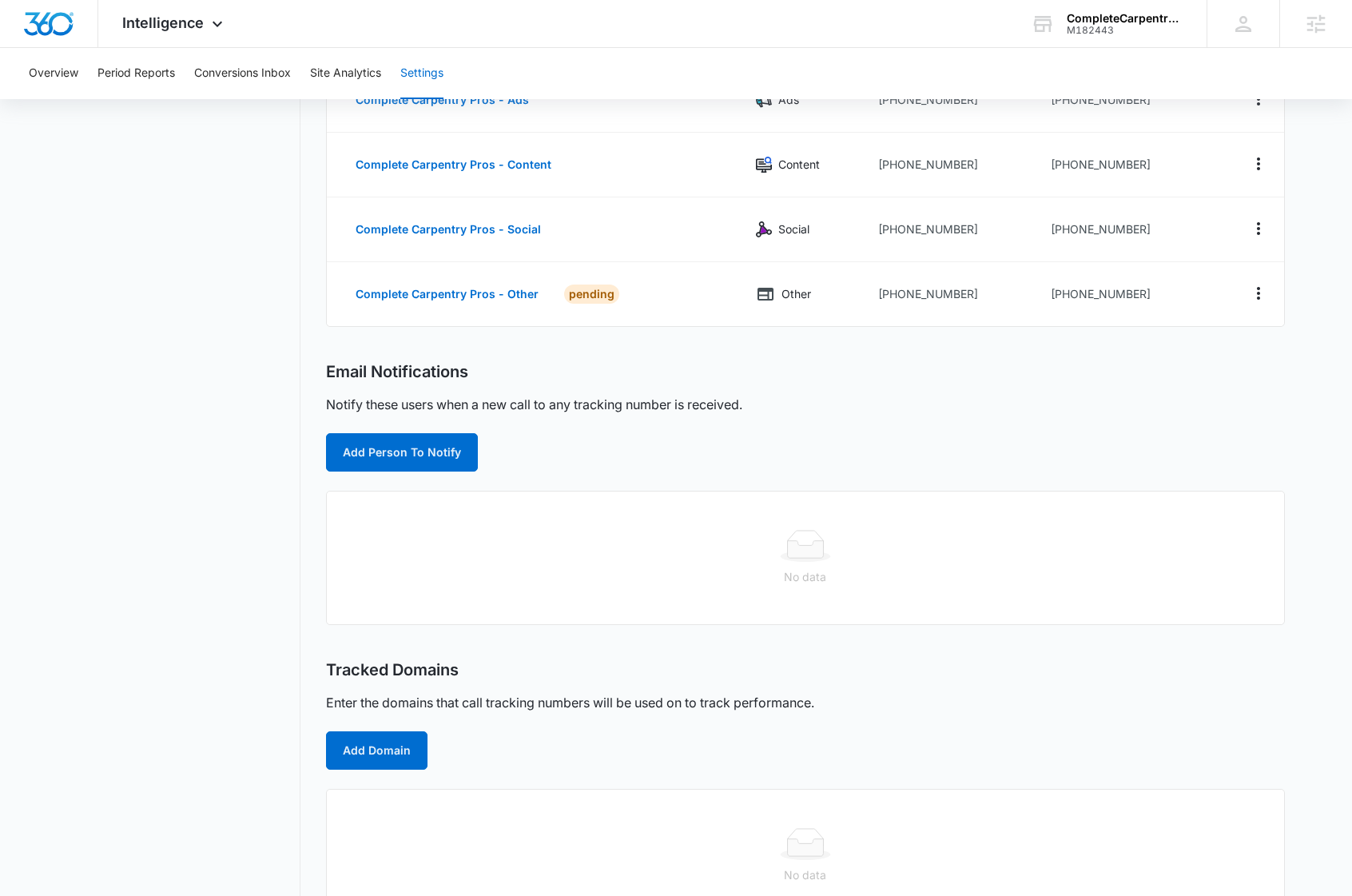
scroll to position [277, 0]
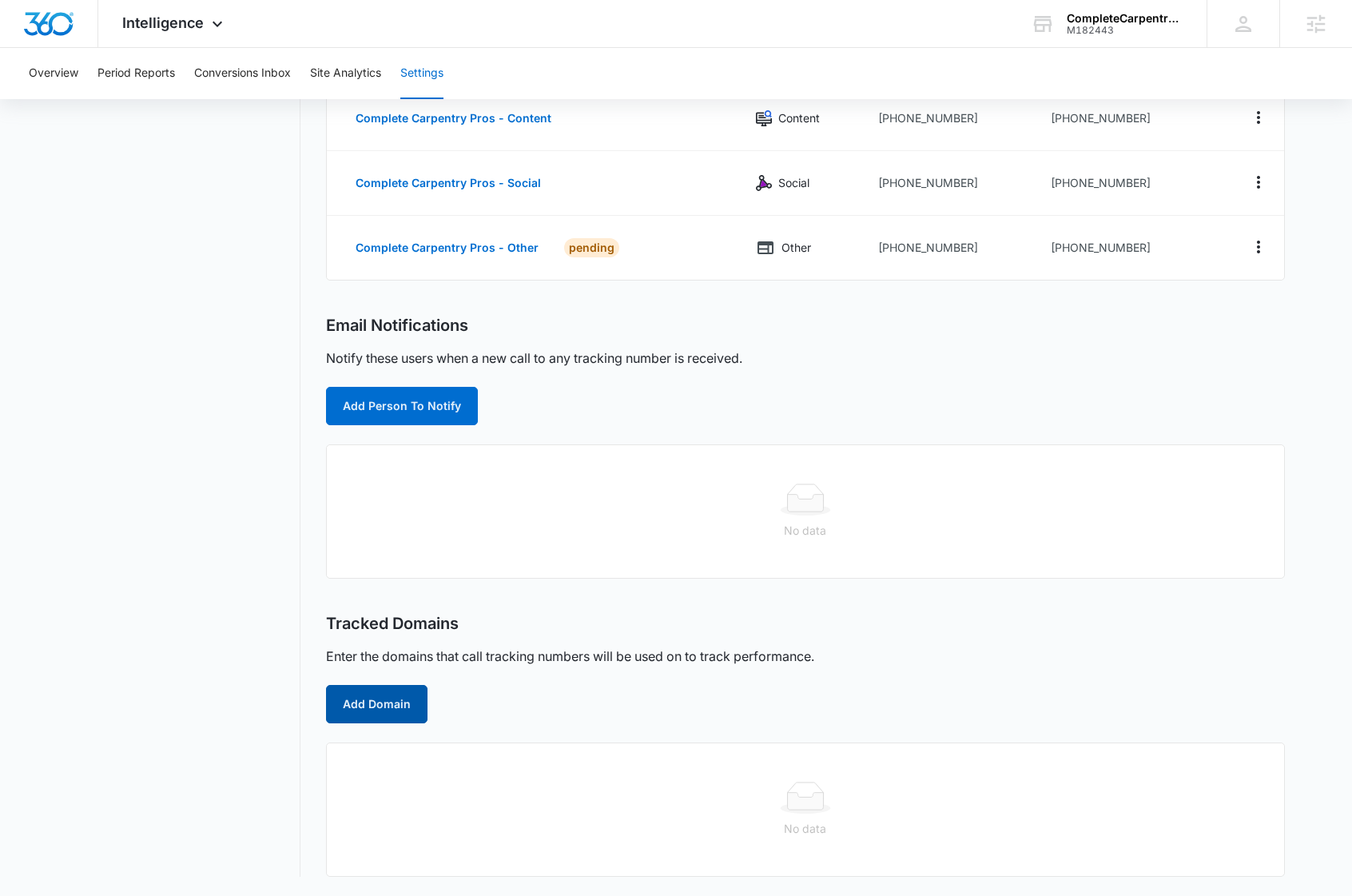
click at [392, 705] on button "Add Domain" at bounding box center [376, 704] width 101 height 39
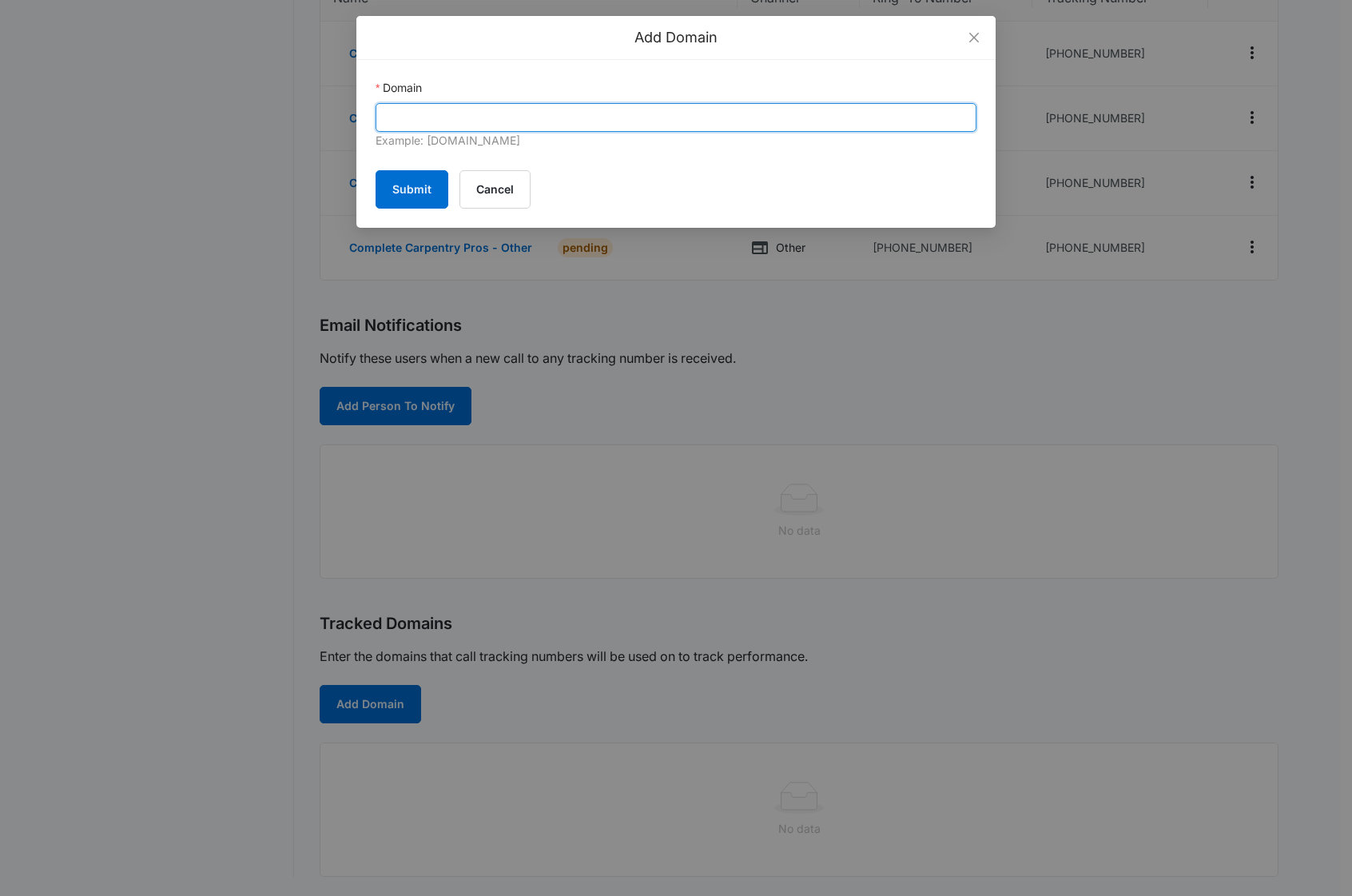
click at [577, 121] on input "Domain" at bounding box center [676, 118] width 601 height 29
paste input "[DOMAIN_NAME]"
type input "[DOMAIN_NAME]"
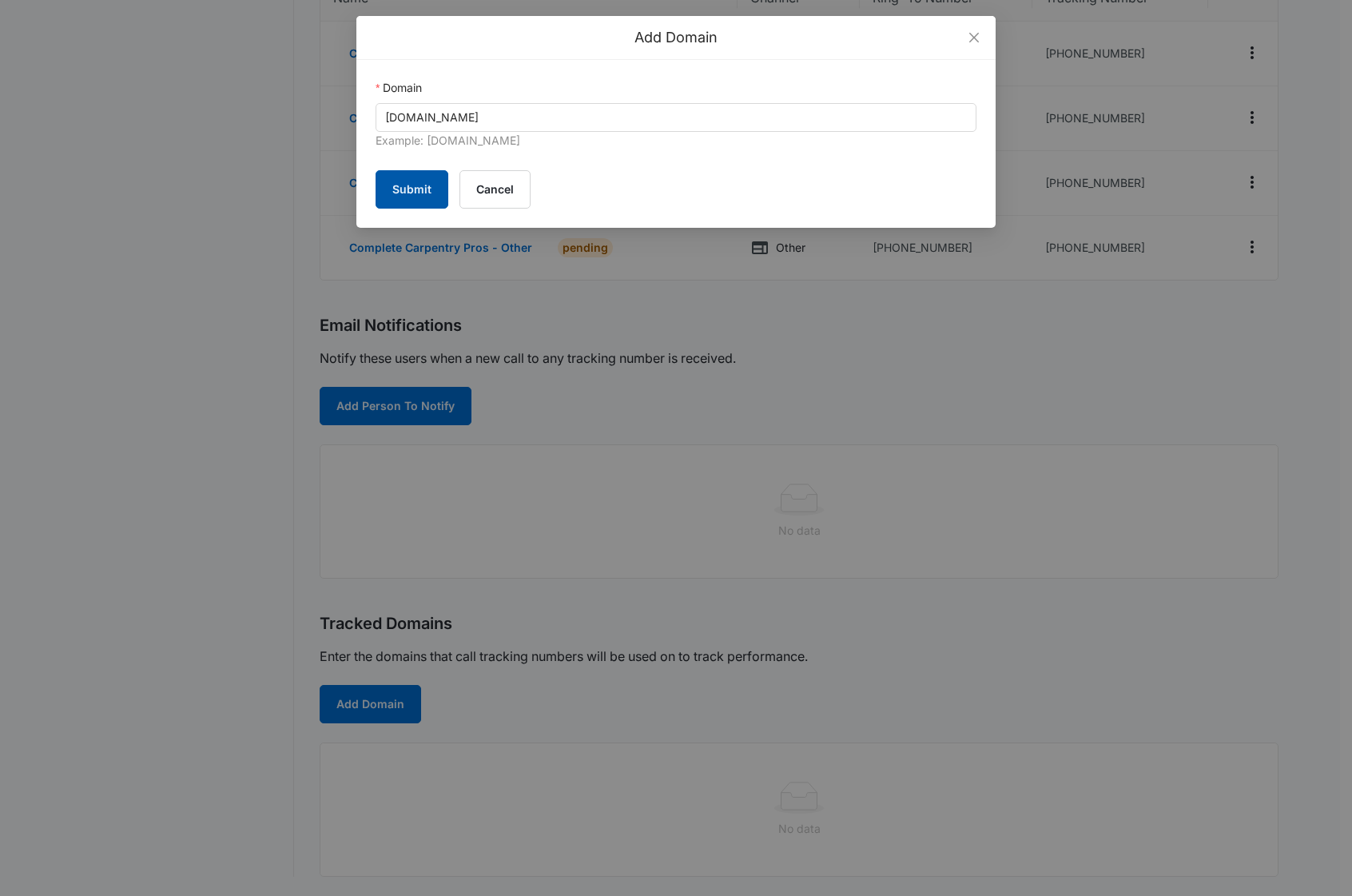
click at [424, 197] on button "Submit" at bounding box center [411, 190] width 72 height 39
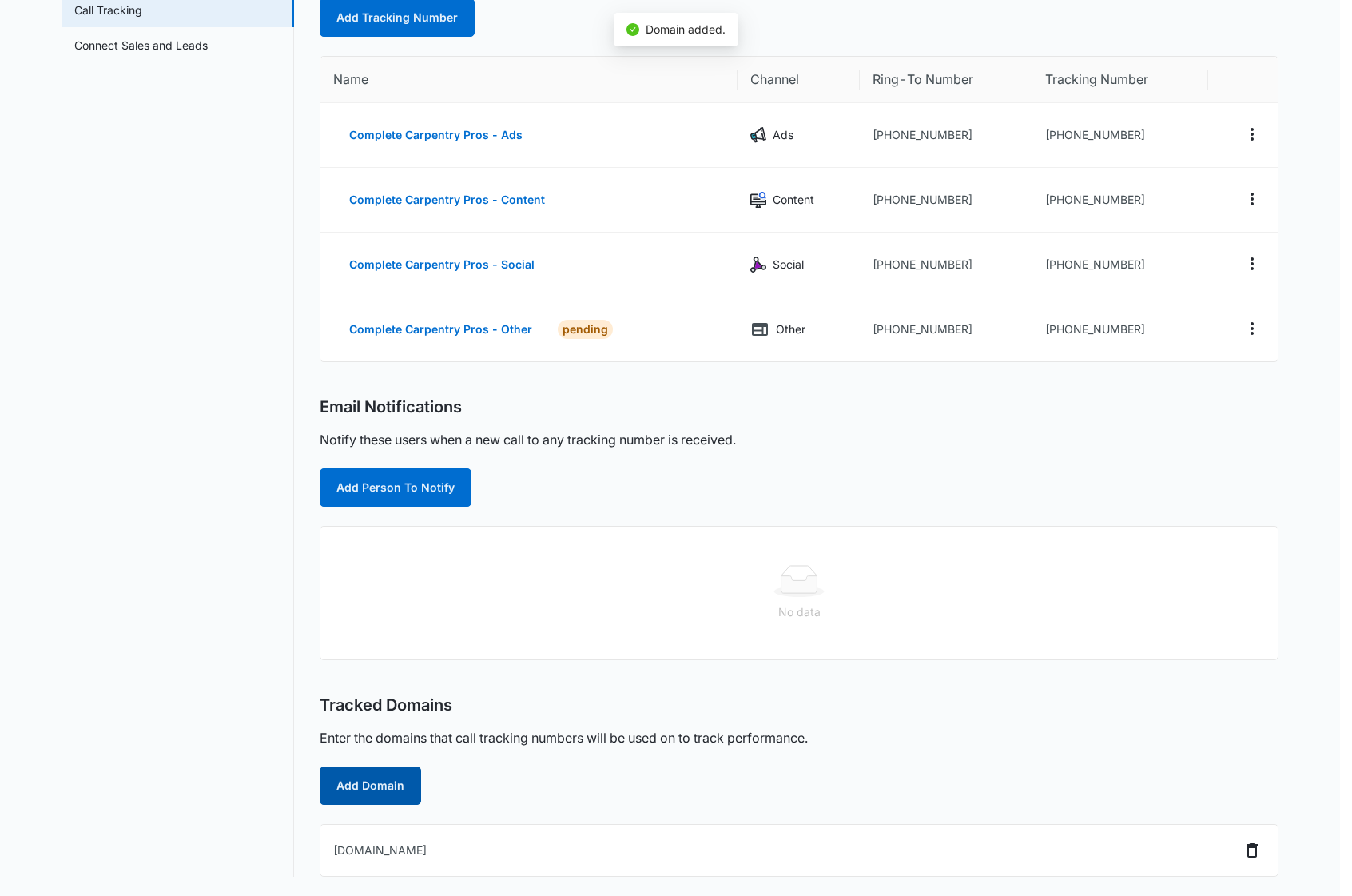
scroll to position [195, 0]
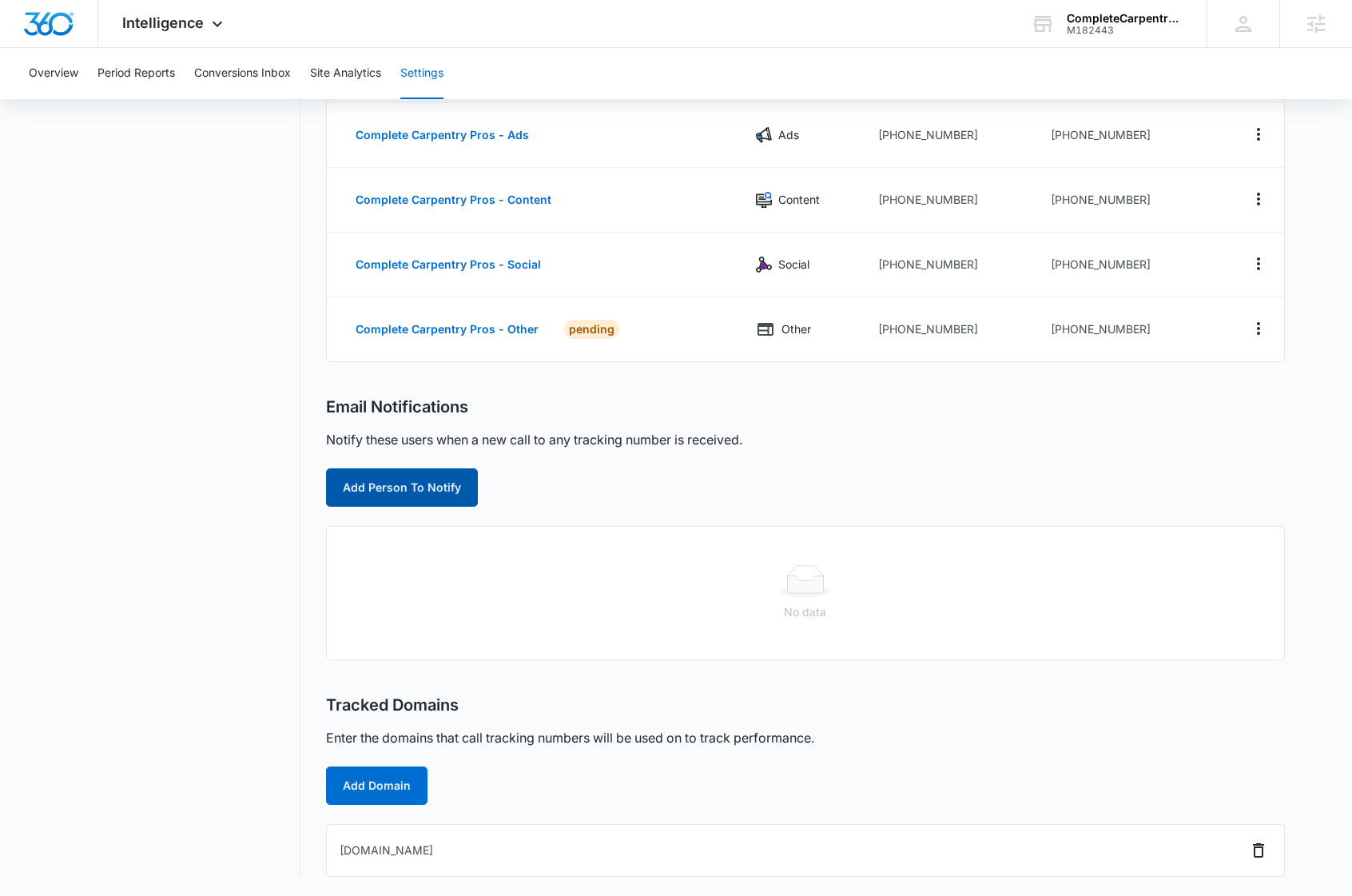
click at [368, 488] on button "Add Person To Notify" at bounding box center [402, 488] width 152 height 39
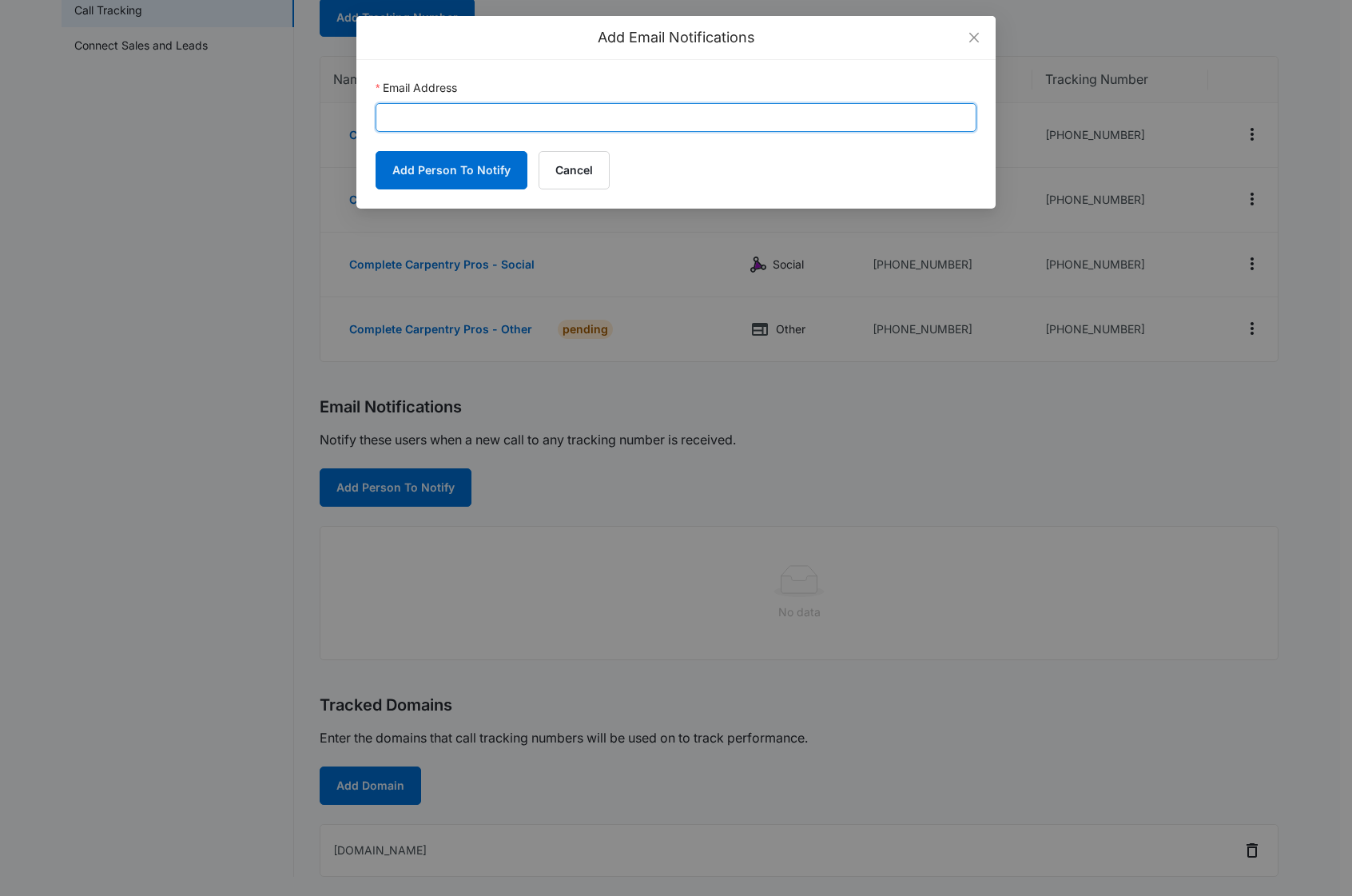
click at [457, 113] on input "Email Address" at bounding box center [676, 118] width 601 height 29
paste input "[EMAIL_ADDRESS][DOMAIN_NAME]"
type input "[EMAIL_ADDRESS][DOMAIN_NAME]"
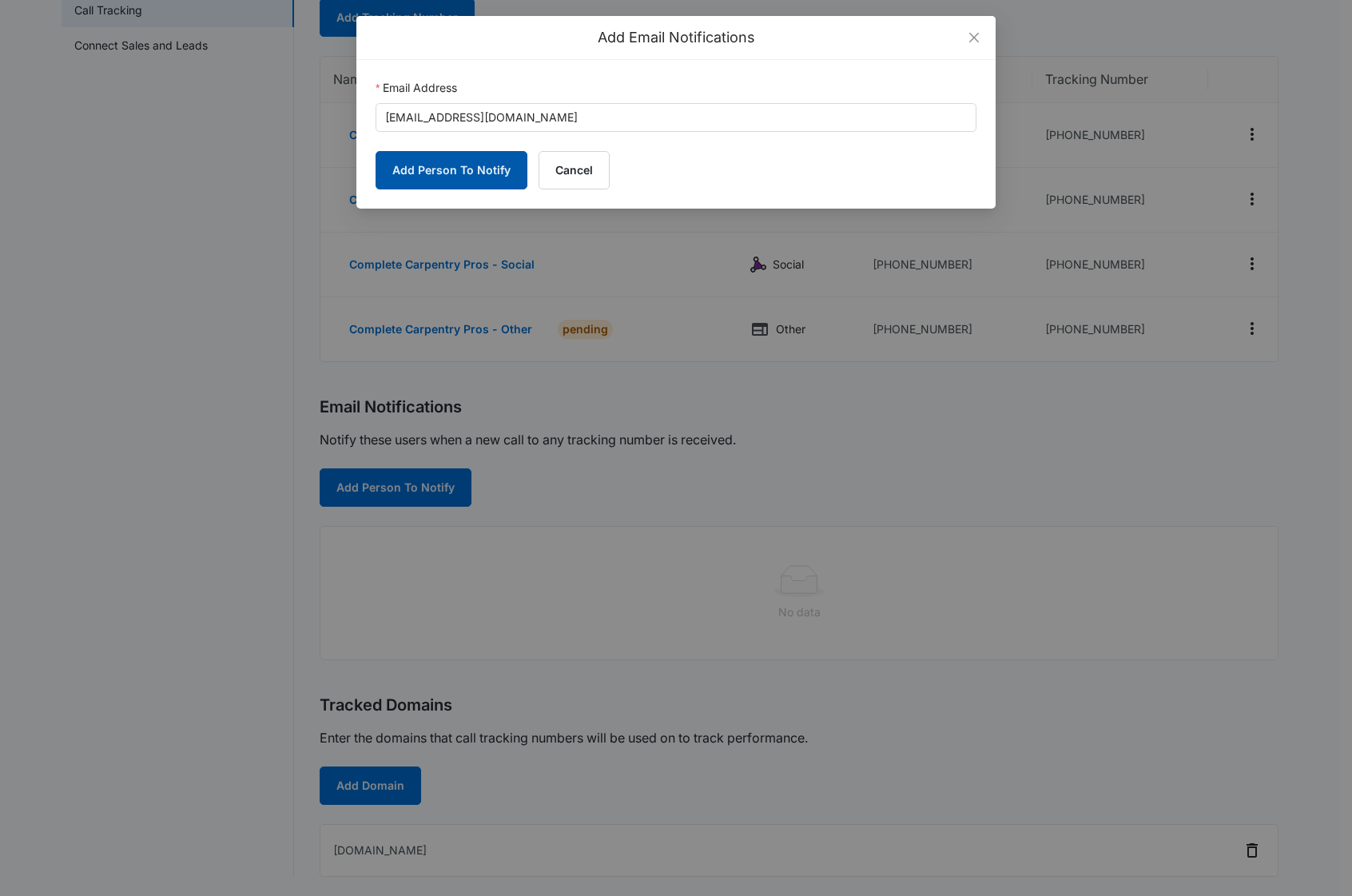
click at [446, 175] on button "Add Person To Notify" at bounding box center [452, 171] width 152 height 39
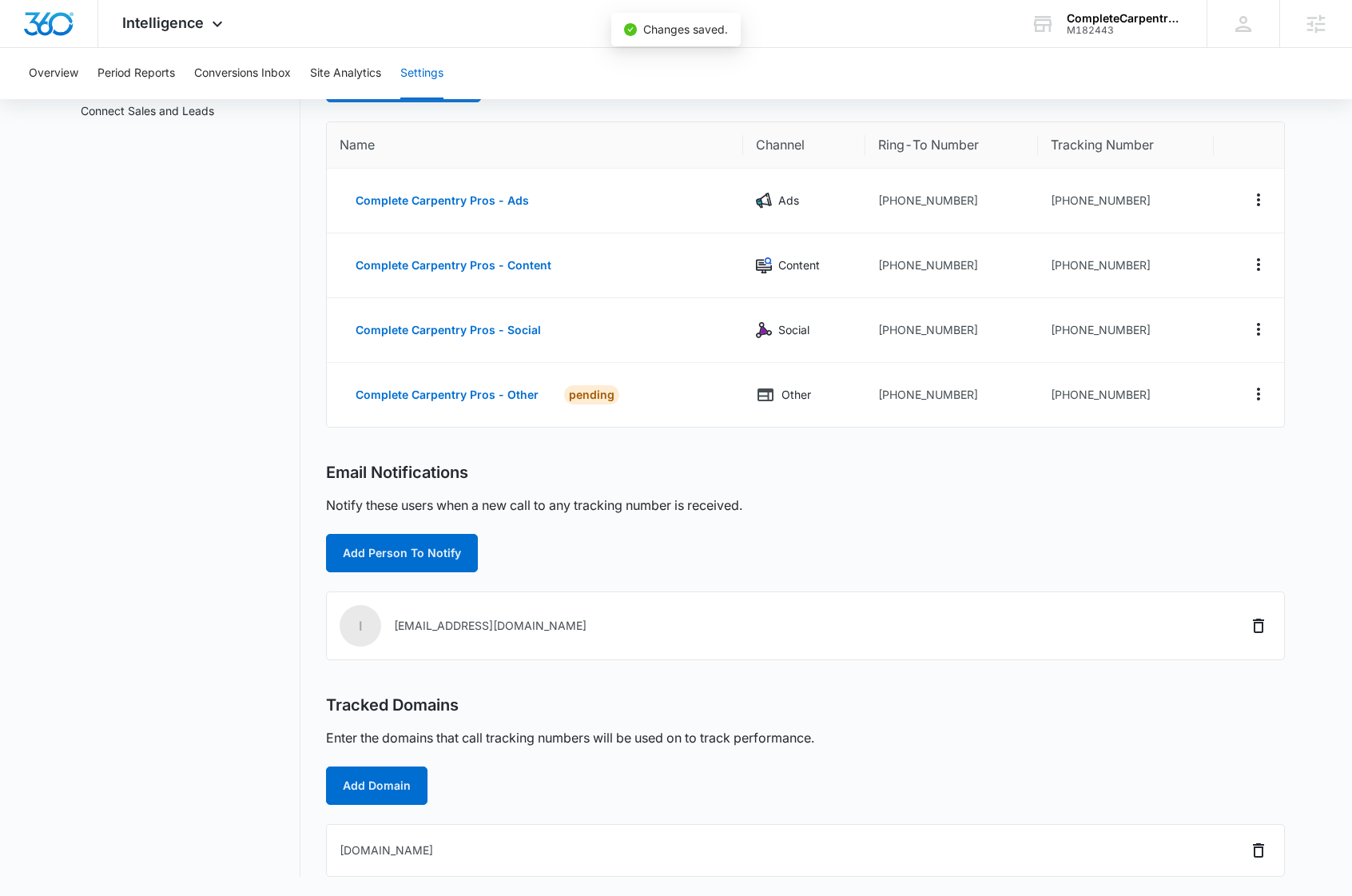
scroll to position [129, 0]
click at [430, 555] on button "Add Person To Notify" at bounding box center [402, 553] width 152 height 39
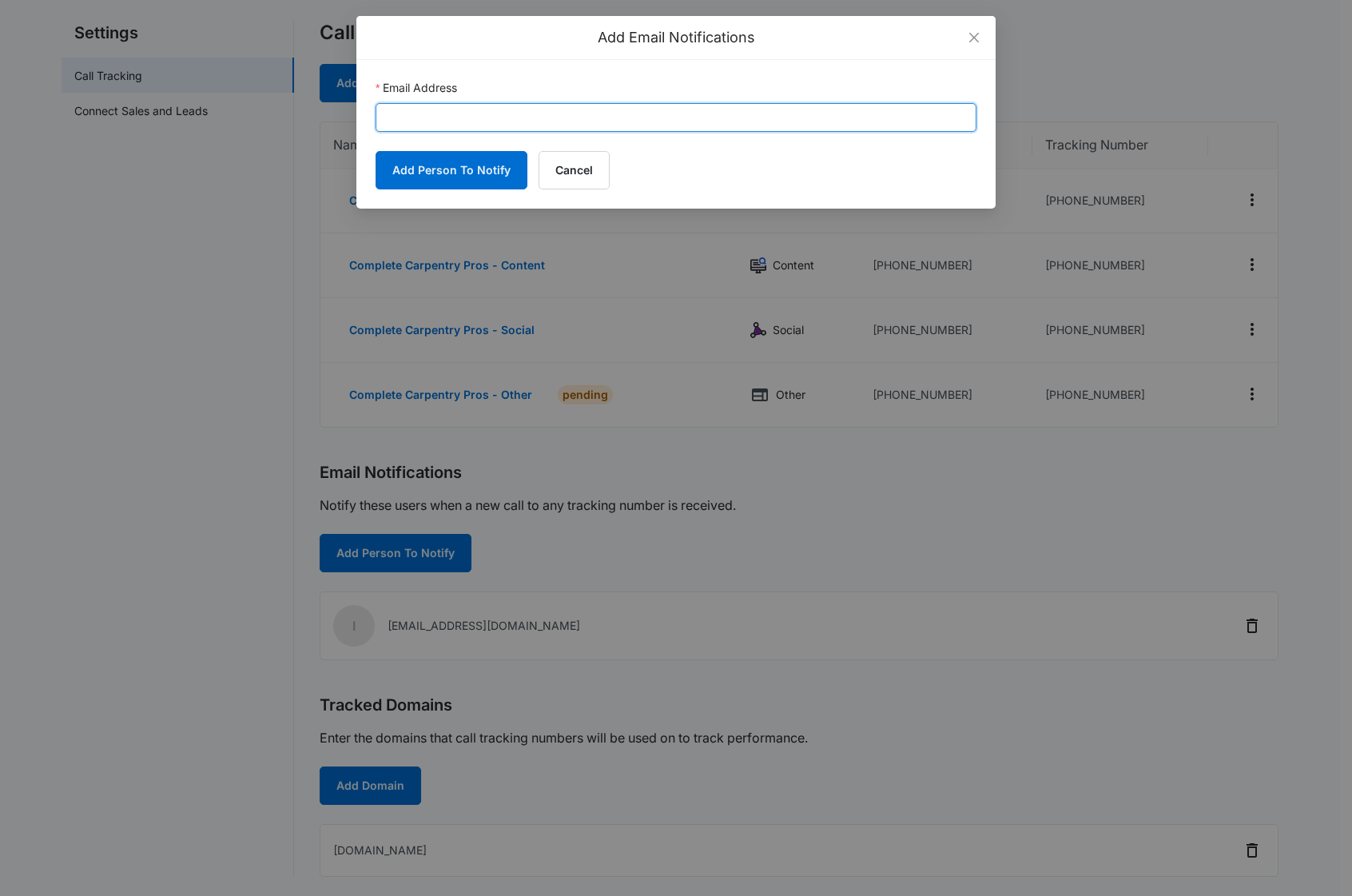
click at [458, 111] on input "Email Address" at bounding box center [676, 118] width 601 height 29
paste input "[PERSON_NAME][EMAIL_ADDRESS][DOMAIN_NAME]"
type input "[PERSON_NAME][EMAIL_ADDRESS][DOMAIN_NAME]"
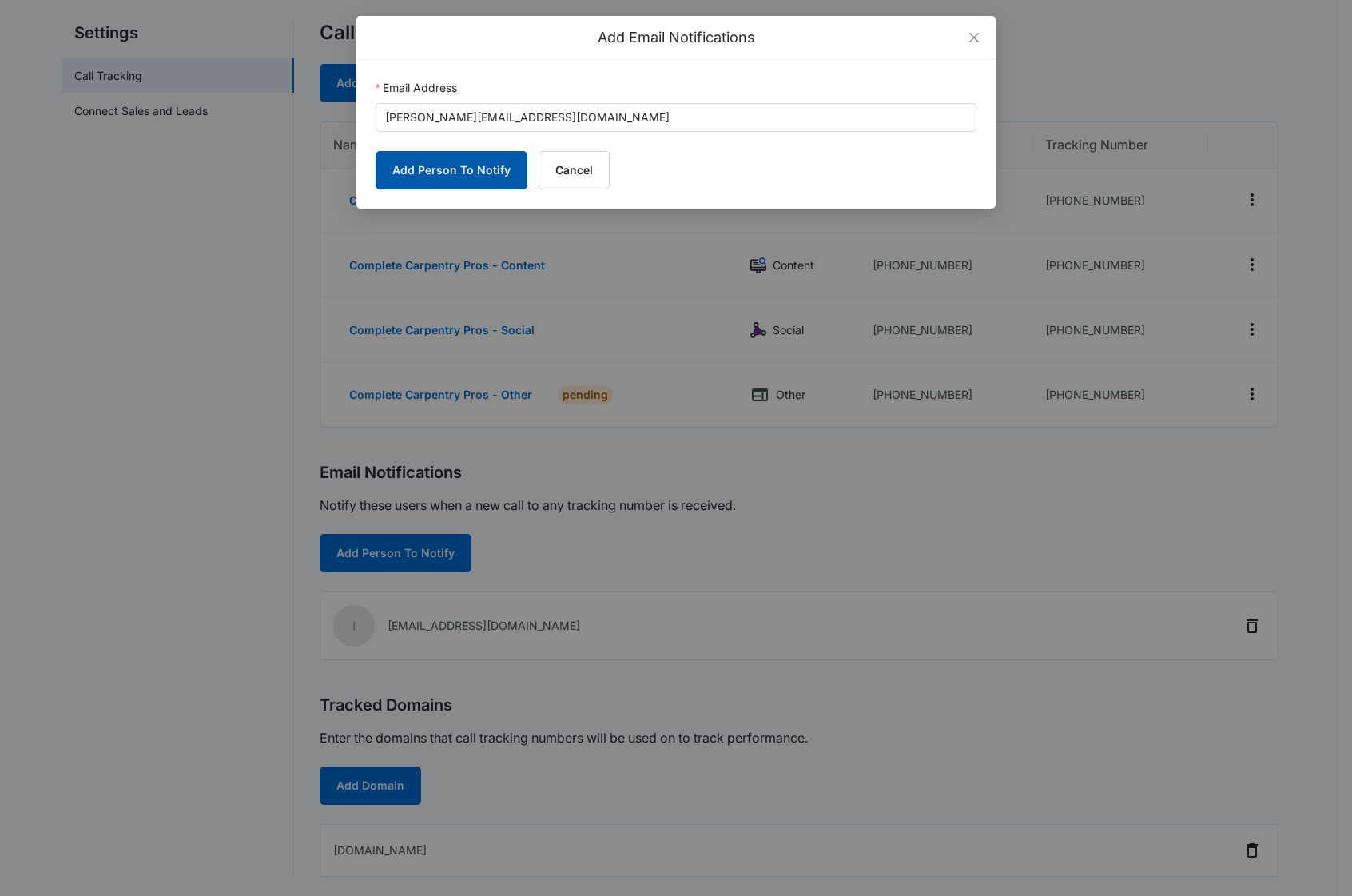
click at [439, 171] on button "Add Person To Notify" at bounding box center [452, 171] width 152 height 39
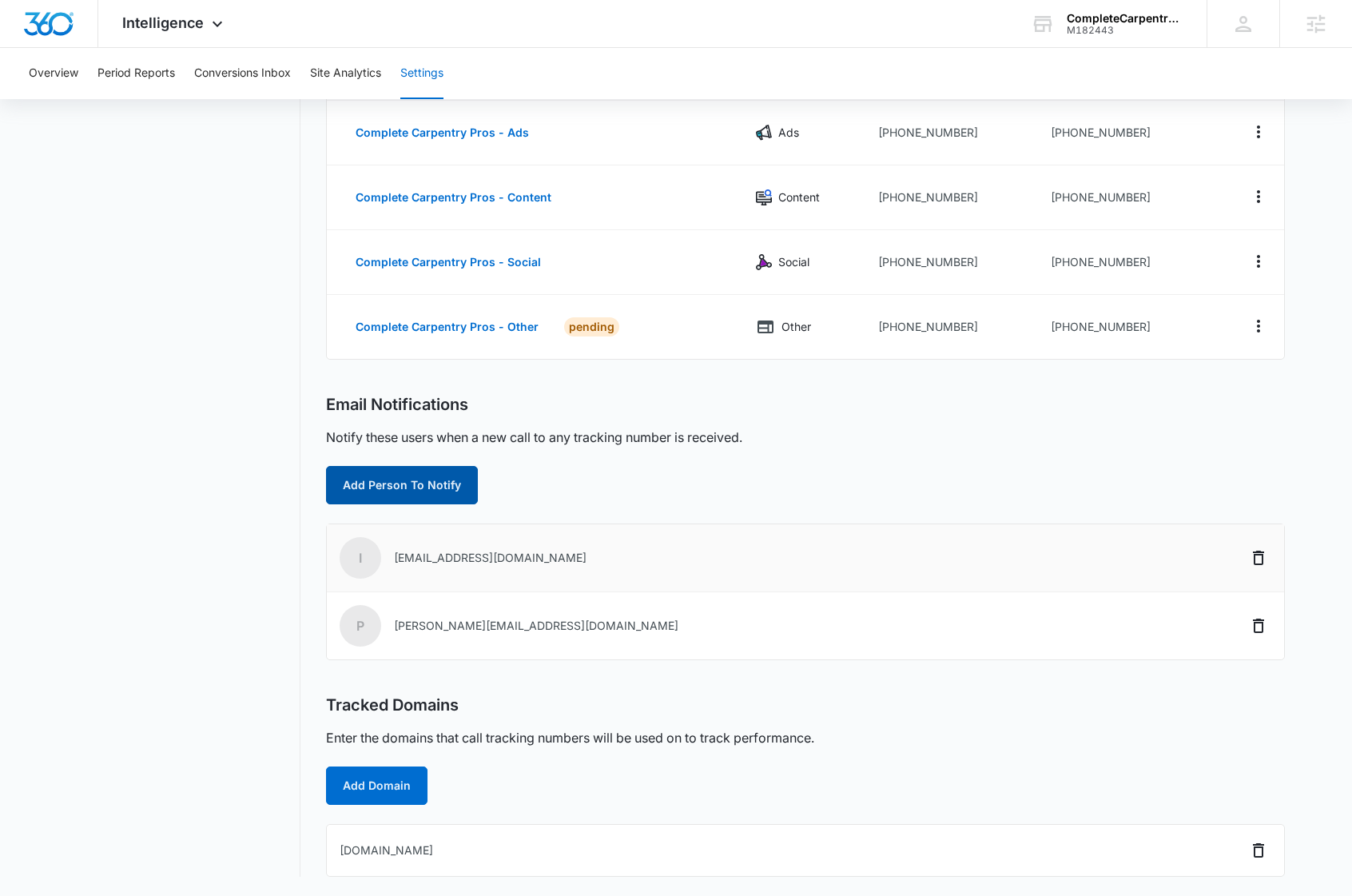
scroll to position [0, 0]
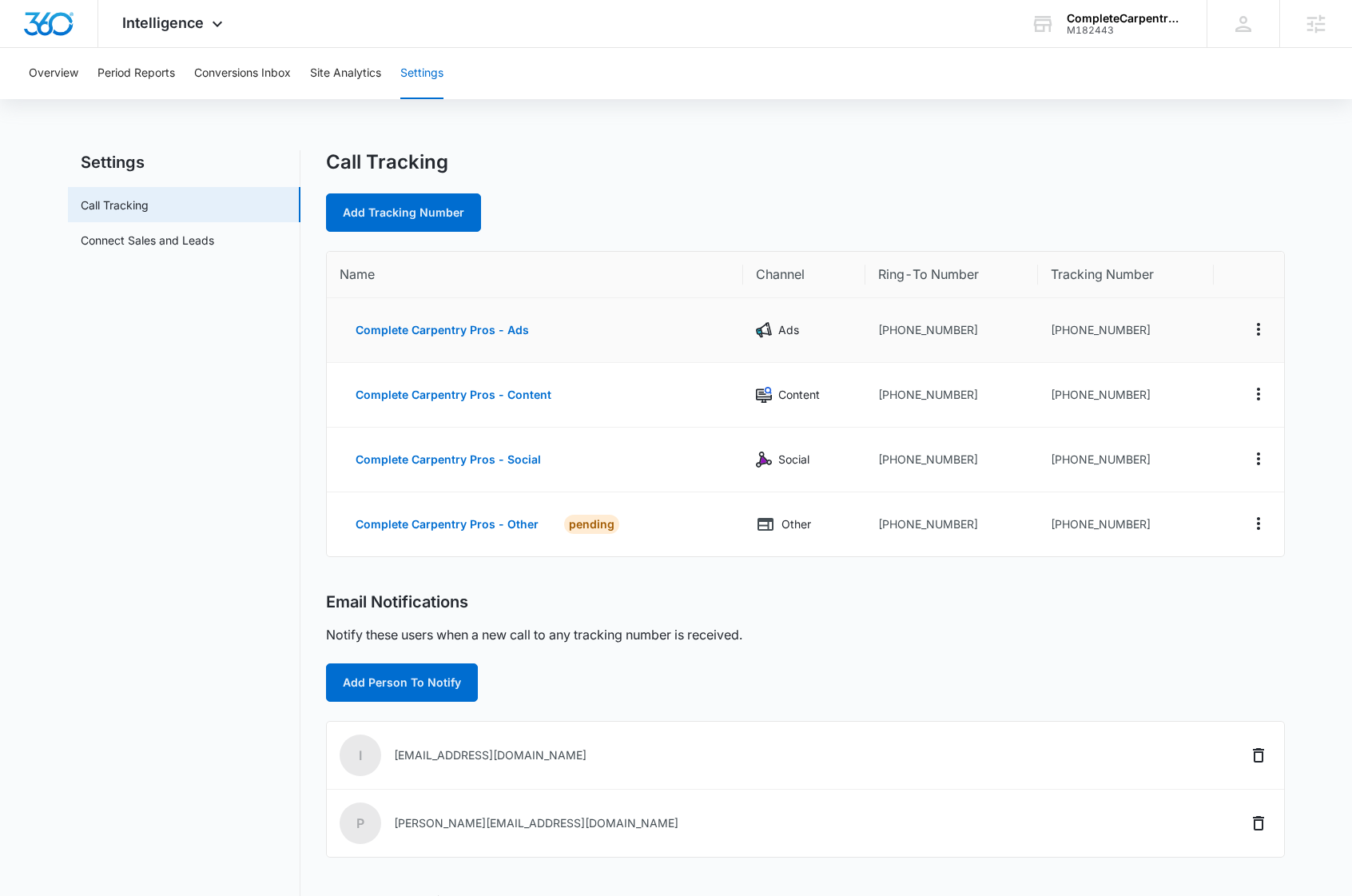
click at [941, 329] on td "+16173691799" at bounding box center [951, 329] width 172 height 65
click at [941, 329] on td "[PHONE_NUMBER]" at bounding box center [951, 329] width 172 height 65
click at [1122, 331] on td "[PHONE_NUMBER]" at bounding box center [1126, 329] width 175 height 65
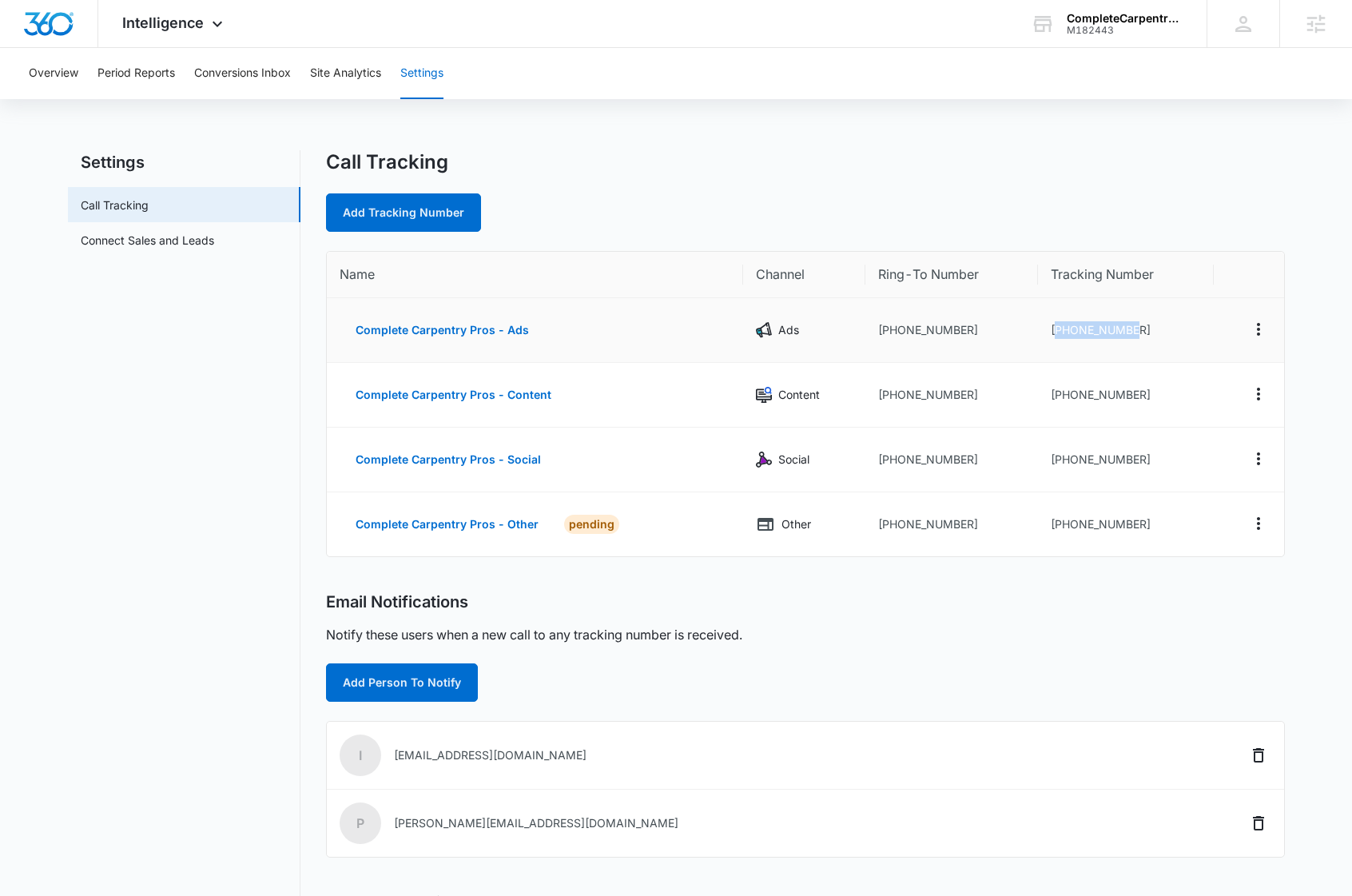
click at [1122, 331] on td "[PHONE_NUMBER]" at bounding box center [1126, 329] width 175 height 65
click at [1122, 330] on td "[PHONE_NUMBER]" at bounding box center [1126, 329] width 175 height 65
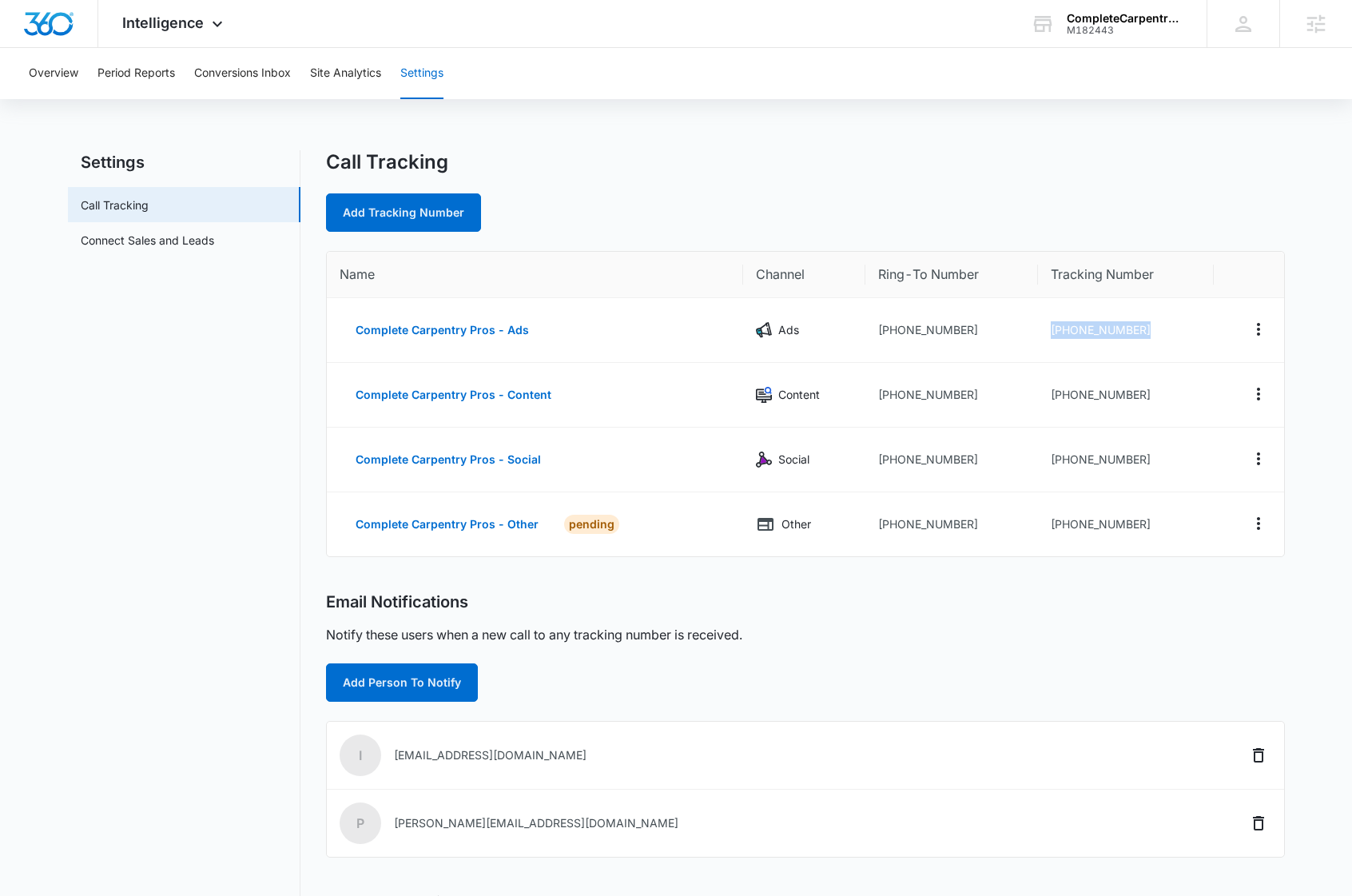
copy tr "[PHONE_NUMBER]"
click at [1106, 382] on td "[PHONE_NUMBER]" at bounding box center [1126, 395] width 175 height 65
copy tr "[PHONE_NUMBER]"
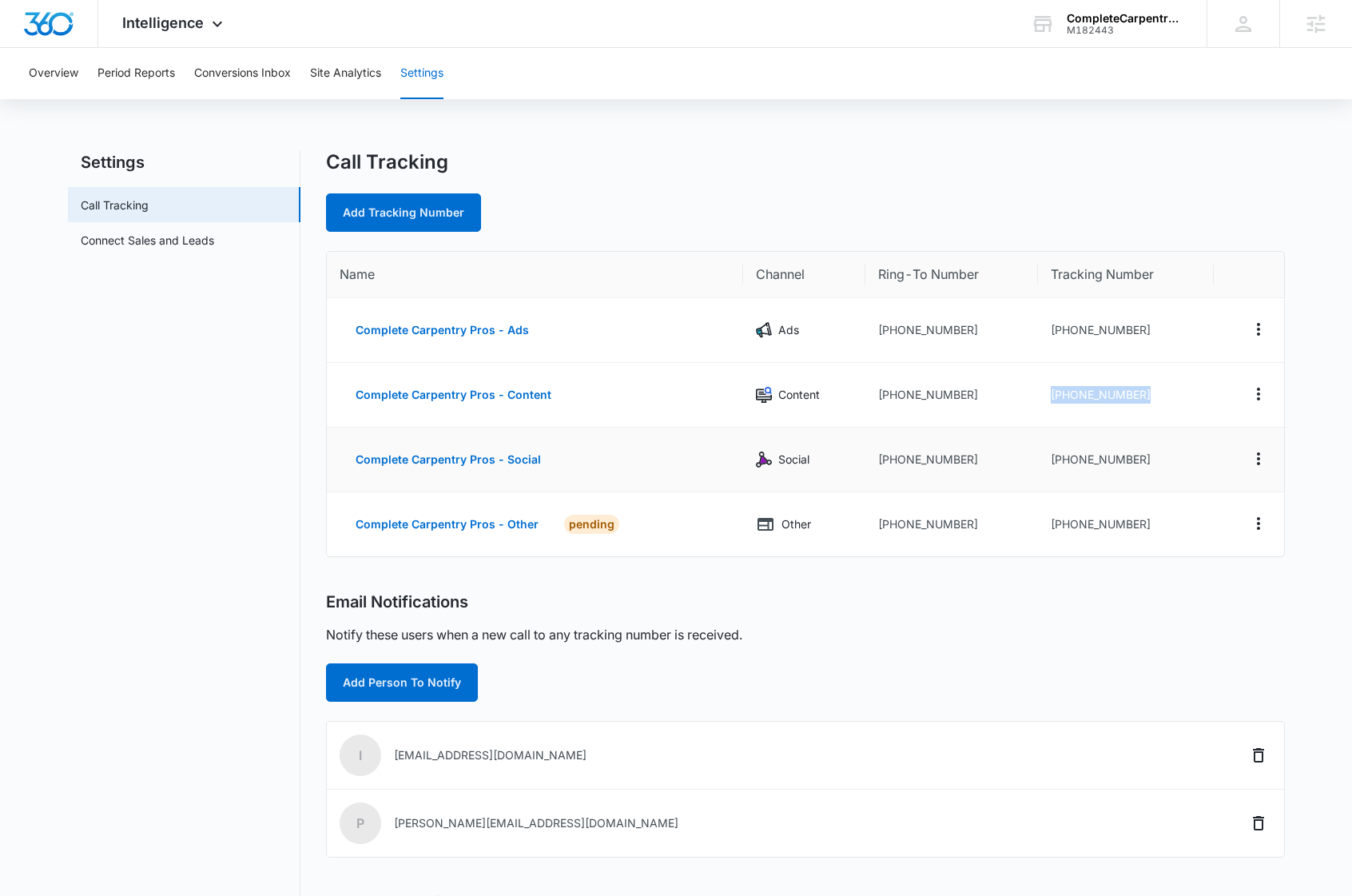
click at [1110, 460] on td "[PHONE_NUMBER]" at bounding box center [1126, 460] width 175 height 65
copy tr "[PHONE_NUMBER]"
click at [1108, 517] on td "[PHONE_NUMBER]" at bounding box center [1126, 524] width 175 height 64
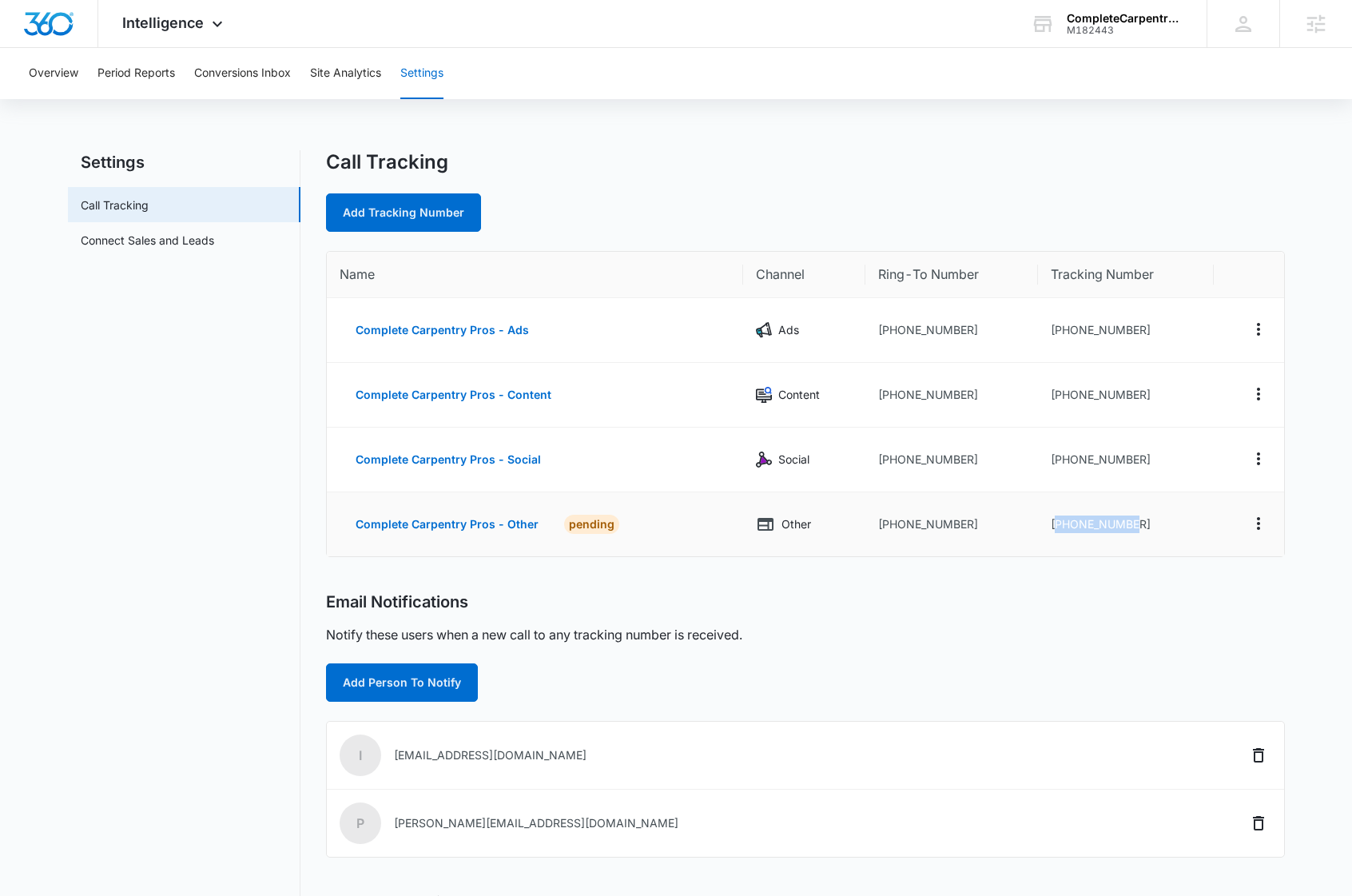
click at [1108, 517] on td "[PHONE_NUMBER]" at bounding box center [1126, 524] width 175 height 64
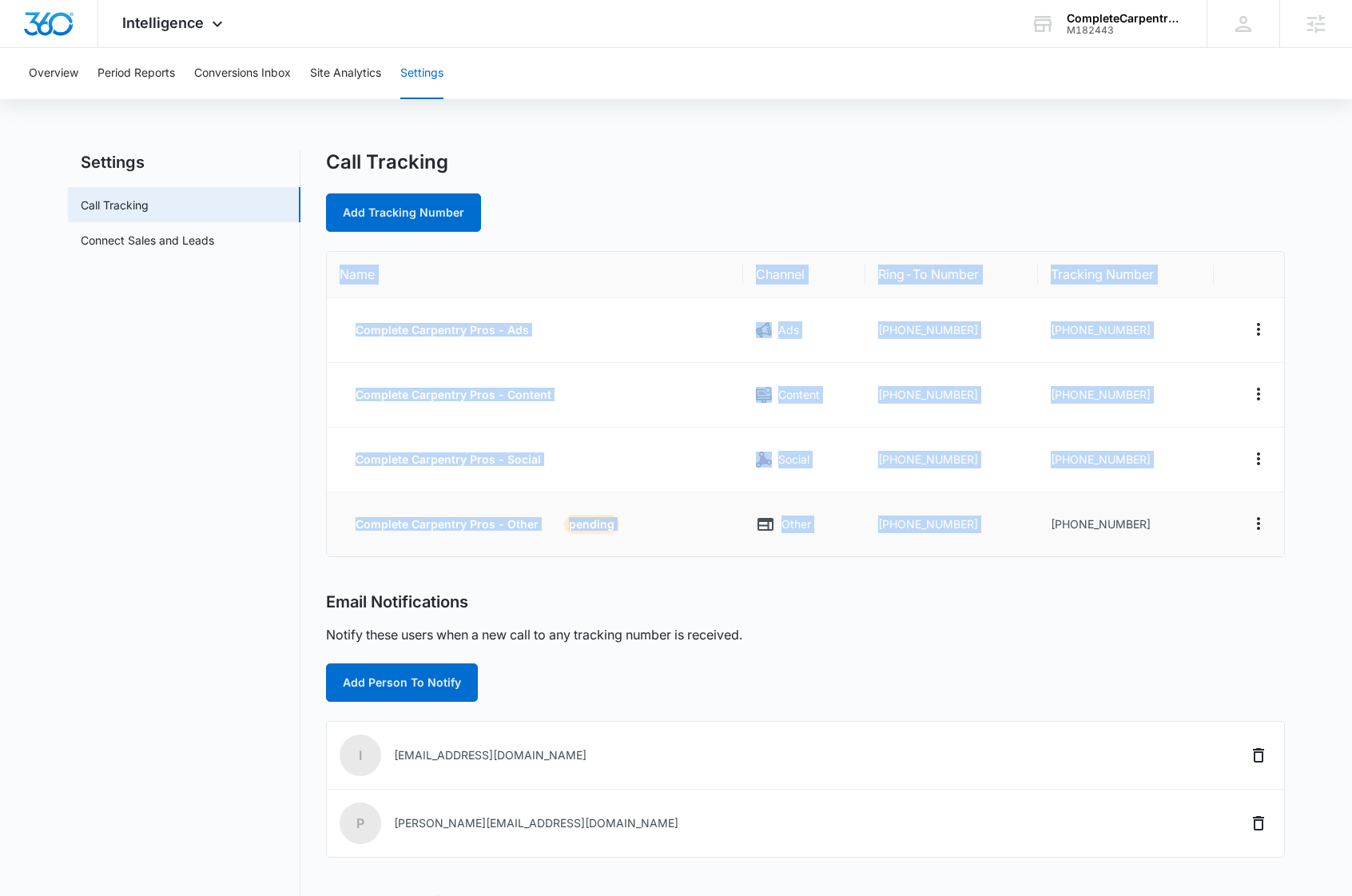
click at [1108, 517] on td "[PHONE_NUMBER]" at bounding box center [1126, 524] width 175 height 64
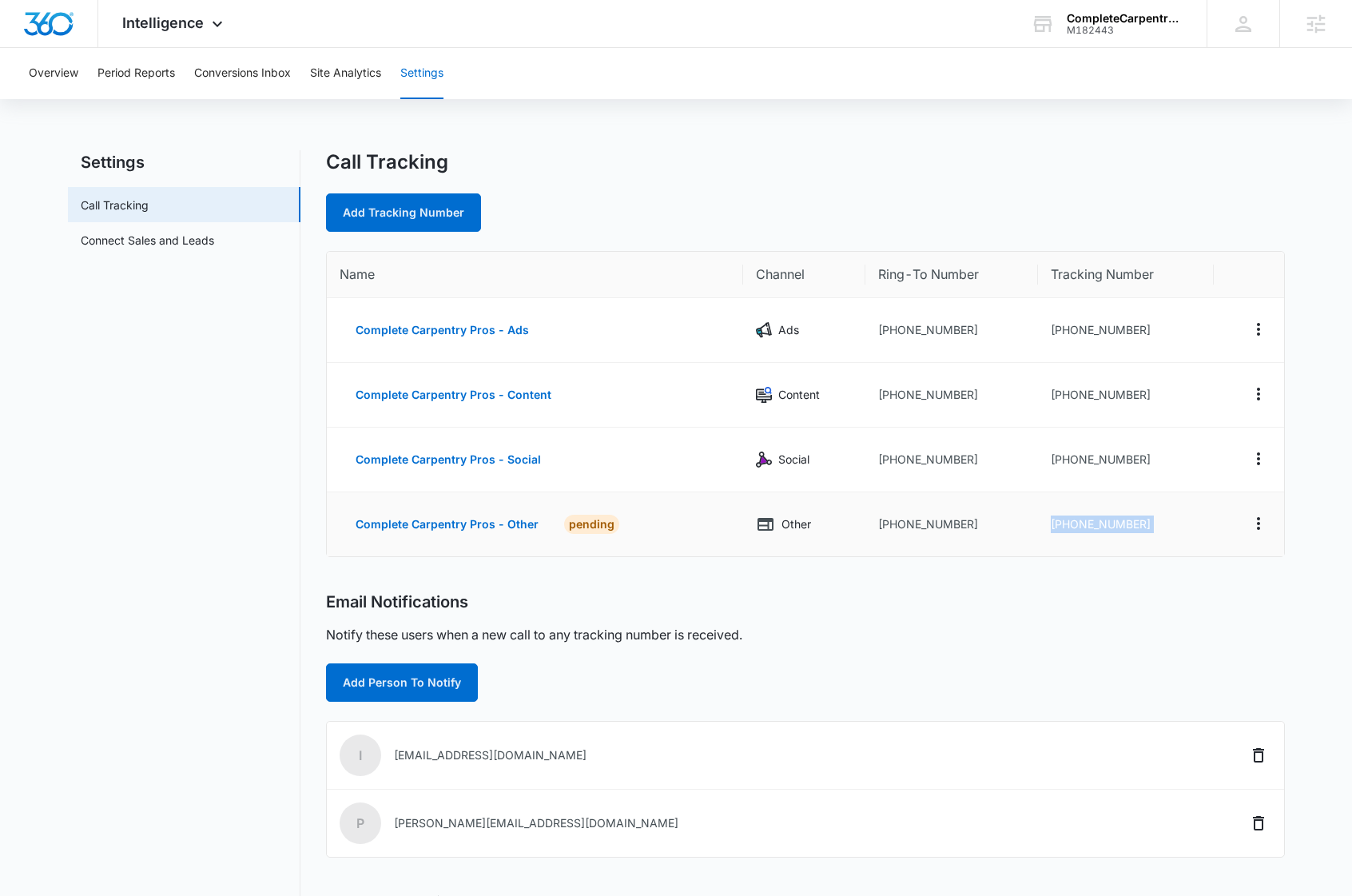
copy tr "[PHONE_NUMBER]"
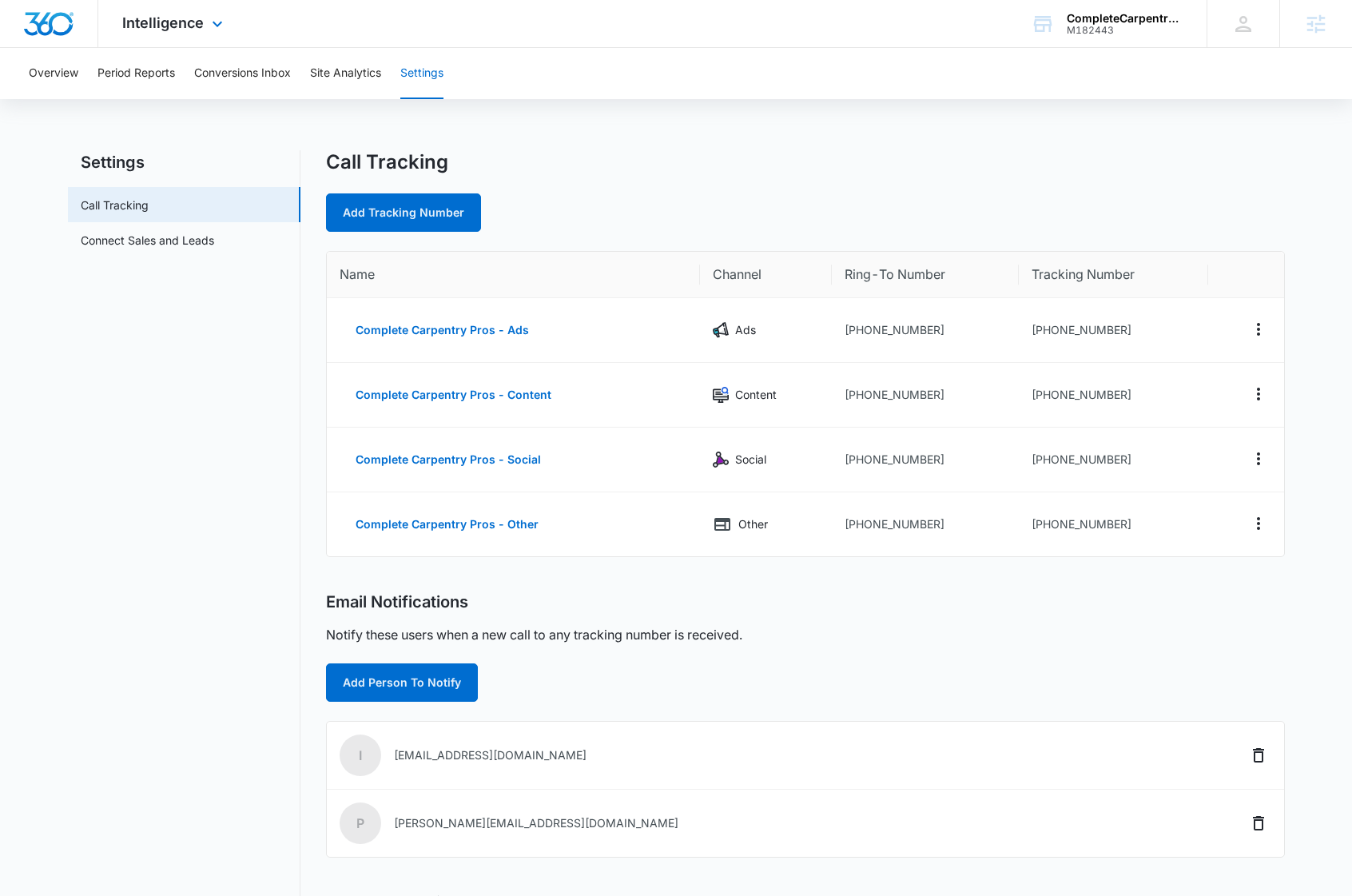
click at [191, 11] on div "Intelligence Apps Reputation Websites Forms CRM Email Social Shop Content Ads I…" at bounding box center [174, 23] width 152 height 47
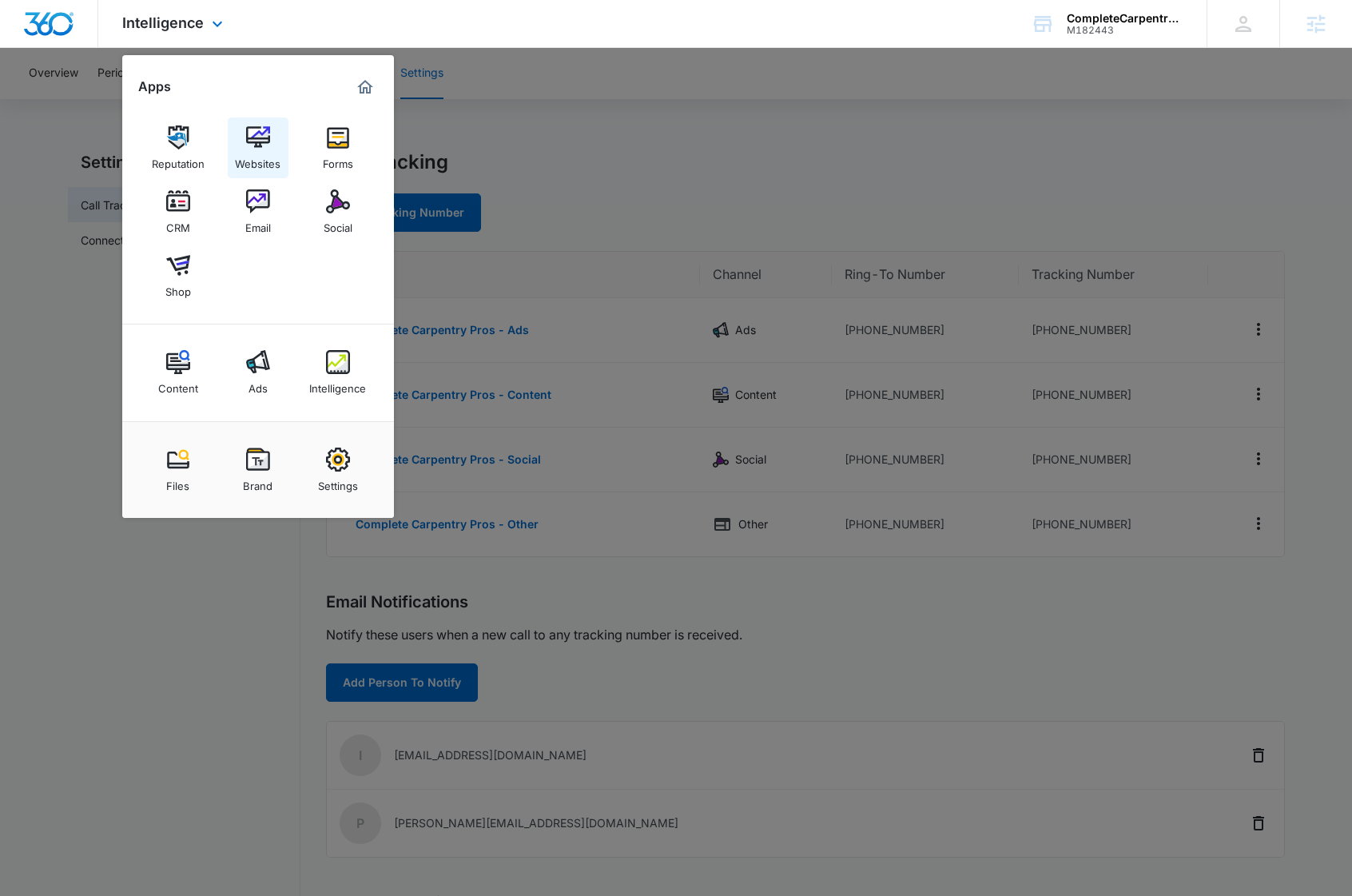
click at [255, 142] on img at bounding box center [257, 137] width 24 height 24
